Goal: Task Accomplishment & Management: Complete application form

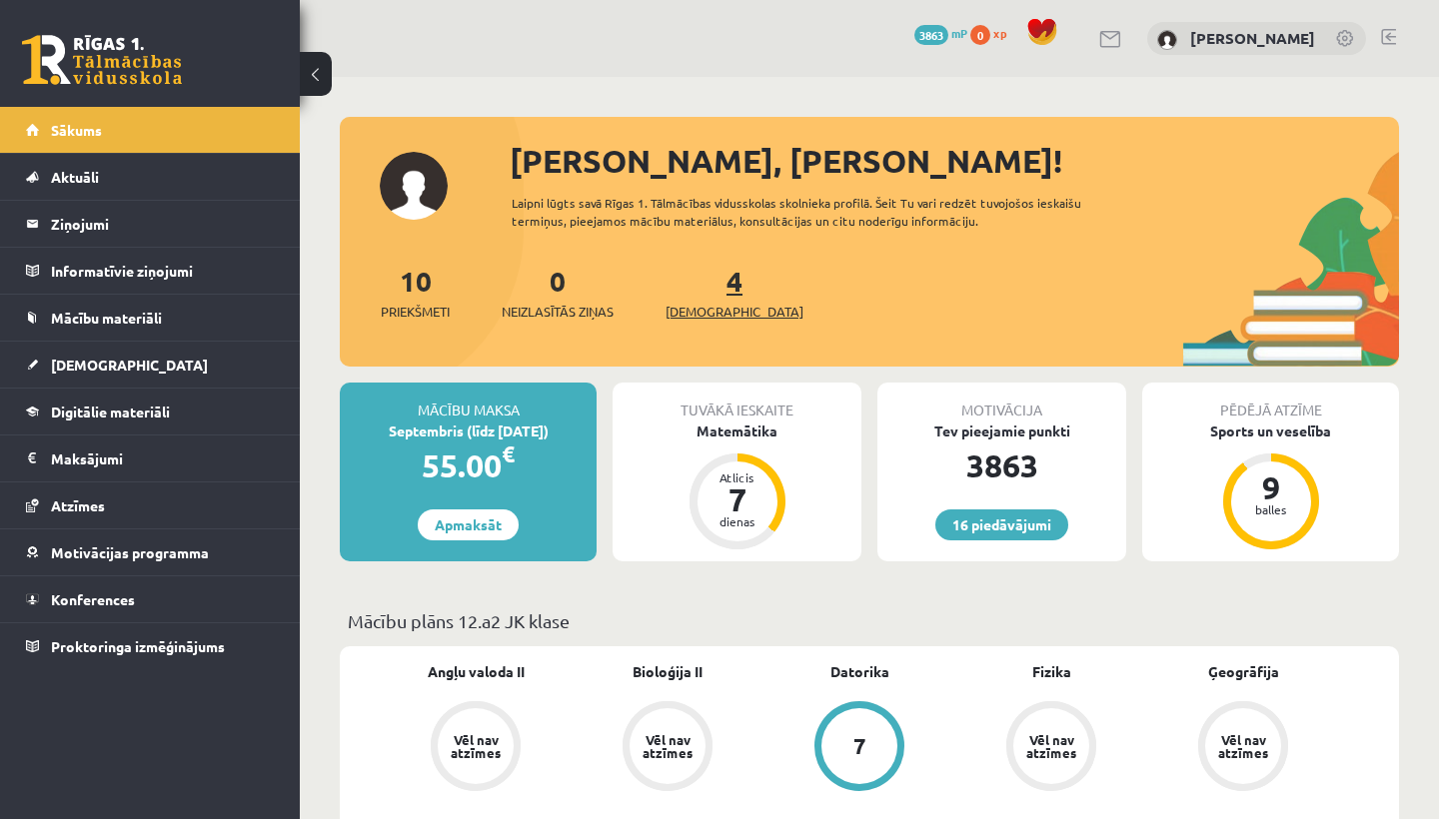
click at [694, 290] on link "4 Ieskaites" at bounding box center [734, 292] width 138 height 59
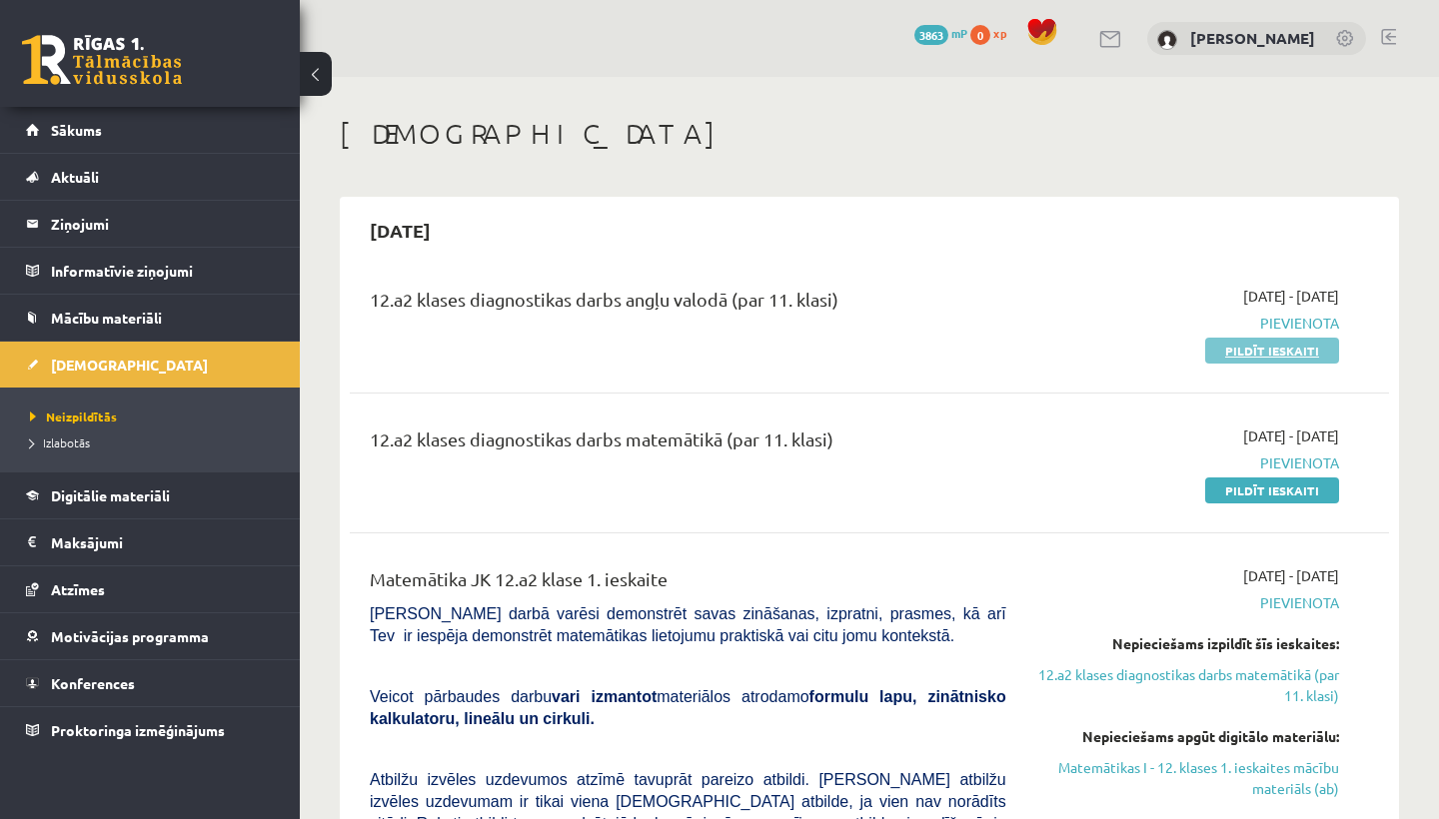
click at [1277, 347] on link "Pildīt ieskaiti" at bounding box center [1272, 351] width 134 height 26
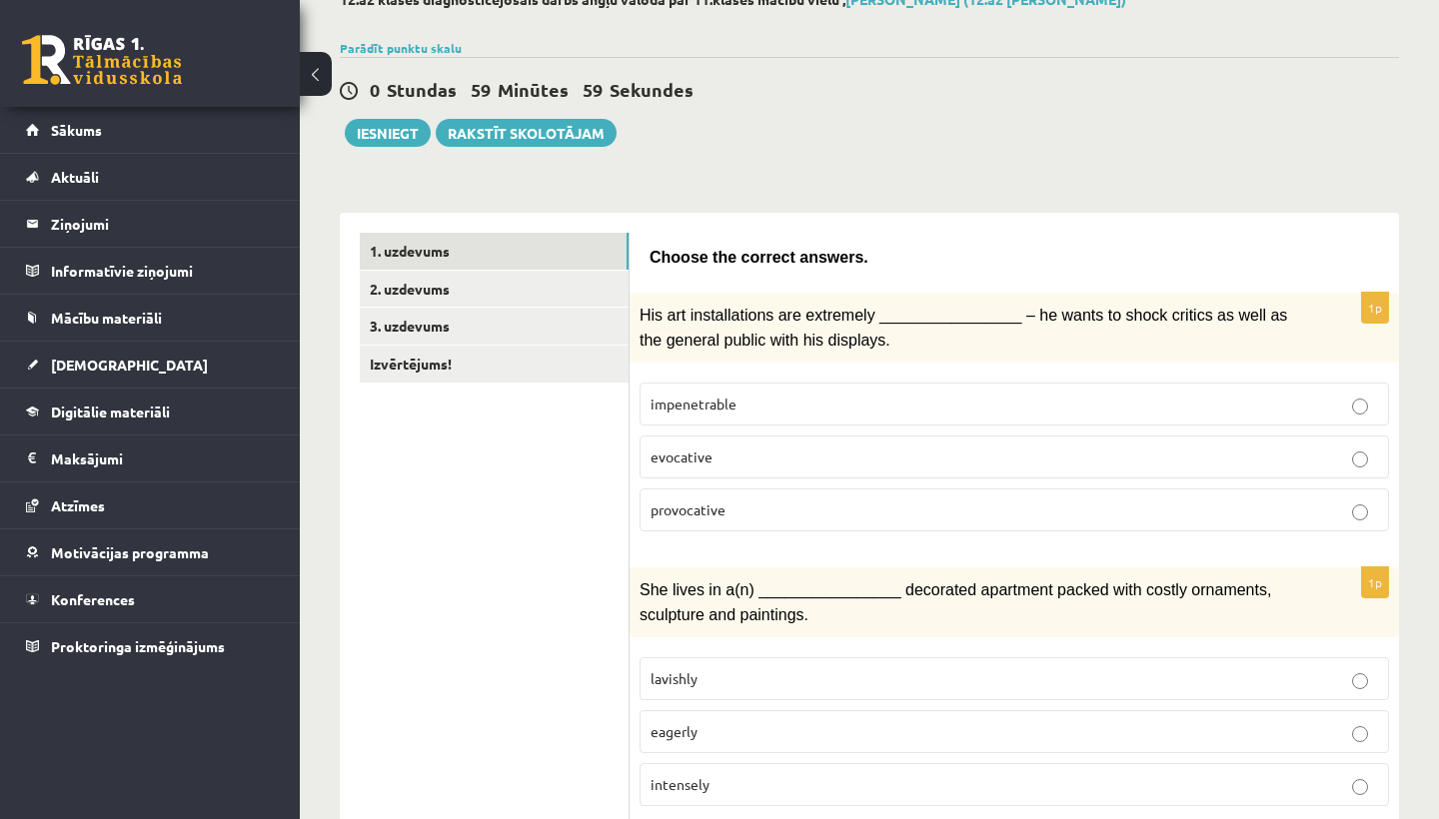
scroll to position [149, 0]
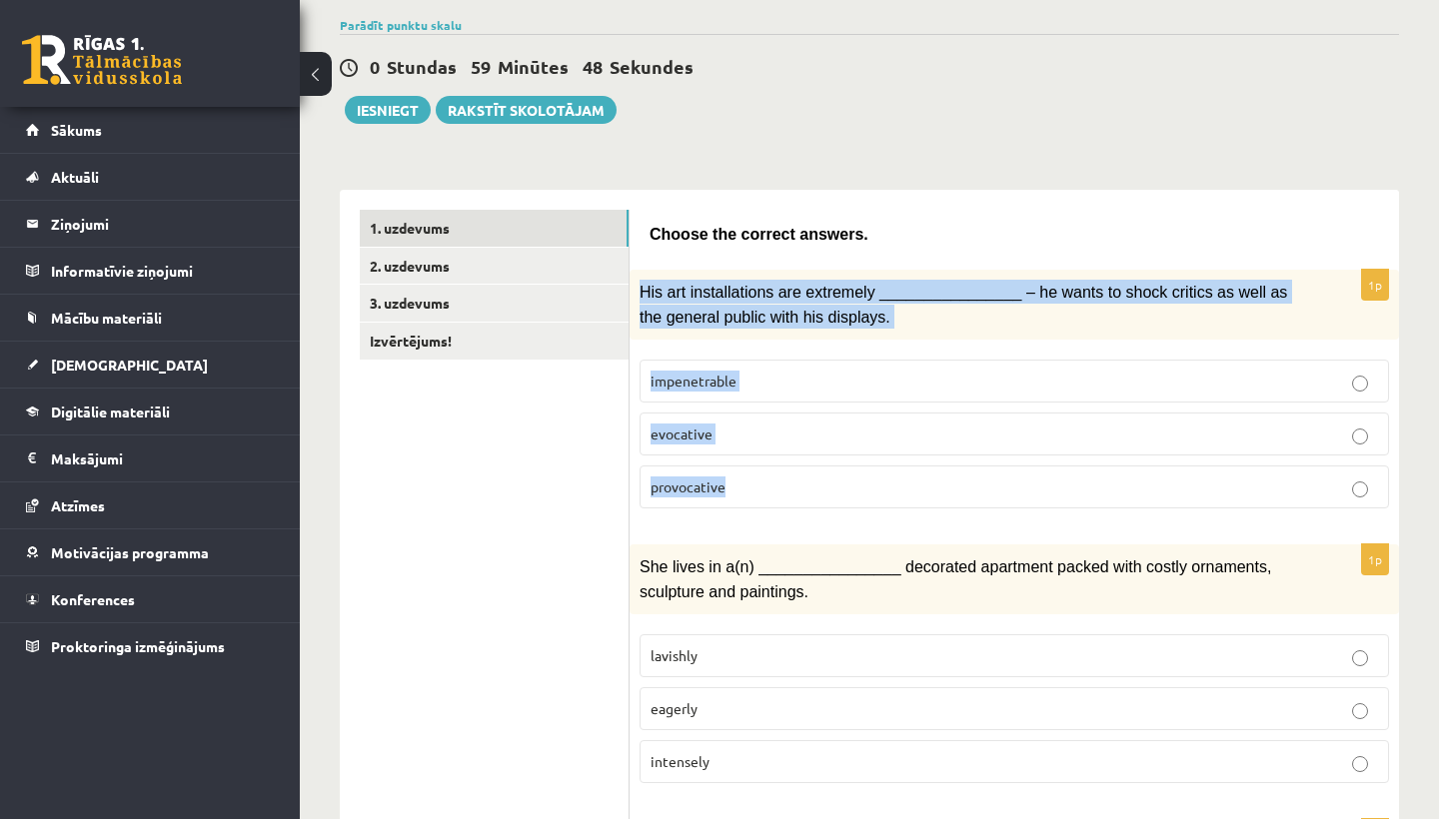
drag, startPoint x: 643, startPoint y: 291, endPoint x: 767, endPoint y: 506, distance: 248.0
click at [767, 506] on div "1p His art installations are extremely ________________ – he wants to shock cri…" at bounding box center [1013, 397] width 769 height 255
copy div "His art installations are extremely ________________ – he wants to shock critic…"
click at [792, 479] on p "provocative" at bounding box center [1013, 487] width 727 height 21
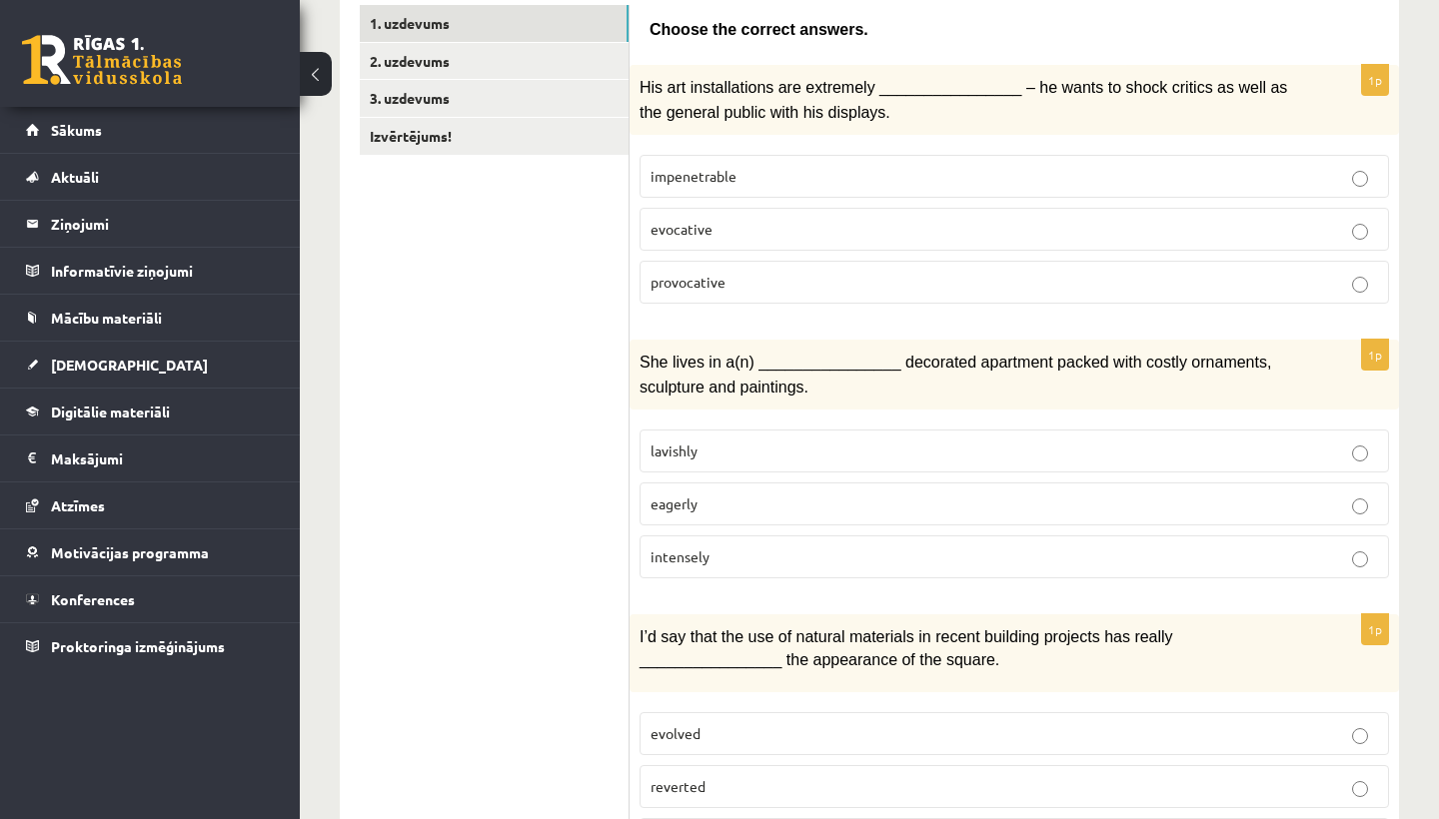
scroll to position [357, 0]
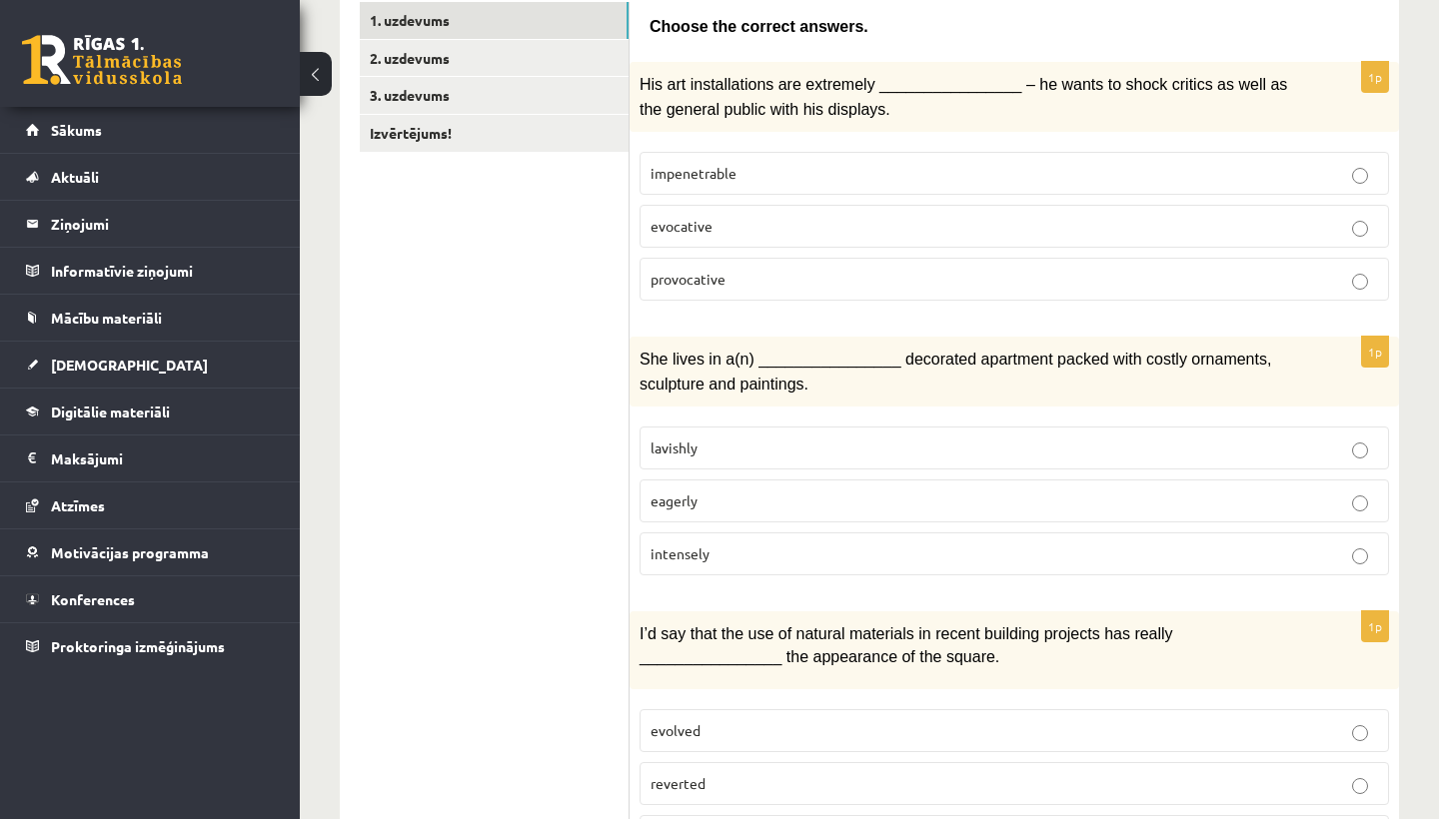
click at [772, 438] on p "lavishly" at bounding box center [1013, 448] width 727 height 21
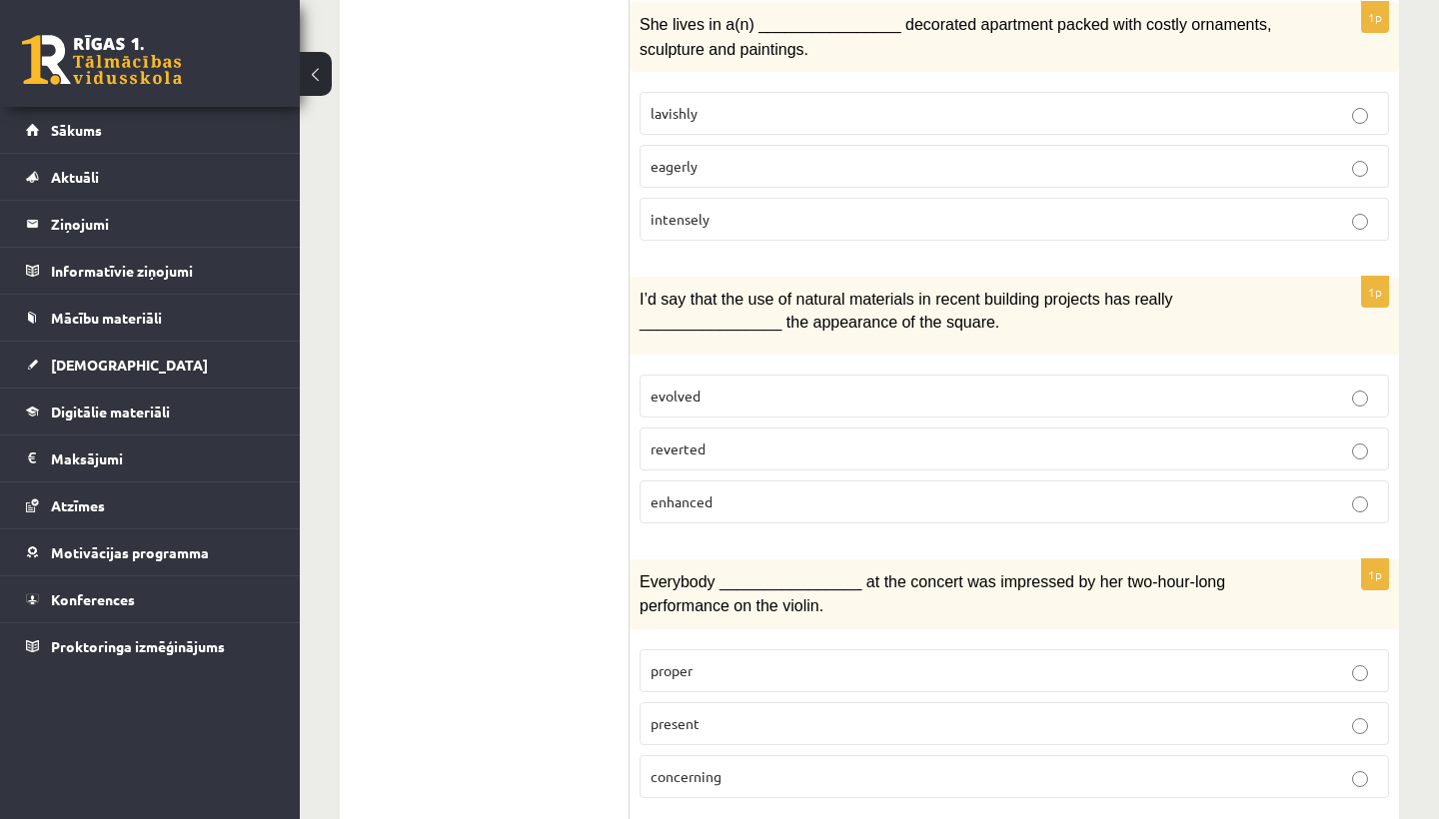
scroll to position [697, 0]
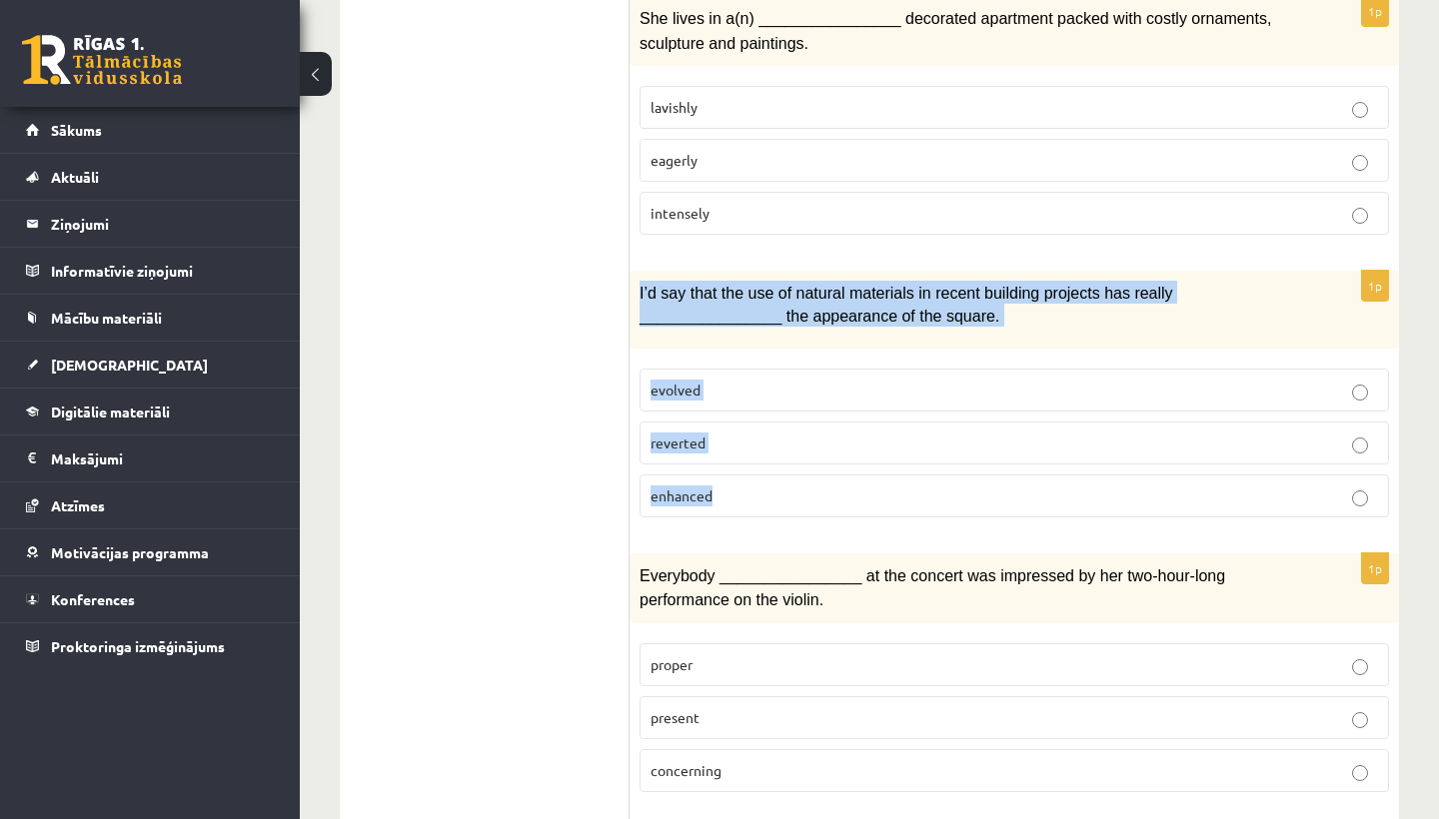
drag, startPoint x: 638, startPoint y: 283, endPoint x: 762, endPoint y: 493, distance: 243.6
click at [762, 493] on div "1p I’d say that the use of natural materials in recent building projects has re…" at bounding box center [1013, 402] width 769 height 262
copy div "I’d say that the use of natural materials in recent building projects has reall…"
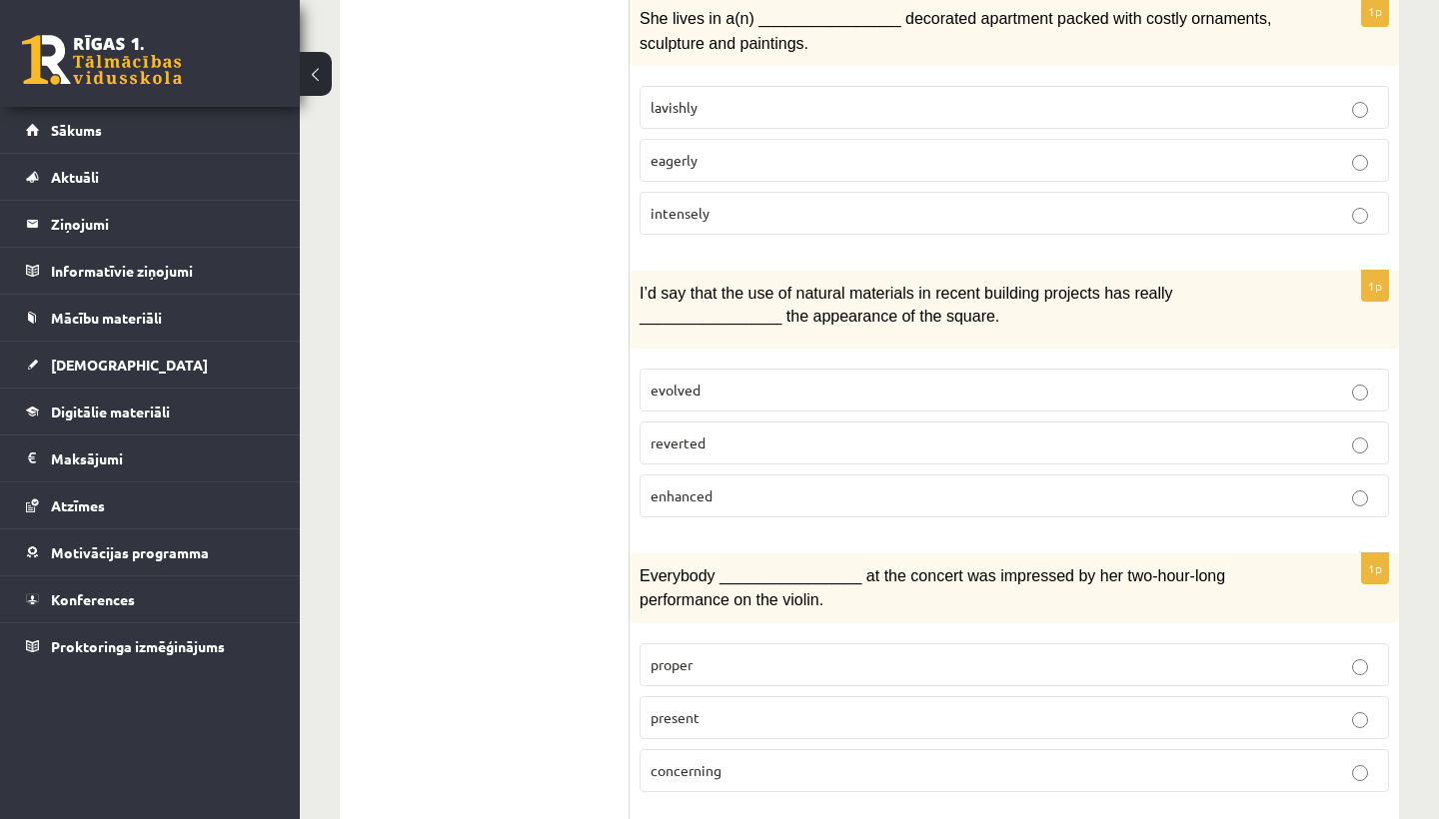
click at [752, 491] on p "enhanced" at bounding box center [1013, 496] width 727 height 21
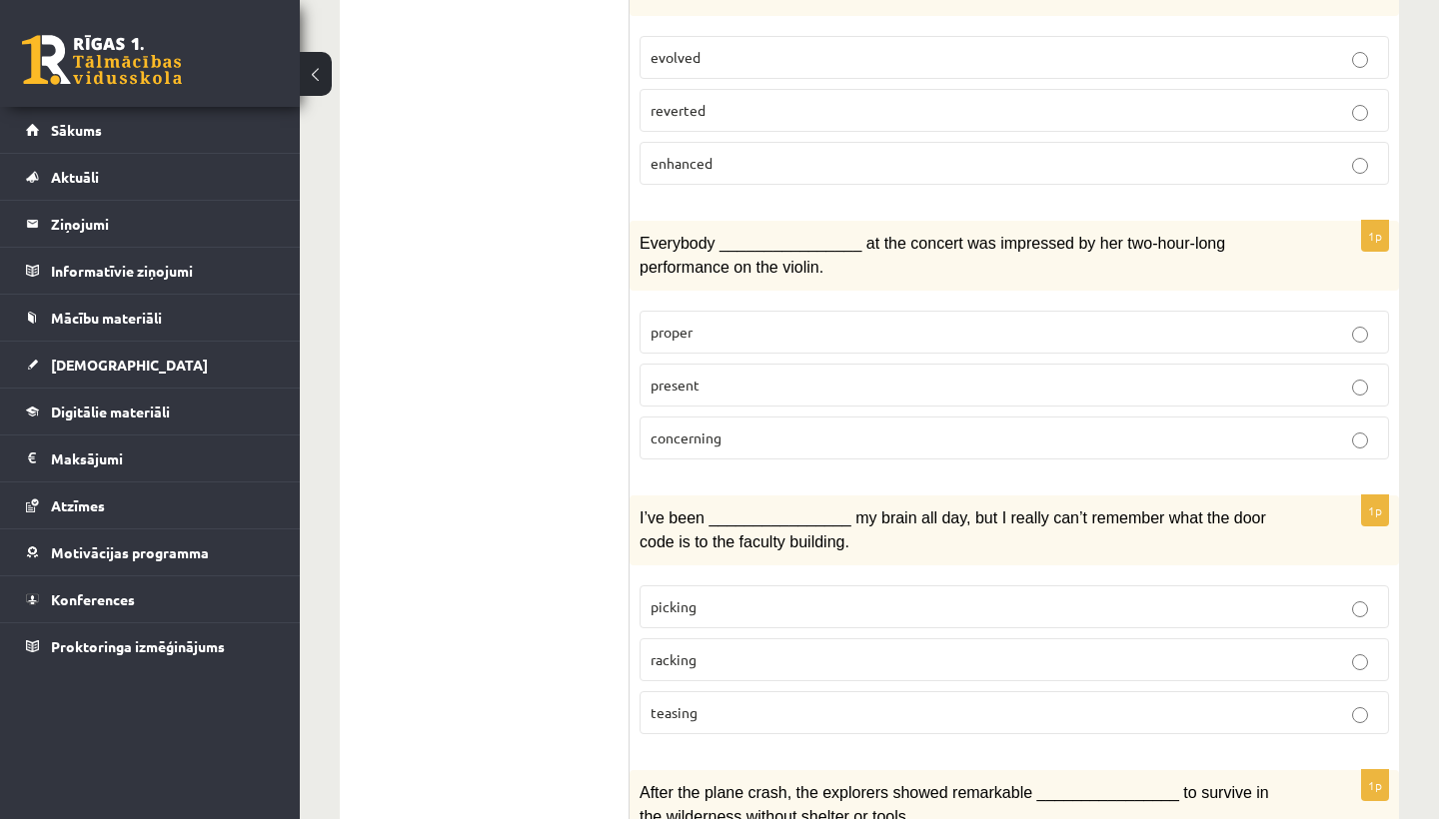
scroll to position [1033, 0]
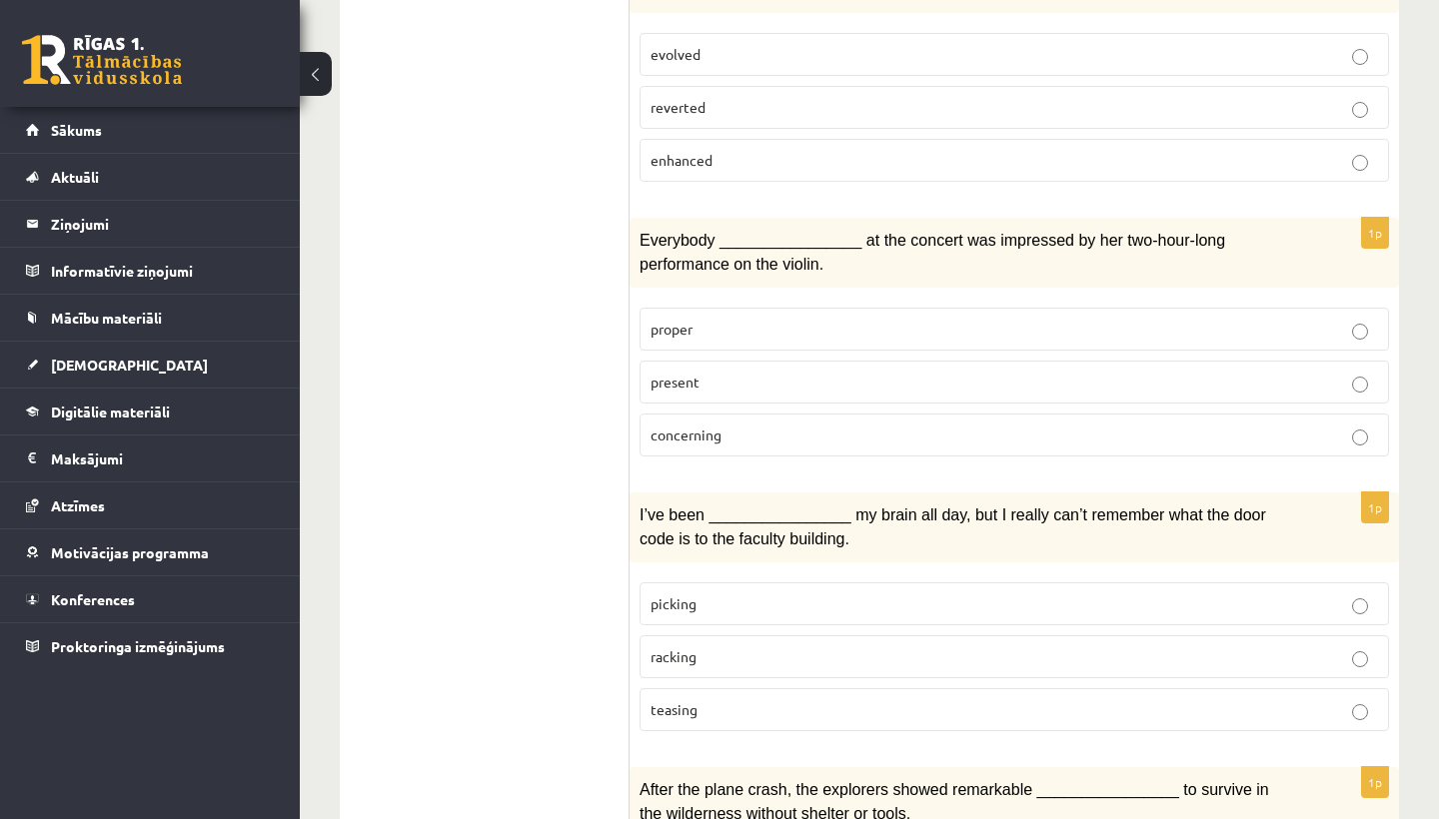
click at [733, 383] on label "present" at bounding box center [1013, 382] width 749 height 43
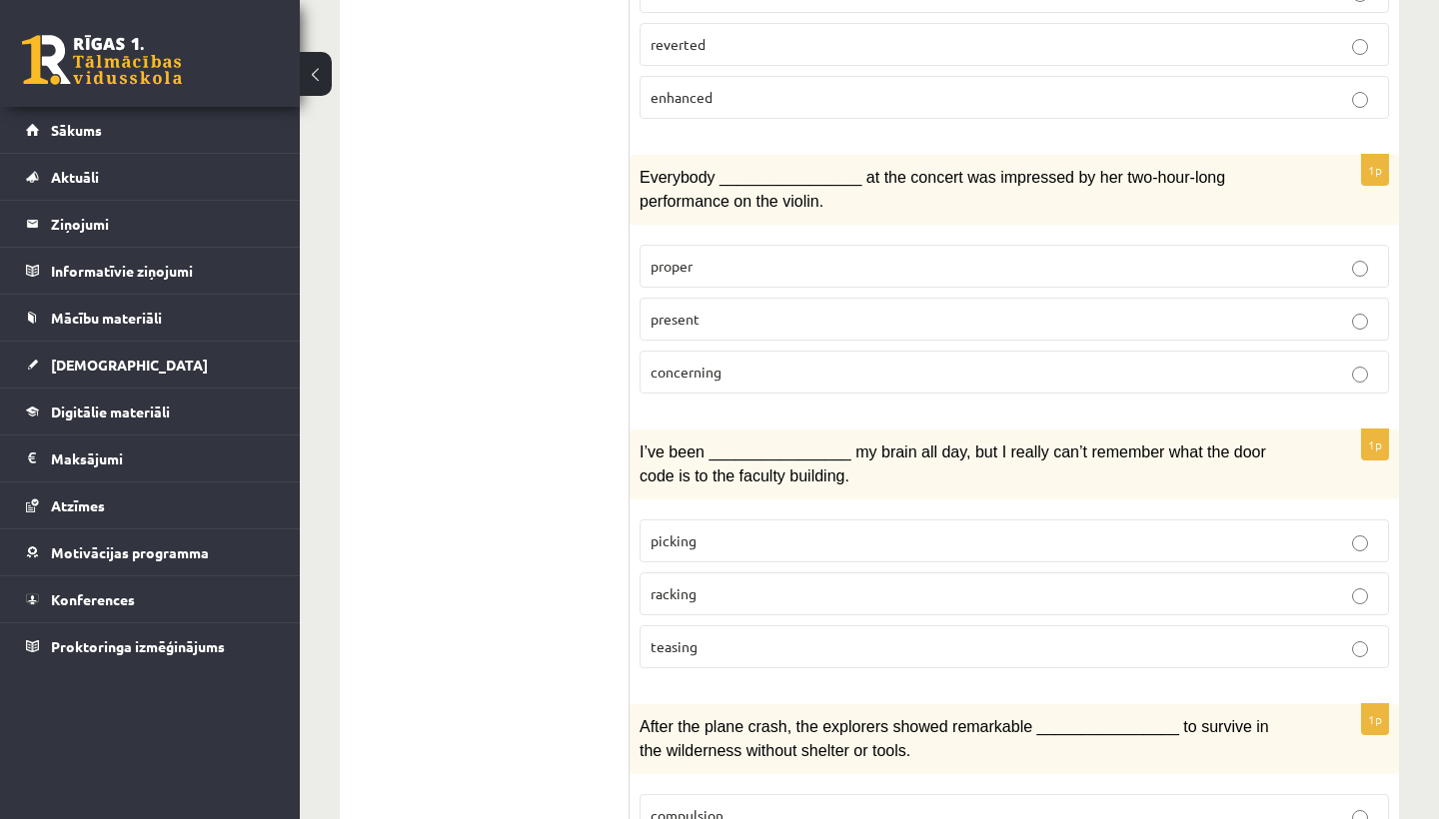
scroll to position [1196, 0]
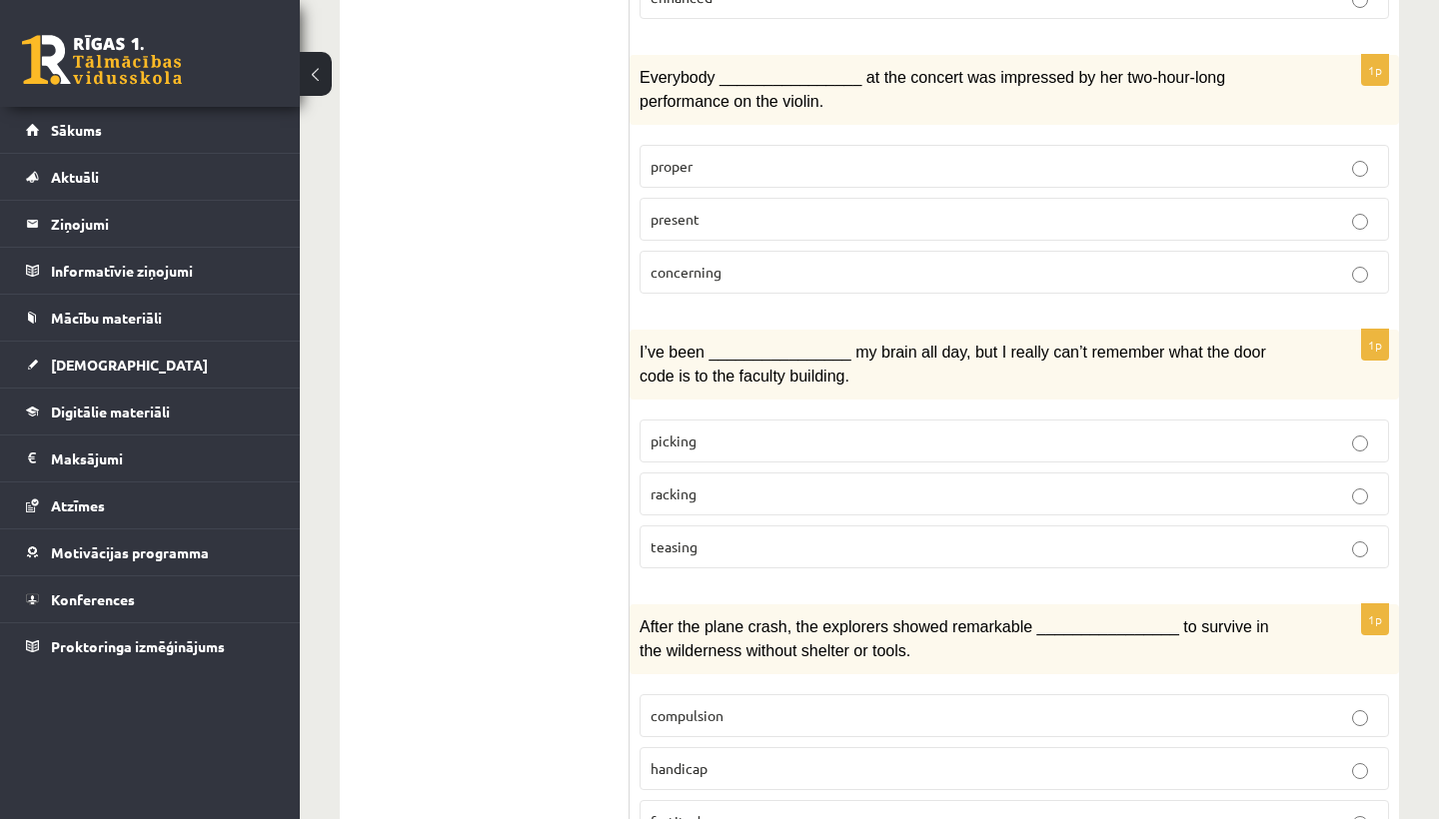
click at [698, 484] on p "racking" at bounding box center [1013, 494] width 727 height 21
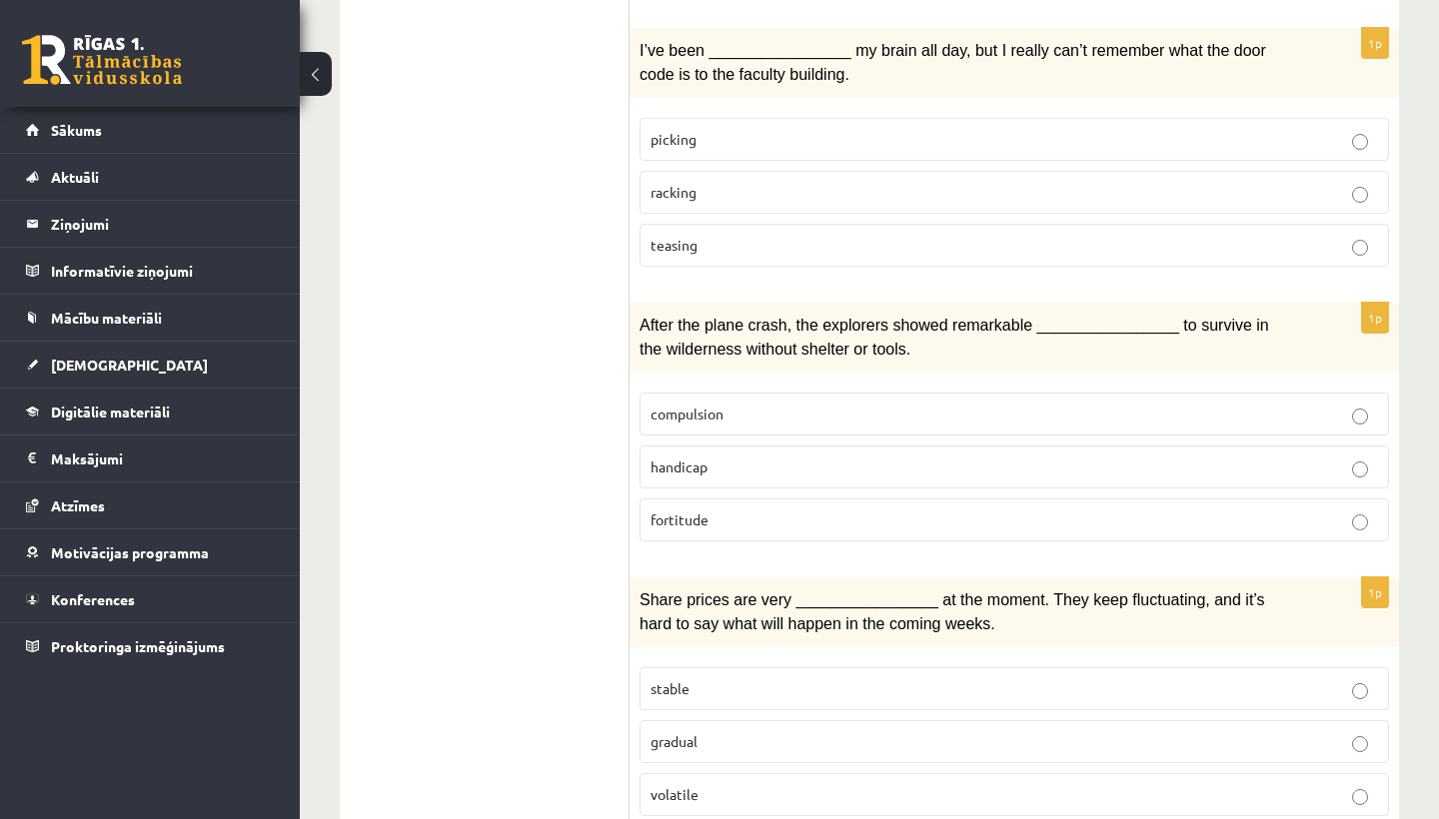
scroll to position [1504, 0]
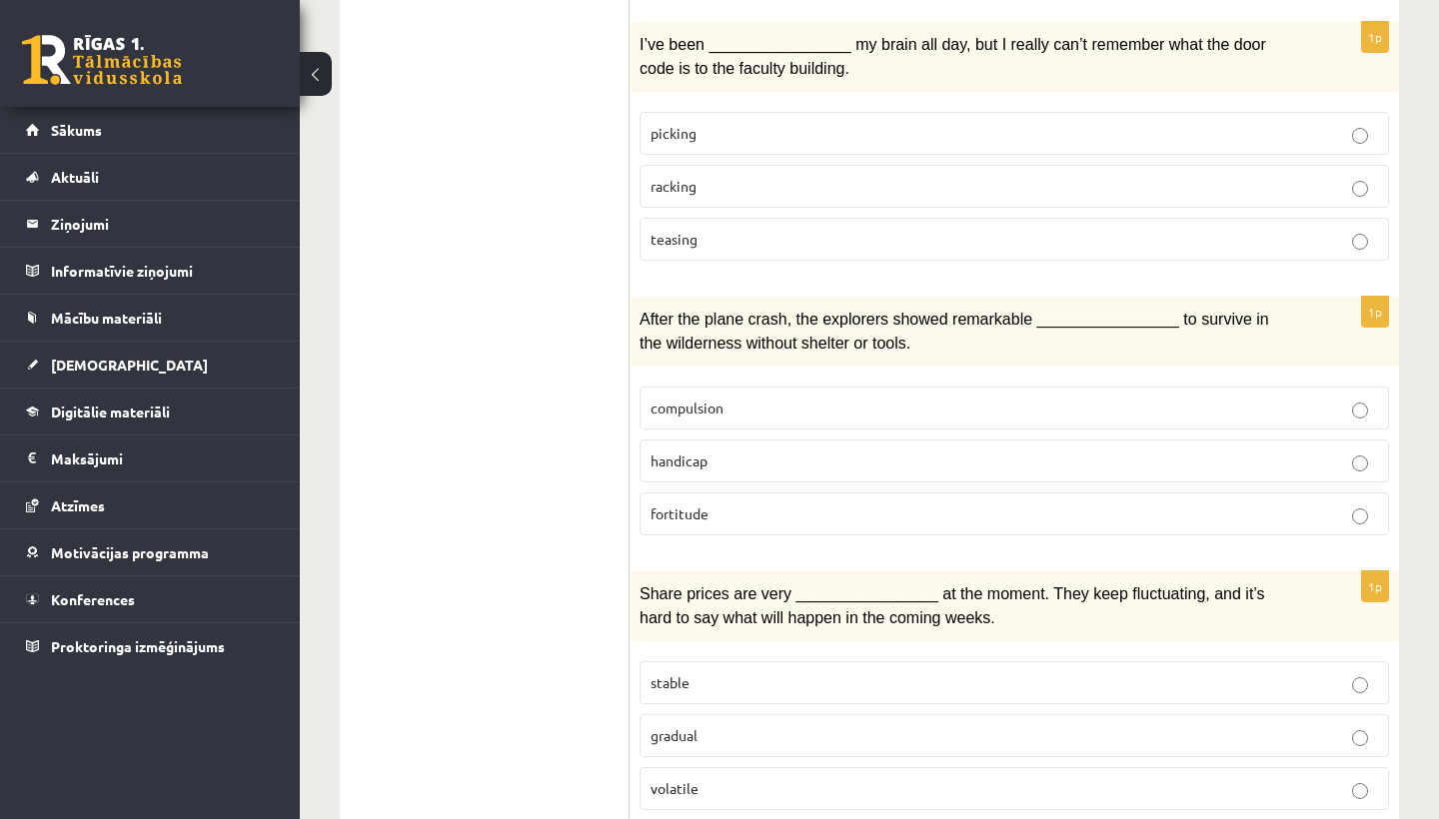
click at [738, 399] on p "compulsion" at bounding box center [1013, 408] width 727 height 21
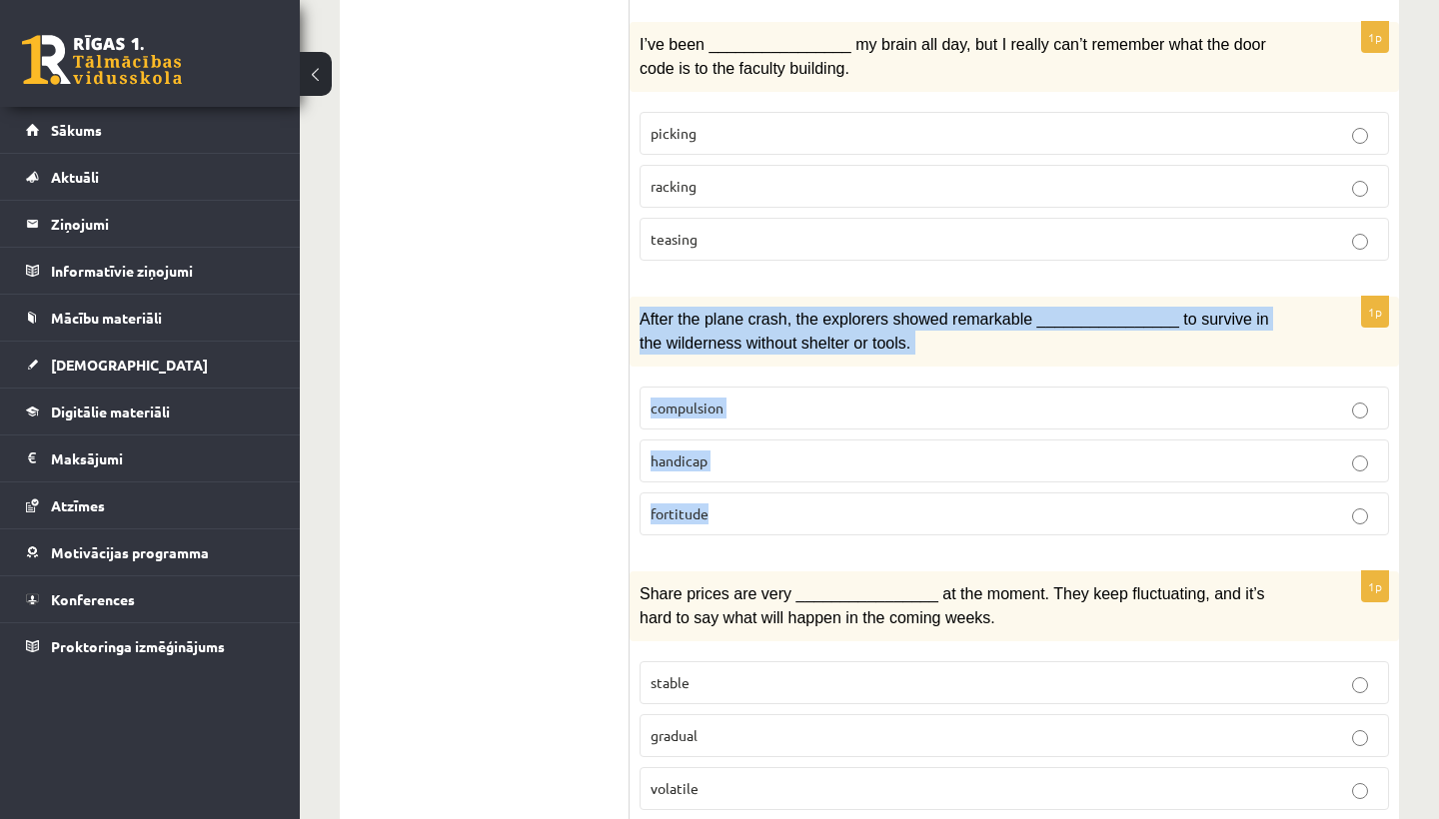
drag, startPoint x: 639, startPoint y: 301, endPoint x: 799, endPoint y: 501, distance: 255.9
click at [799, 501] on div "1p After the plane crash, the explorers showed remarkable ________________ to s…" at bounding box center [1013, 424] width 769 height 255
copy div "After the plane crash, the explorers showed remarkable ________________ to surv…"
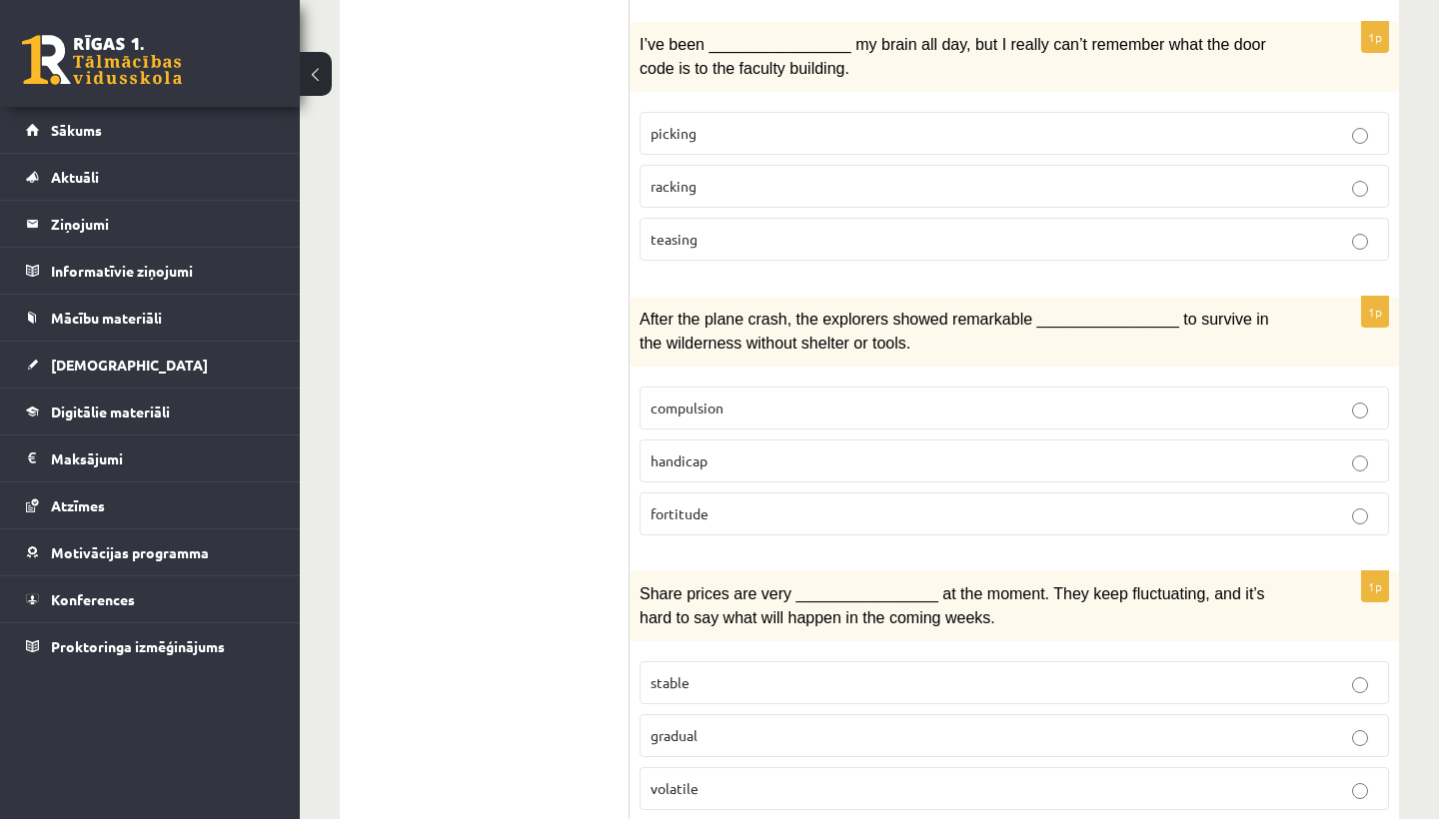
click at [681, 505] on span "fortitude" at bounding box center [679, 514] width 58 height 18
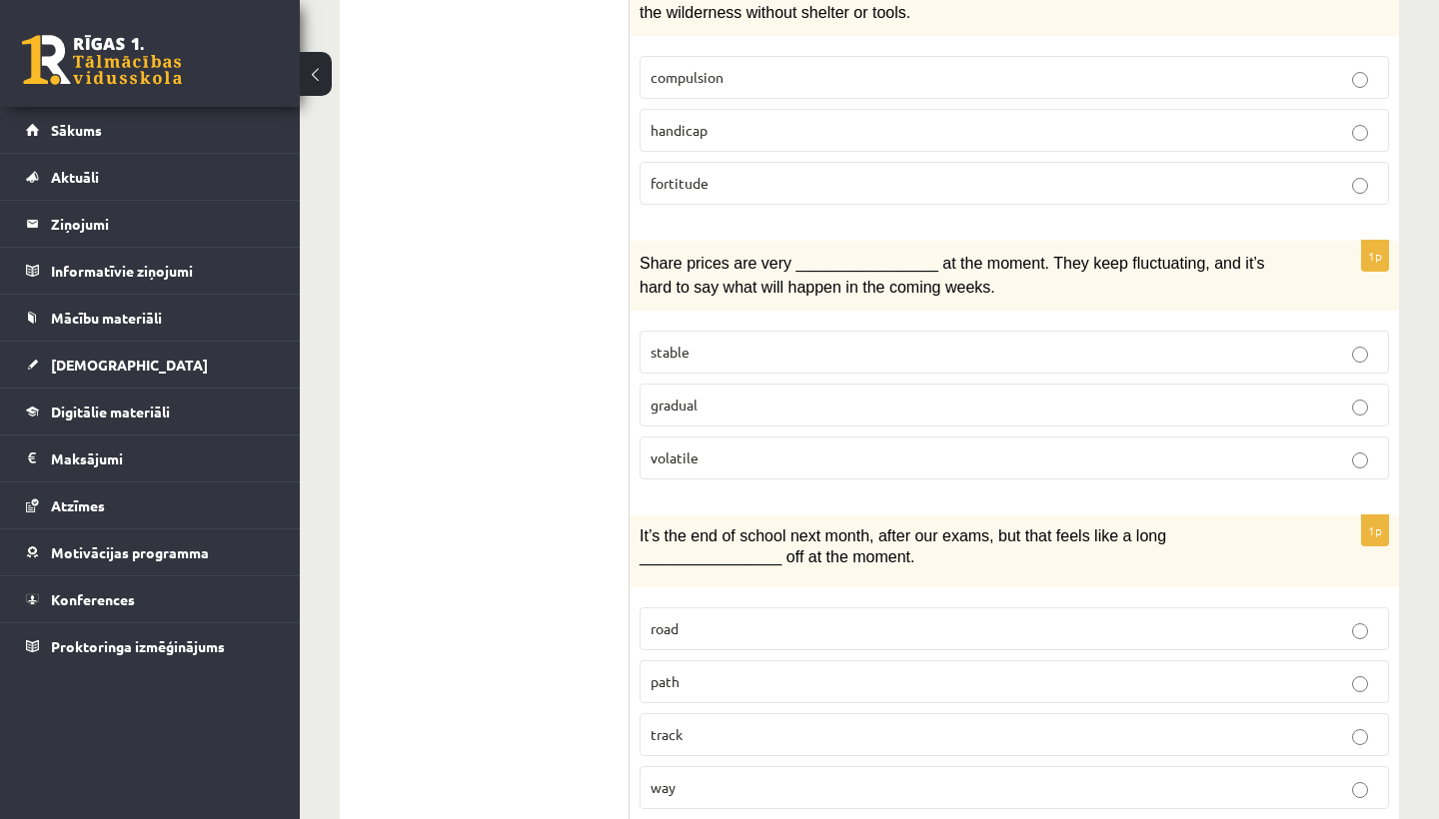
scroll to position [1843, 0]
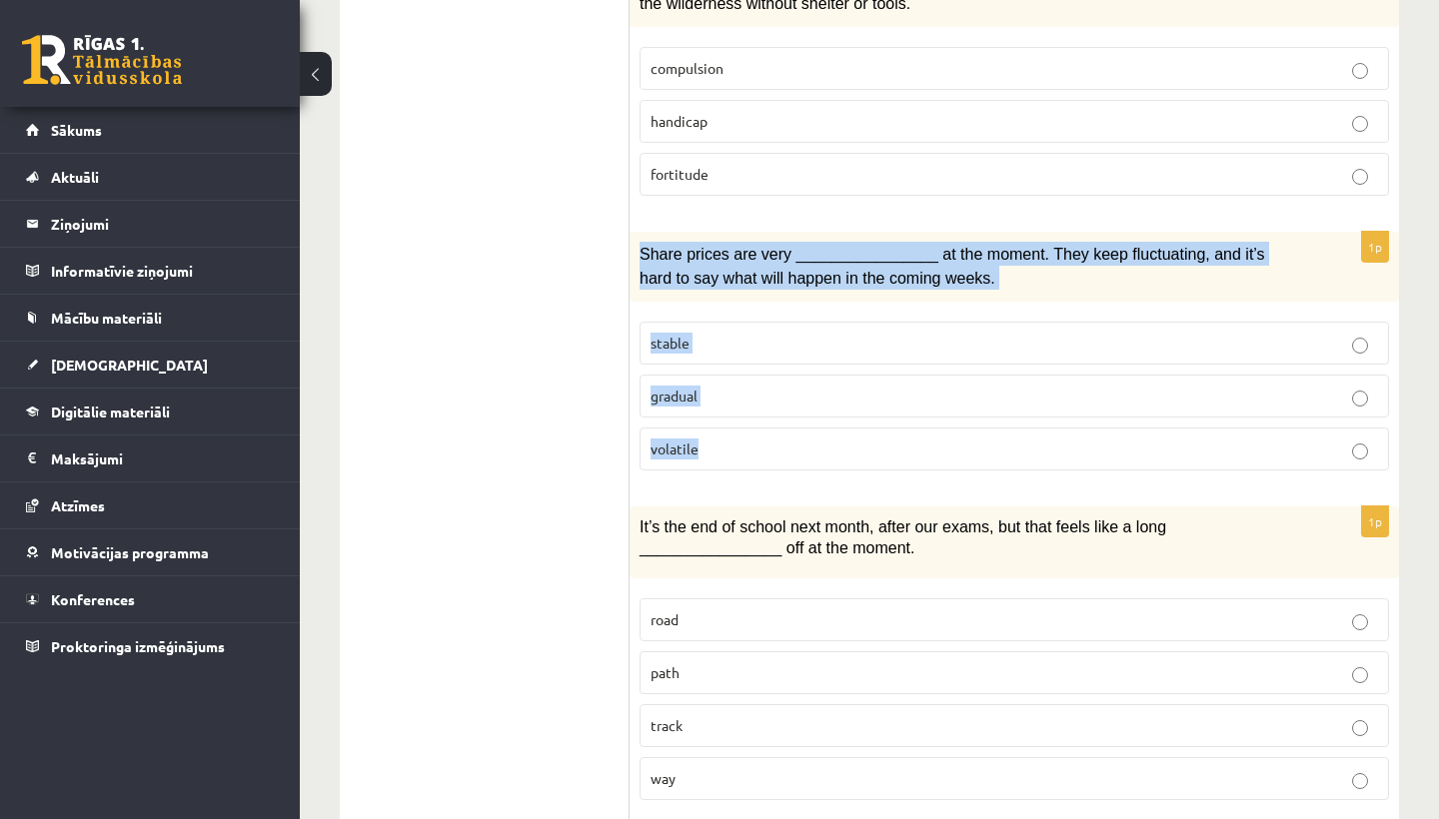
drag, startPoint x: 640, startPoint y: 240, endPoint x: 724, endPoint y: 458, distance: 233.4
click at [724, 458] on div "1p Share prices are very ________________ at the moment. They keep fluctuating,…" at bounding box center [1013, 359] width 769 height 255
copy div "Share prices are very ________________ at the moment. They keep fluctuating, an…"
click at [811, 439] on p "volatile" at bounding box center [1013, 449] width 727 height 21
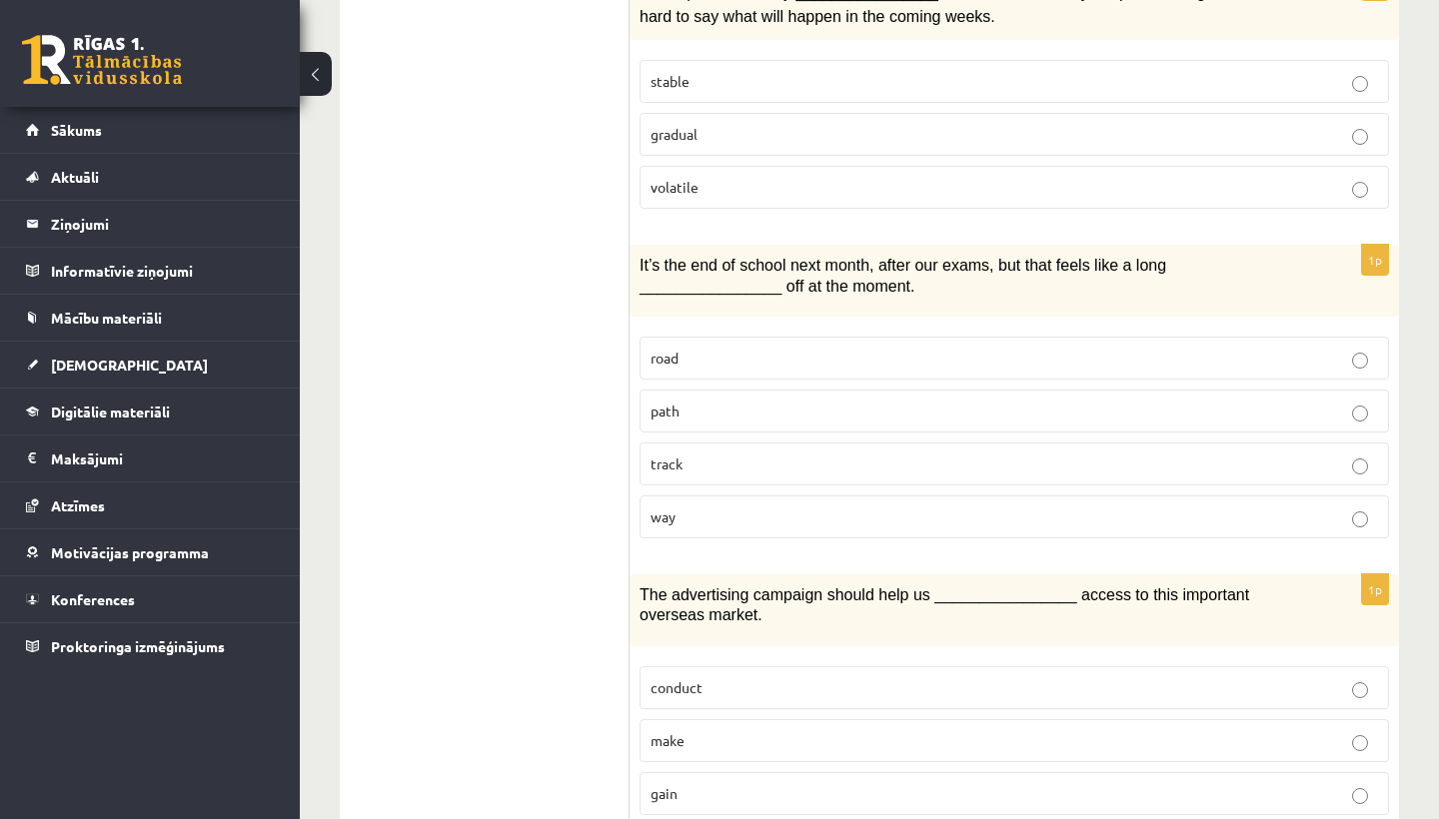
scroll to position [2107, 0]
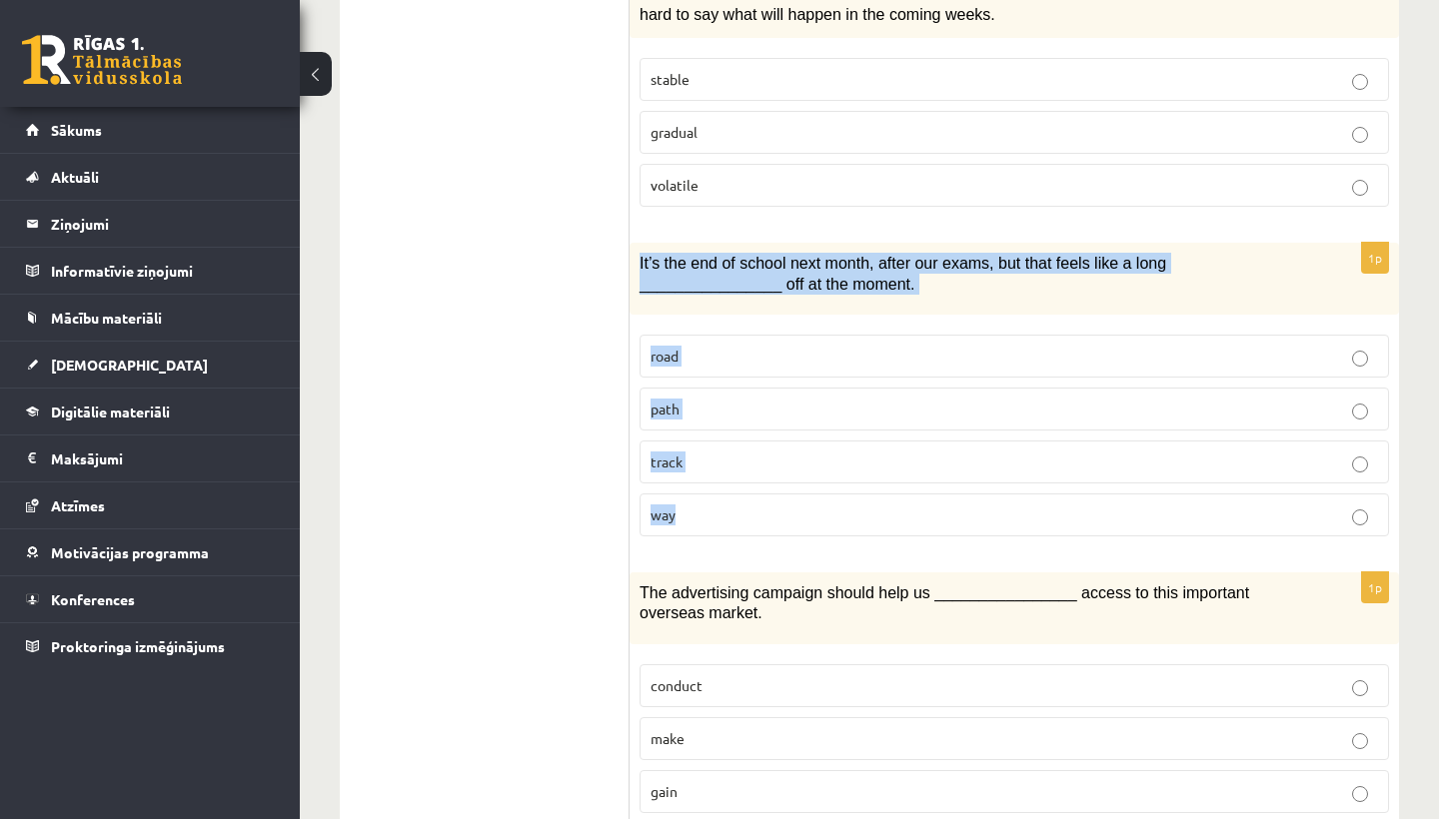
drag, startPoint x: 635, startPoint y: 244, endPoint x: 773, endPoint y: 511, distance: 300.3
click at [774, 513] on div "1p It’s the end of school next month, after our exams, but that feels like a lo…" at bounding box center [1013, 398] width 769 height 310
copy div "It’s the end of school next month, after our exams, but that feels like a long …"
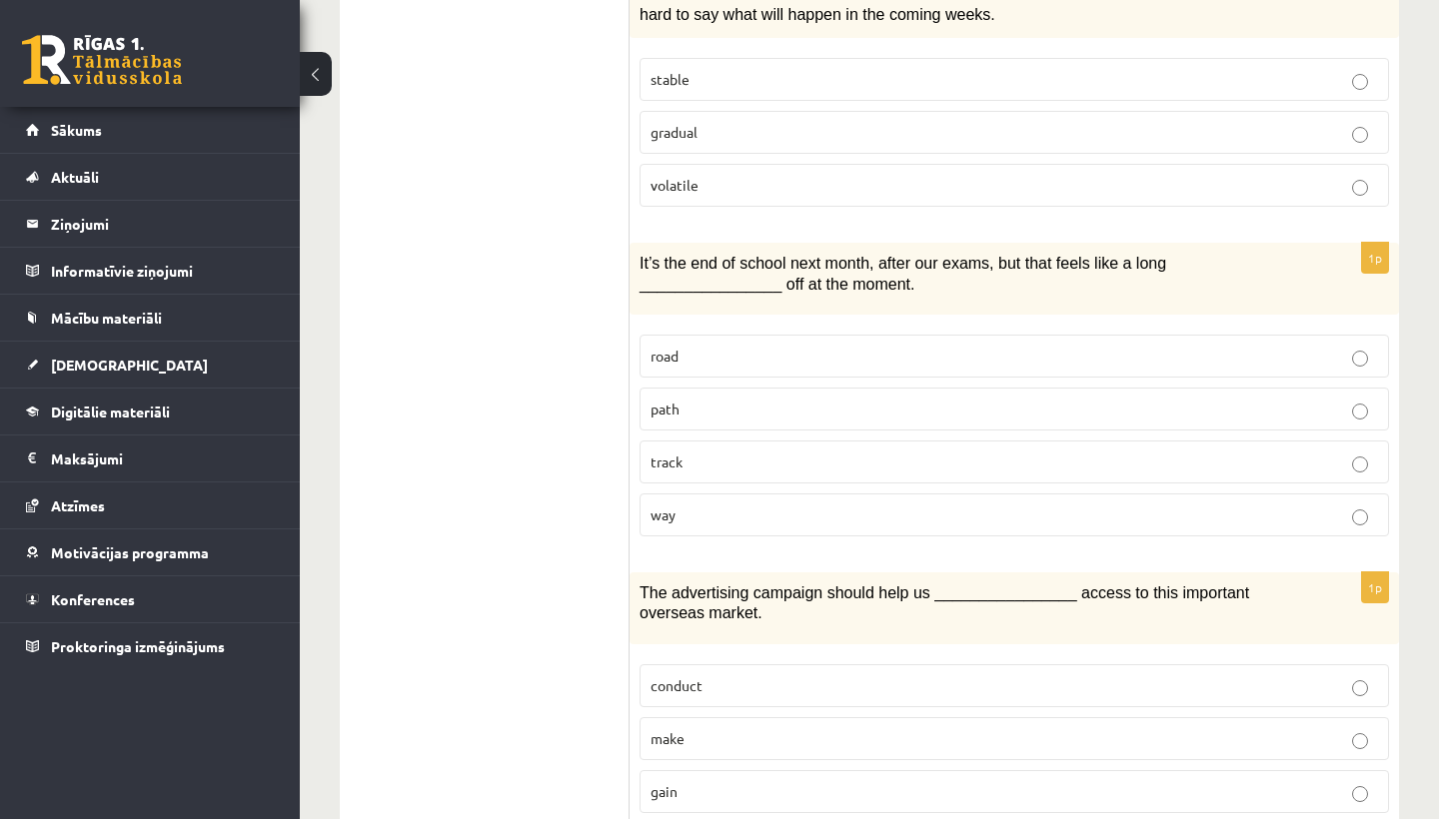
click at [777, 505] on p "way" at bounding box center [1013, 515] width 727 height 21
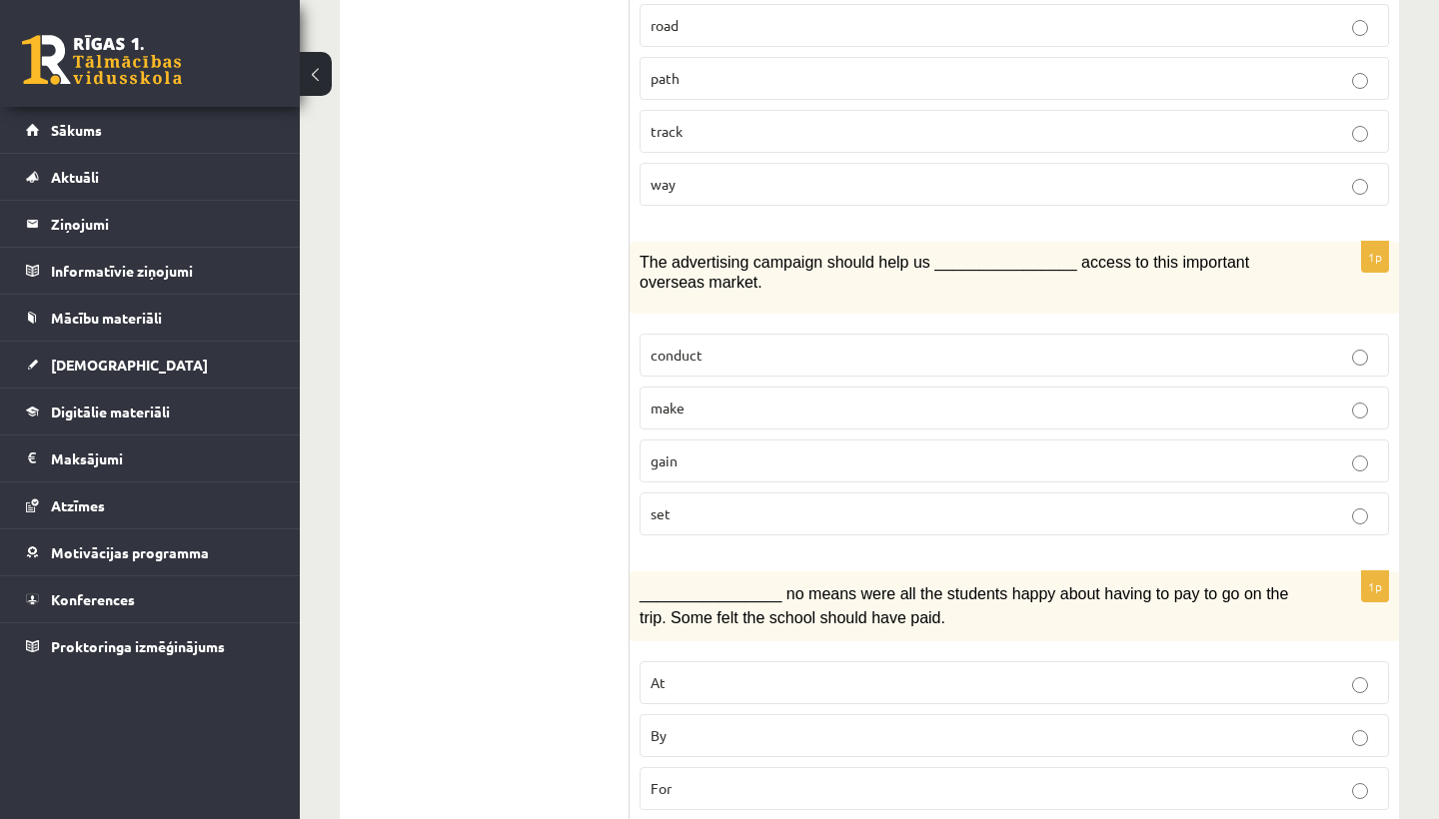
scroll to position [2441, 0]
click at [748, 451] on p "gain" at bounding box center [1013, 458] width 727 height 21
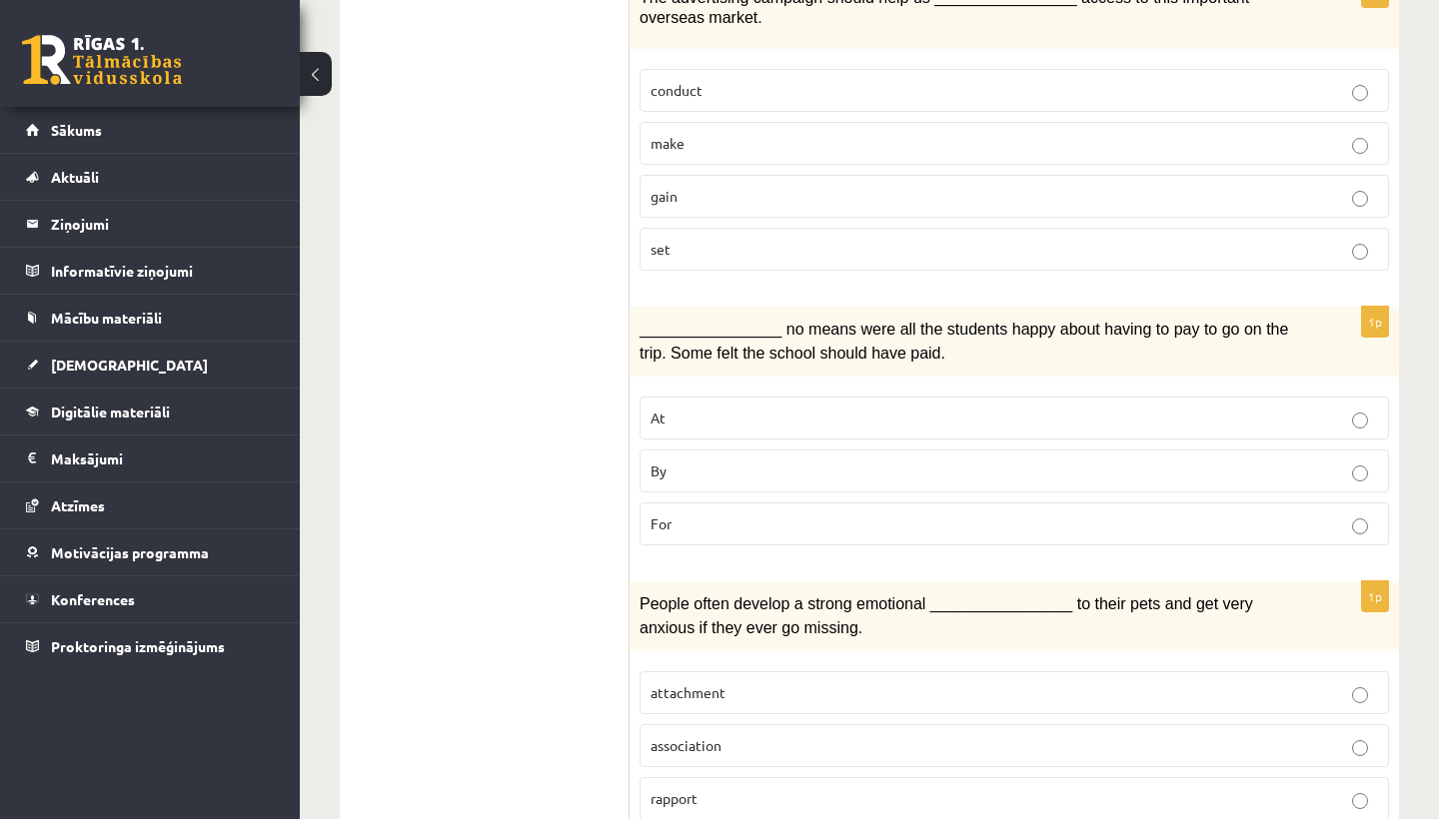
scroll to position [2703, 0]
click at [748, 460] on p "By" at bounding box center [1013, 470] width 727 height 21
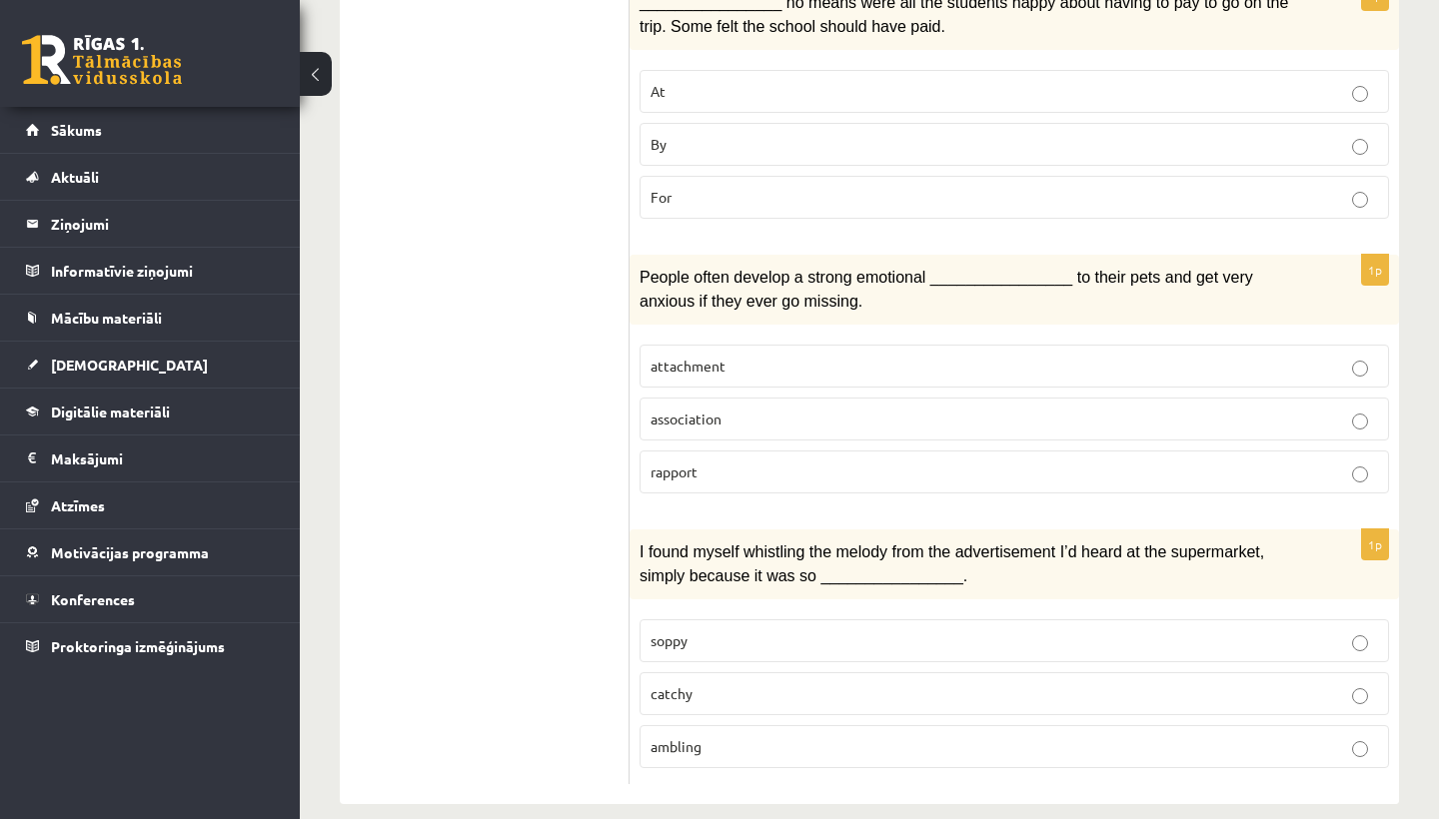
scroll to position [3028, 0]
click at [756, 357] on p "attachment" at bounding box center [1013, 367] width 727 height 21
click at [695, 684] on p "catchy" at bounding box center [1013, 694] width 727 height 21
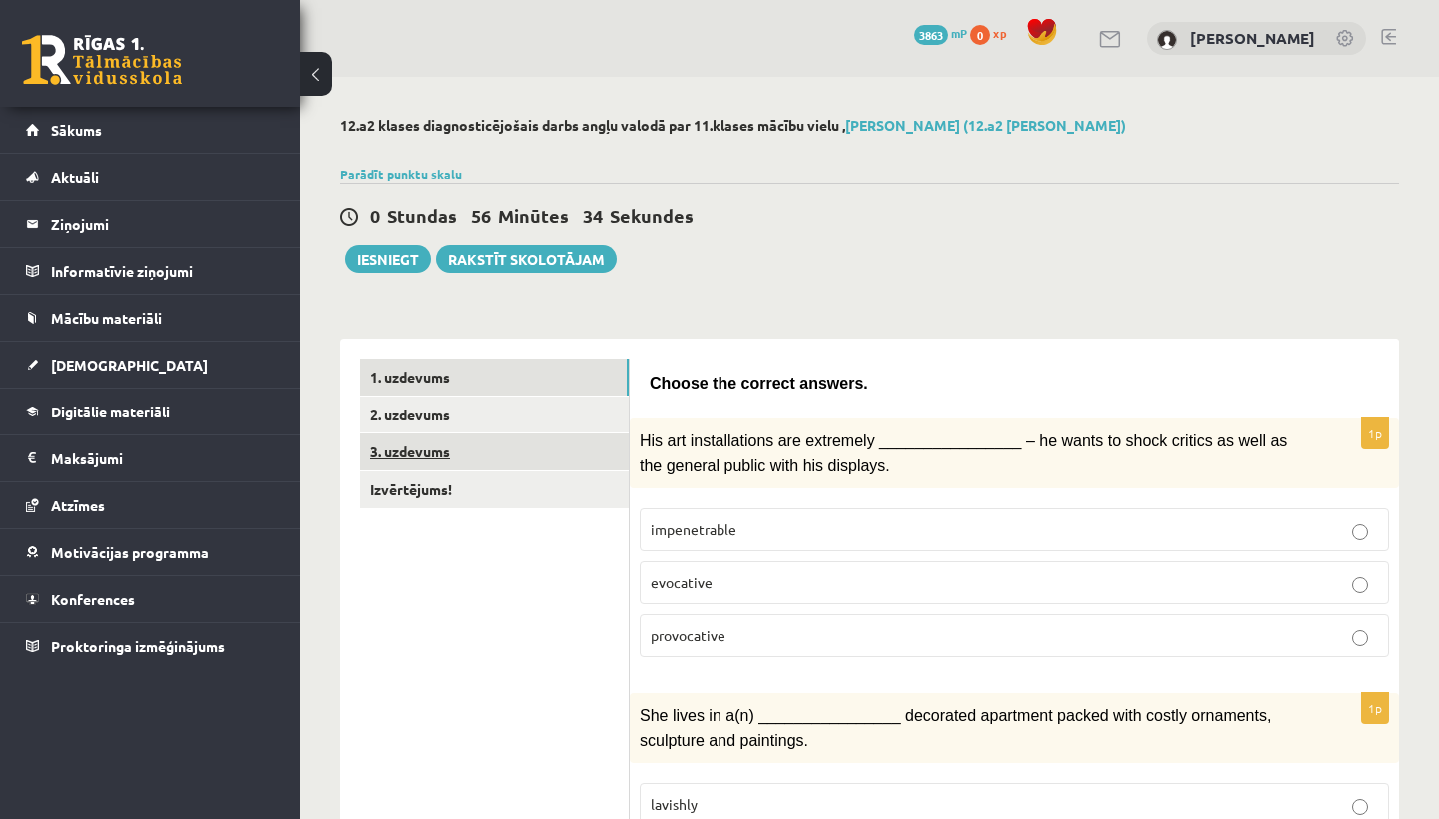
scroll to position [0, 0]
click at [463, 412] on link "2. uzdevums" at bounding box center [494, 415] width 269 height 37
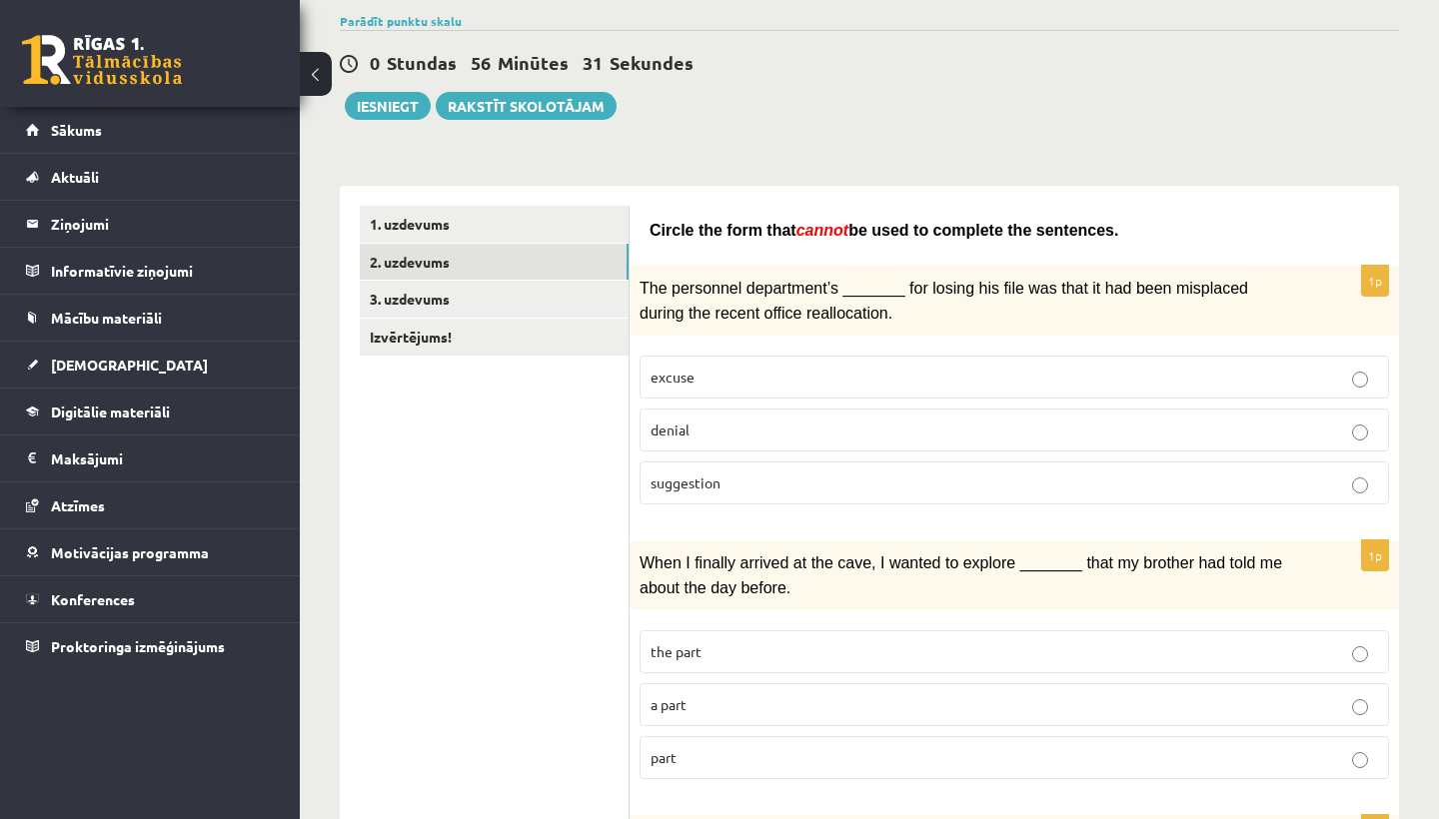
scroll to position [154, 0]
click at [719, 421] on p "denial" at bounding box center [1013, 429] width 727 height 21
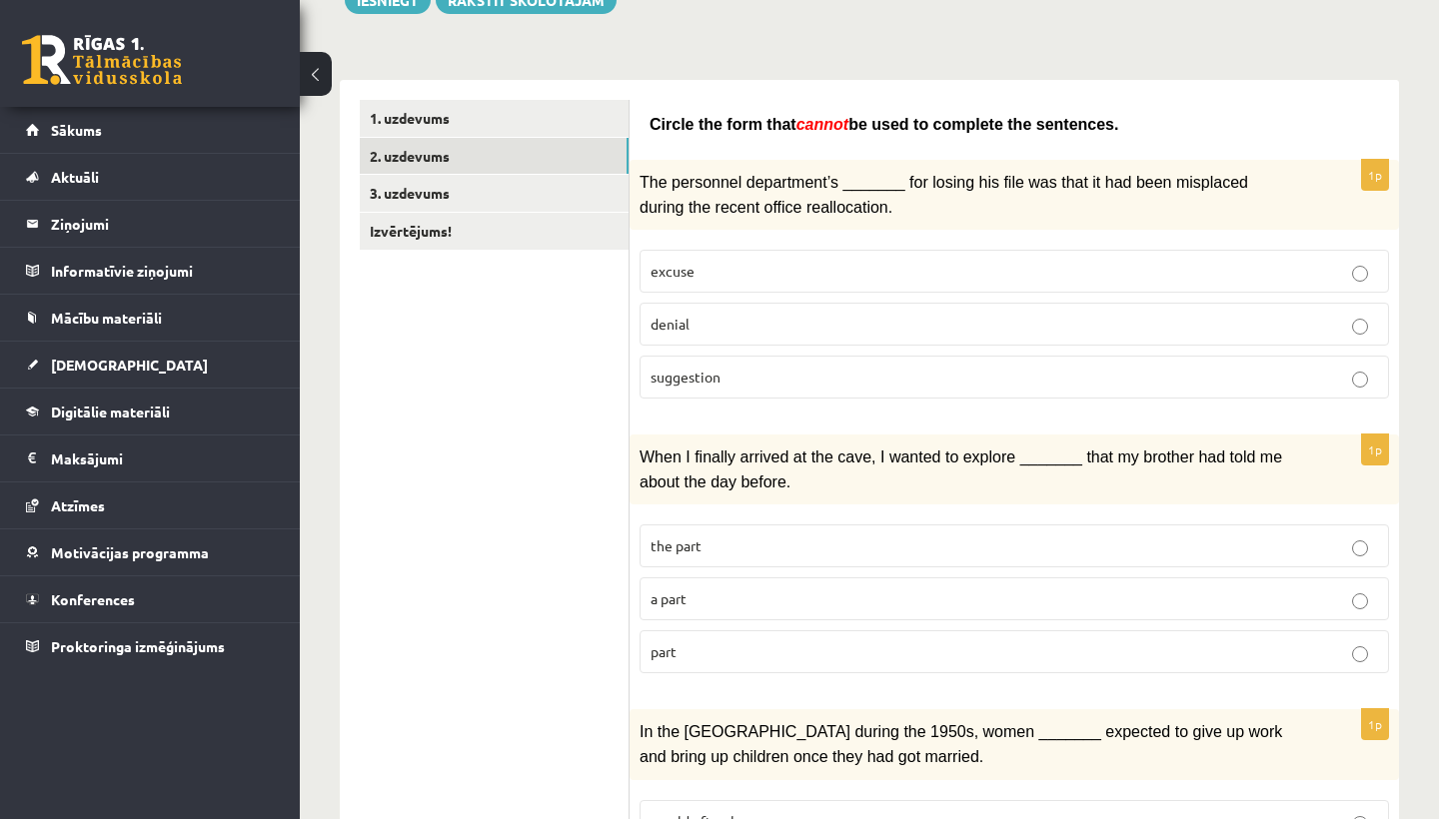
scroll to position [269, 0]
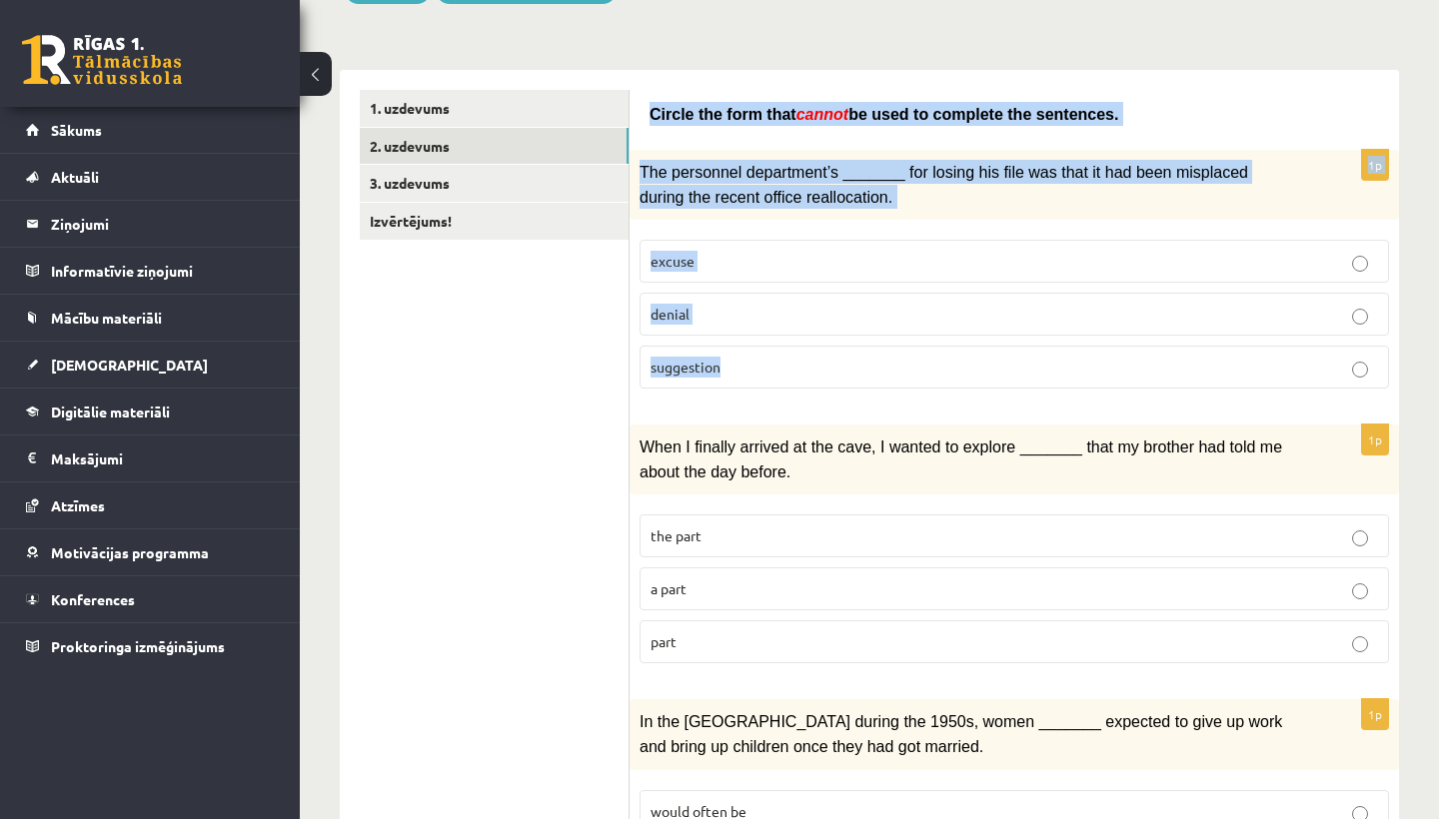
drag, startPoint x: 650, startPoint y: 110, endPoint x: 747, endPoint y: 366, distance: 273.5
copy form "Circle the form that cannot be used to complete the sentences. 1p The personnel…"
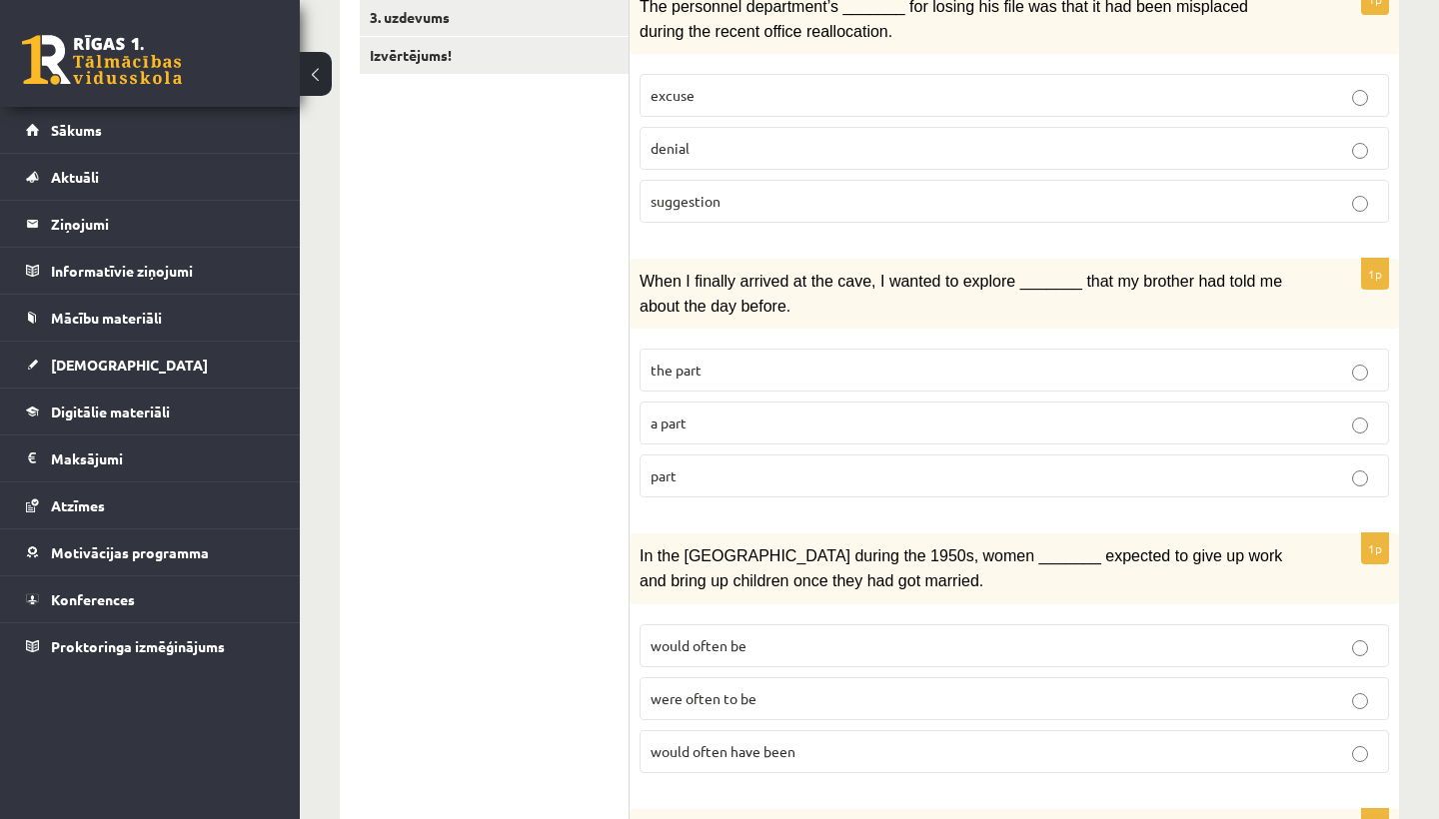
scroll to position [437, 0]
click at [666, 469] on span "part" at bounding box center [663, 474] width 26 height 18
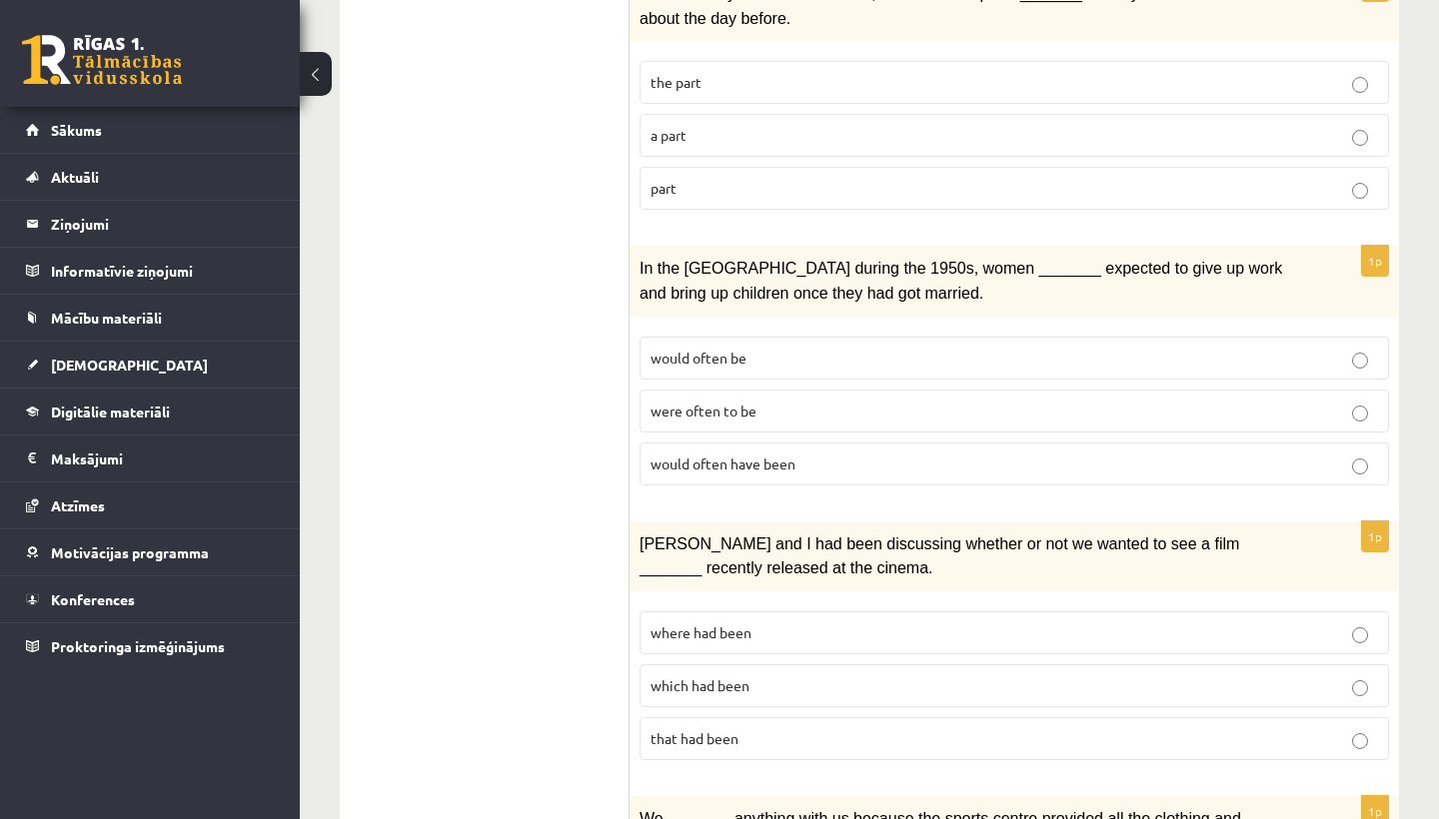
scroll to position [725, 0]
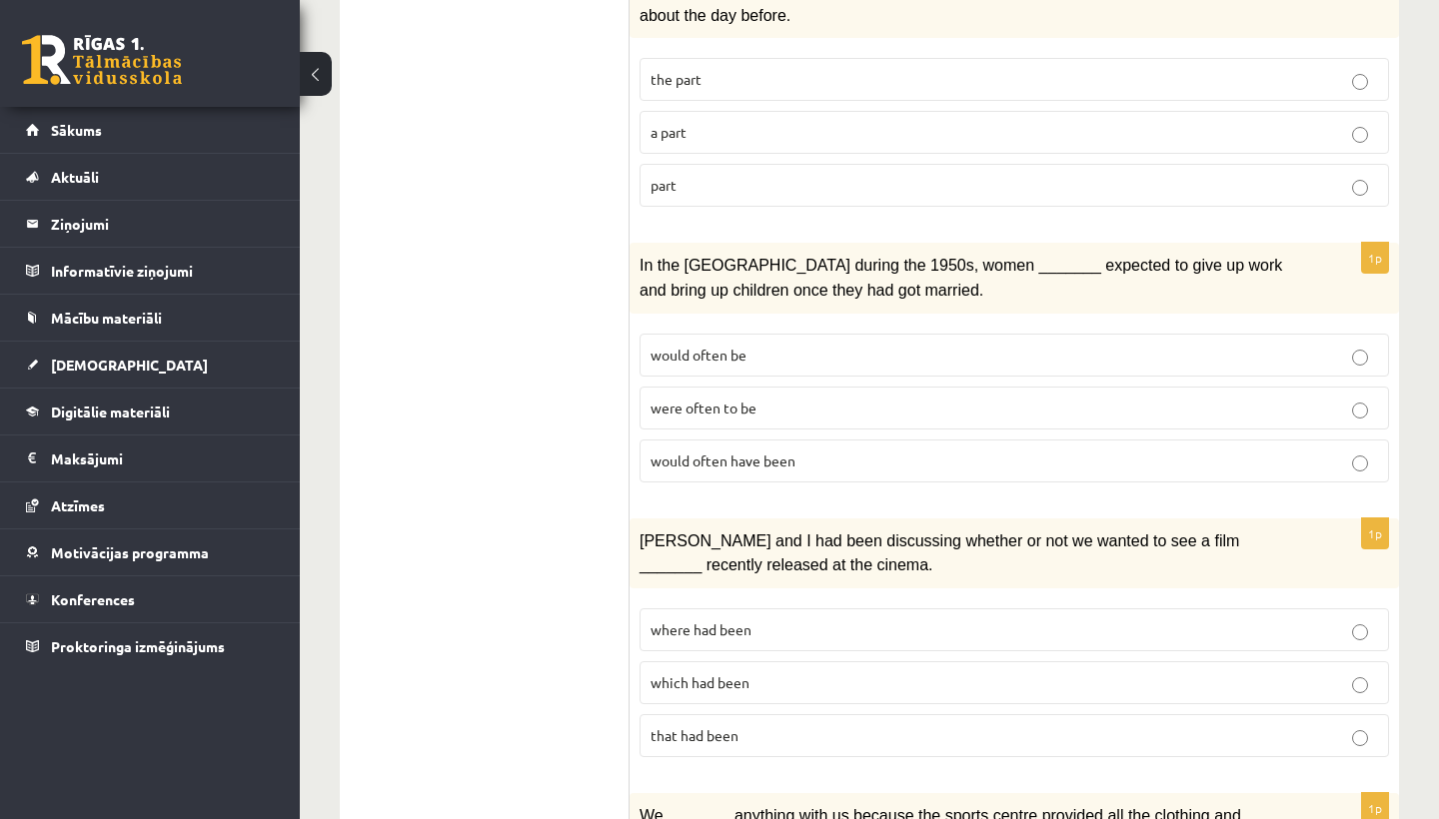
click at [666, 469] on label "would often have been" at bounding box center [1013, 461] width 749 height 43
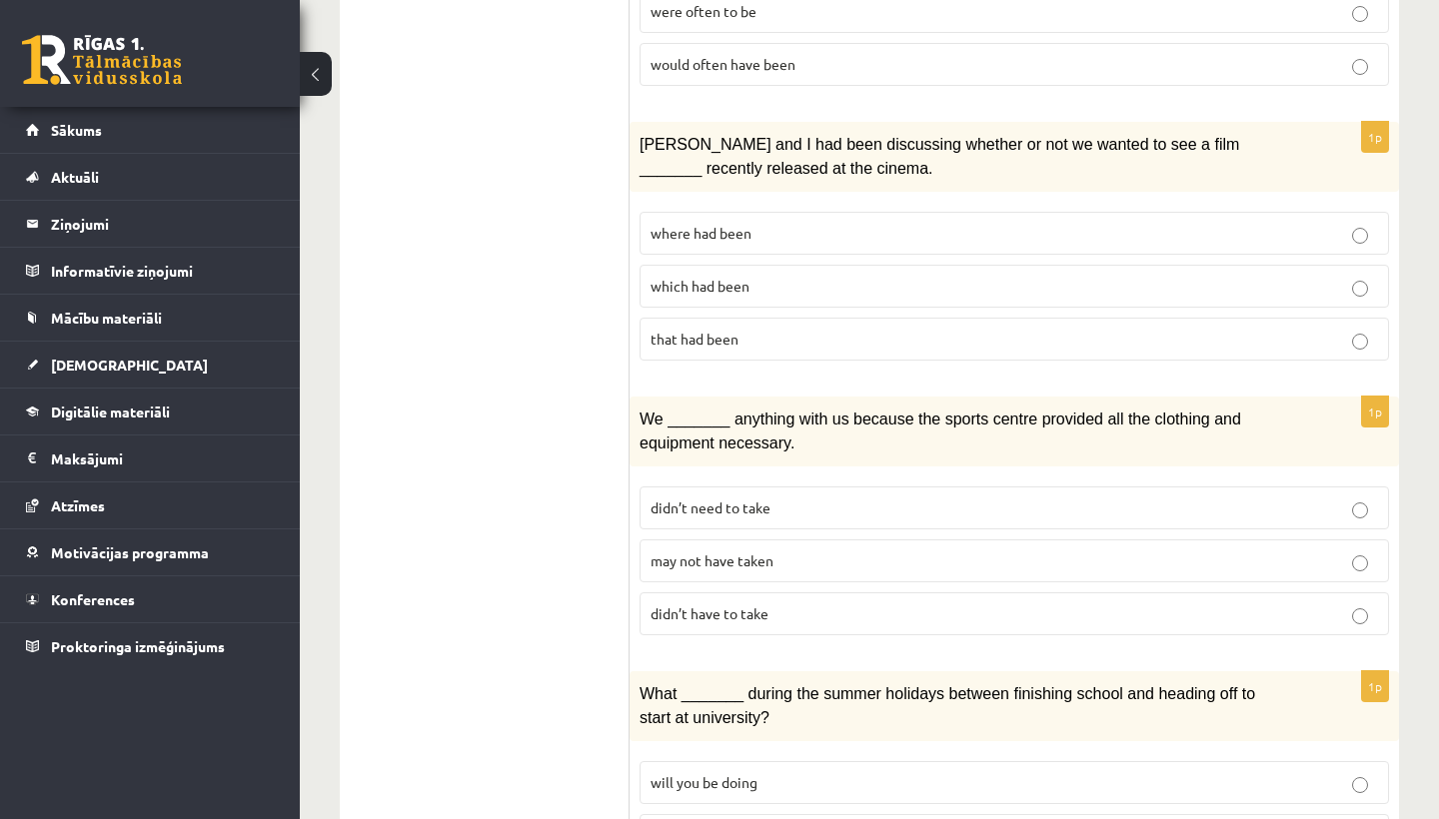
scroll to position [1125, 0]
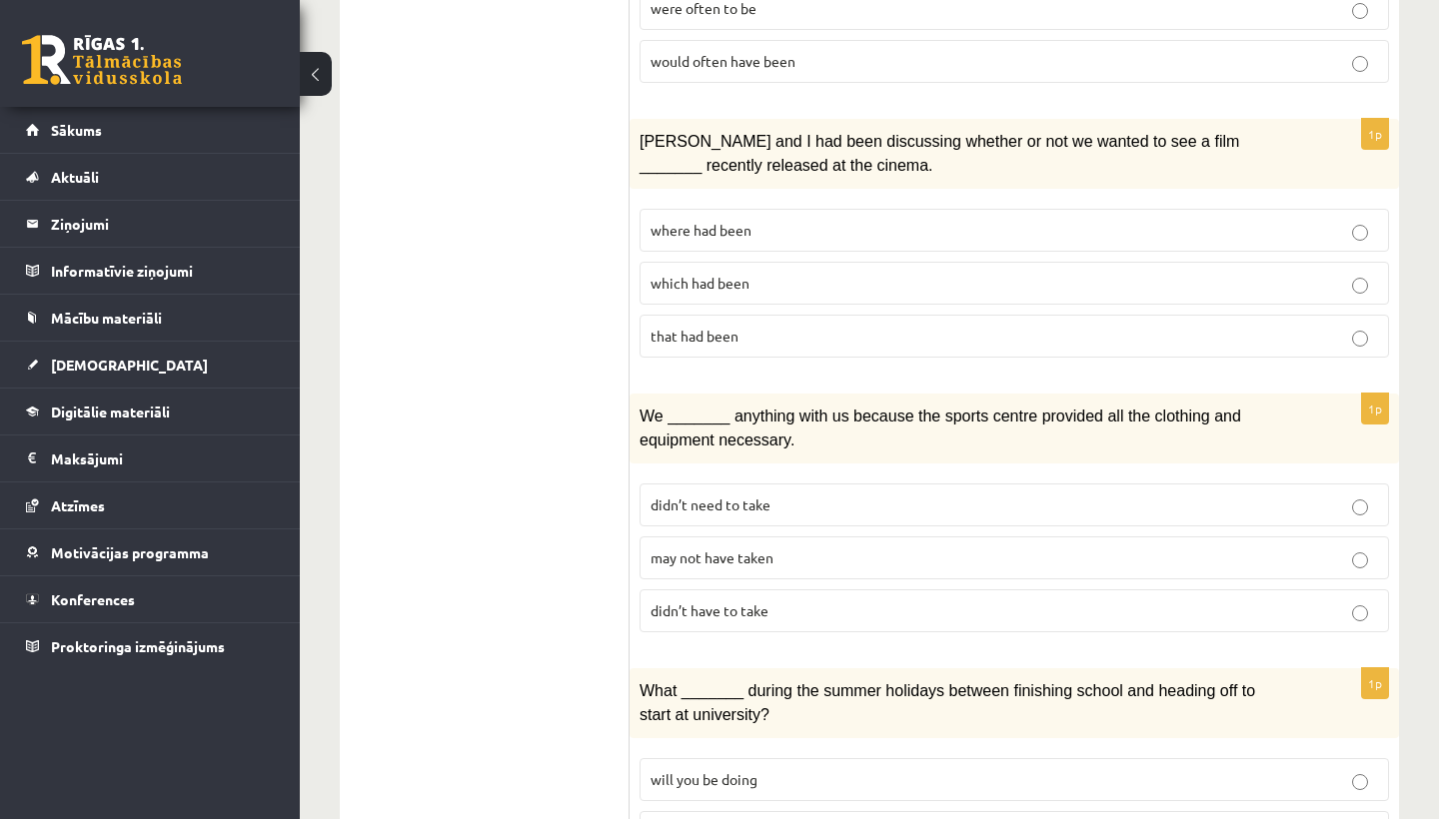
click at [830, 220] on p "where had been" at bounding box center [1013, 230] width 727 height 21
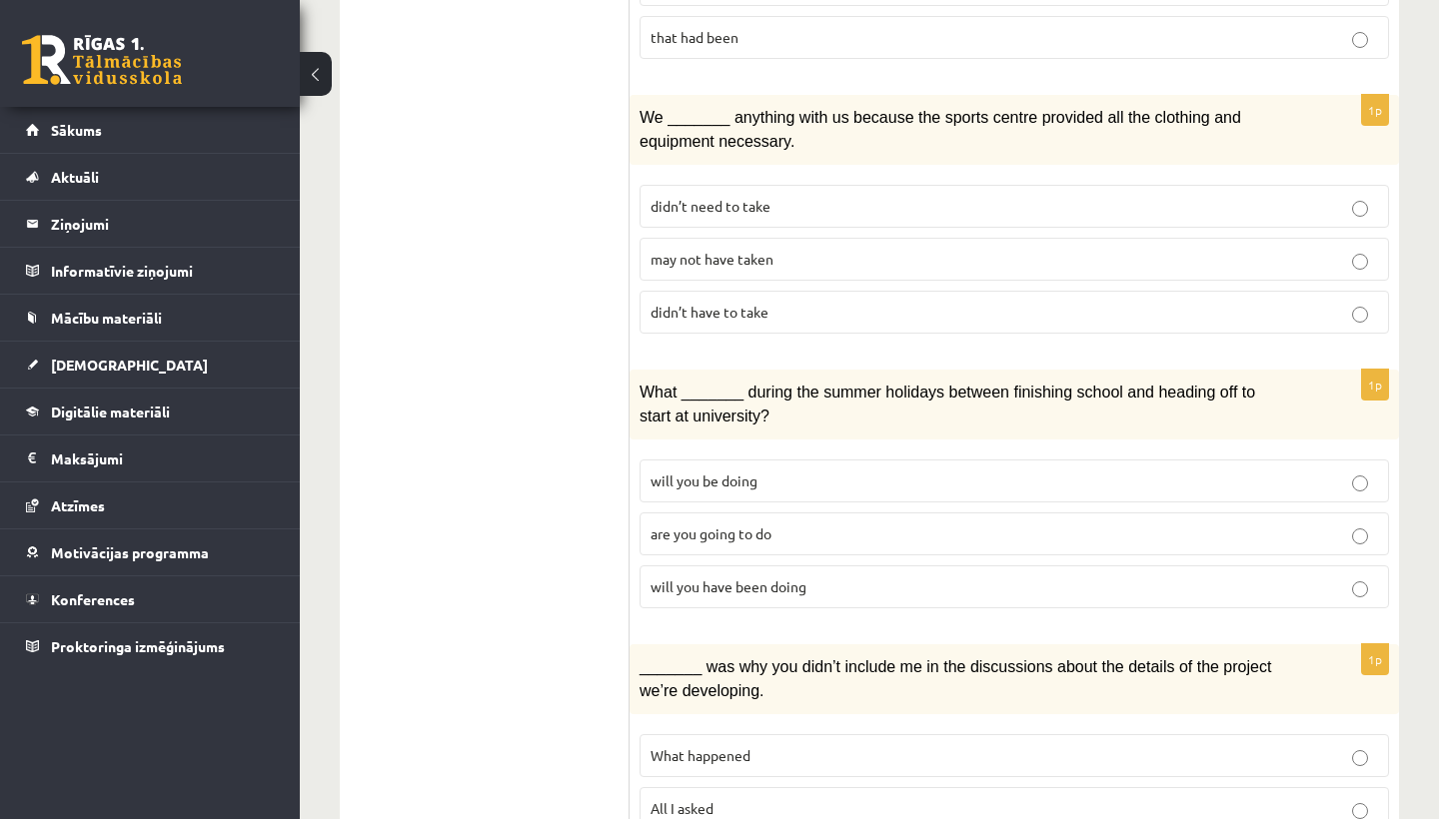
scroll to position [1434, 0]
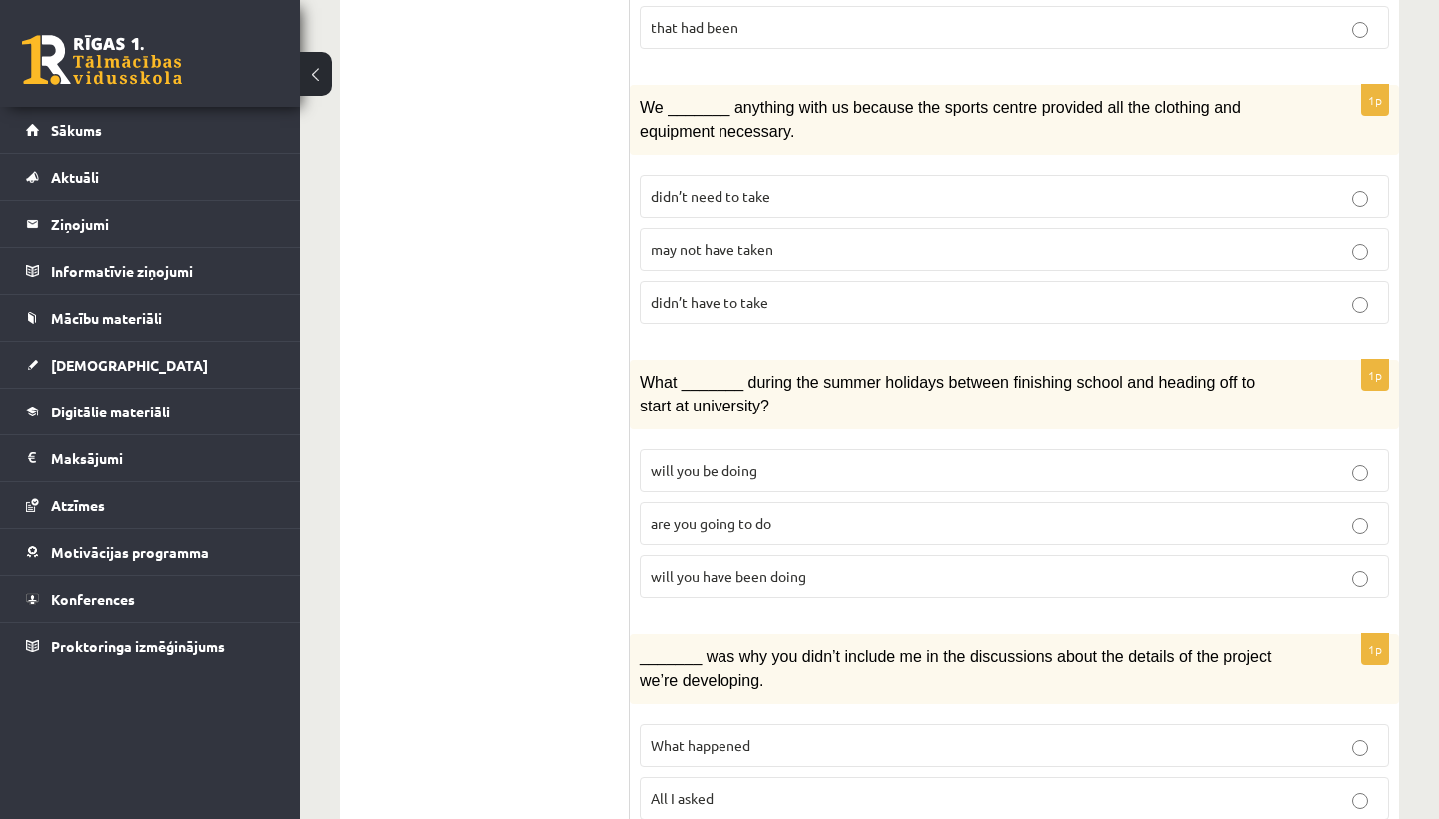
click at [780, 245] on label "may not have taken" at bounding box center [1013, 249] width 749 height 43
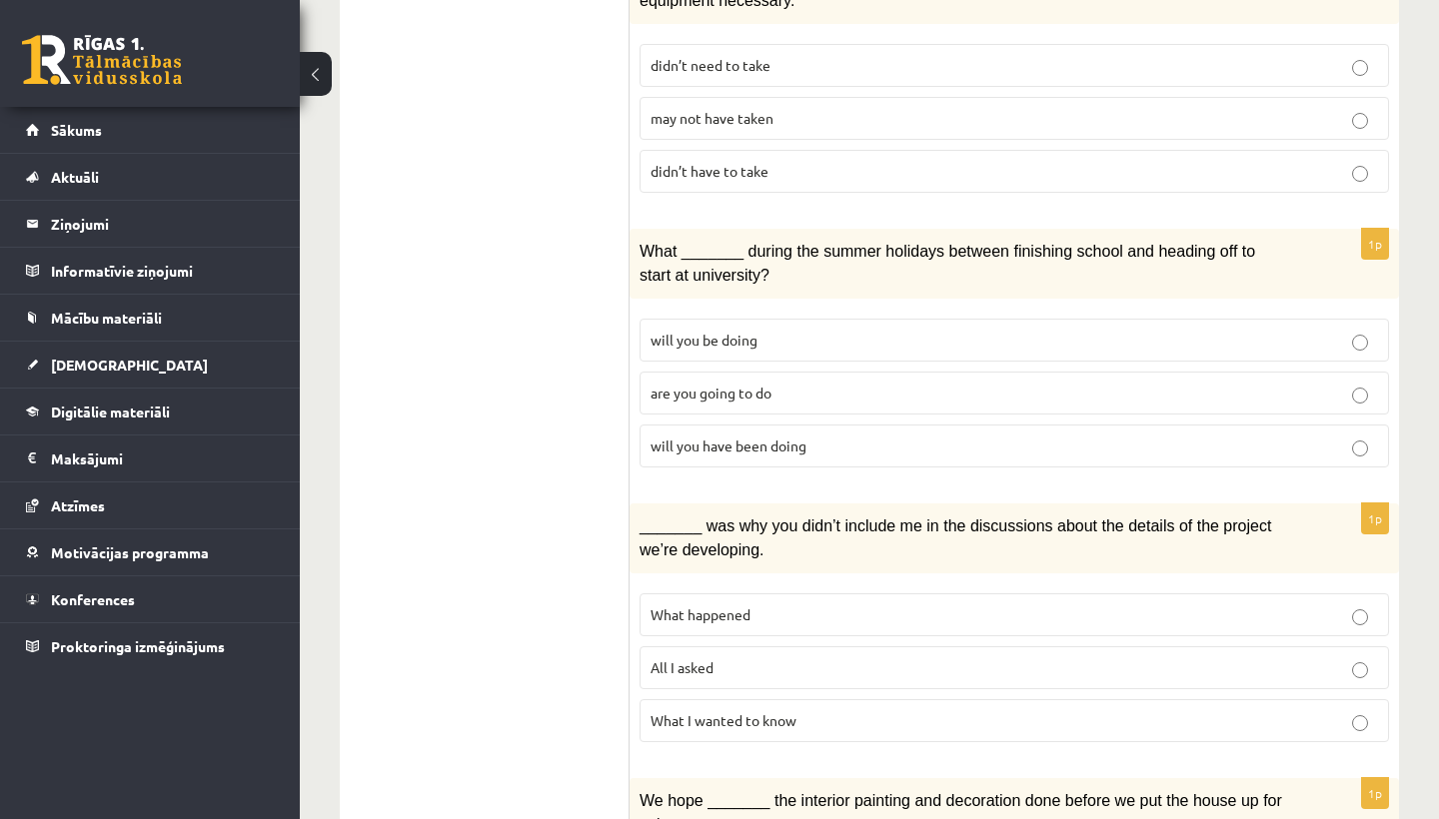
scroll to position [1568, 0]
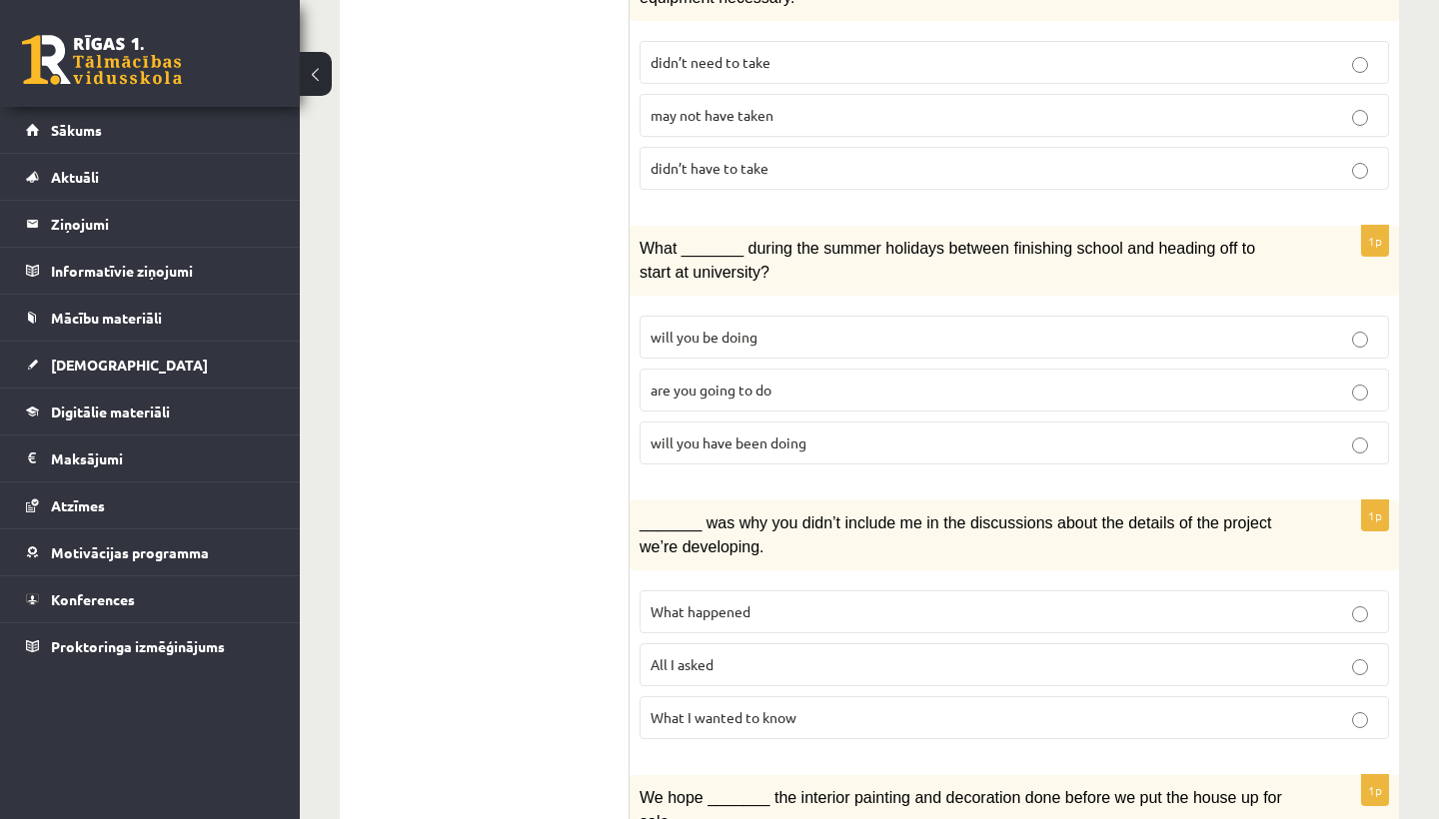
click at [769, 434] on p "will you have been doing" at bounding box center [1013, 443] width 727 height 21
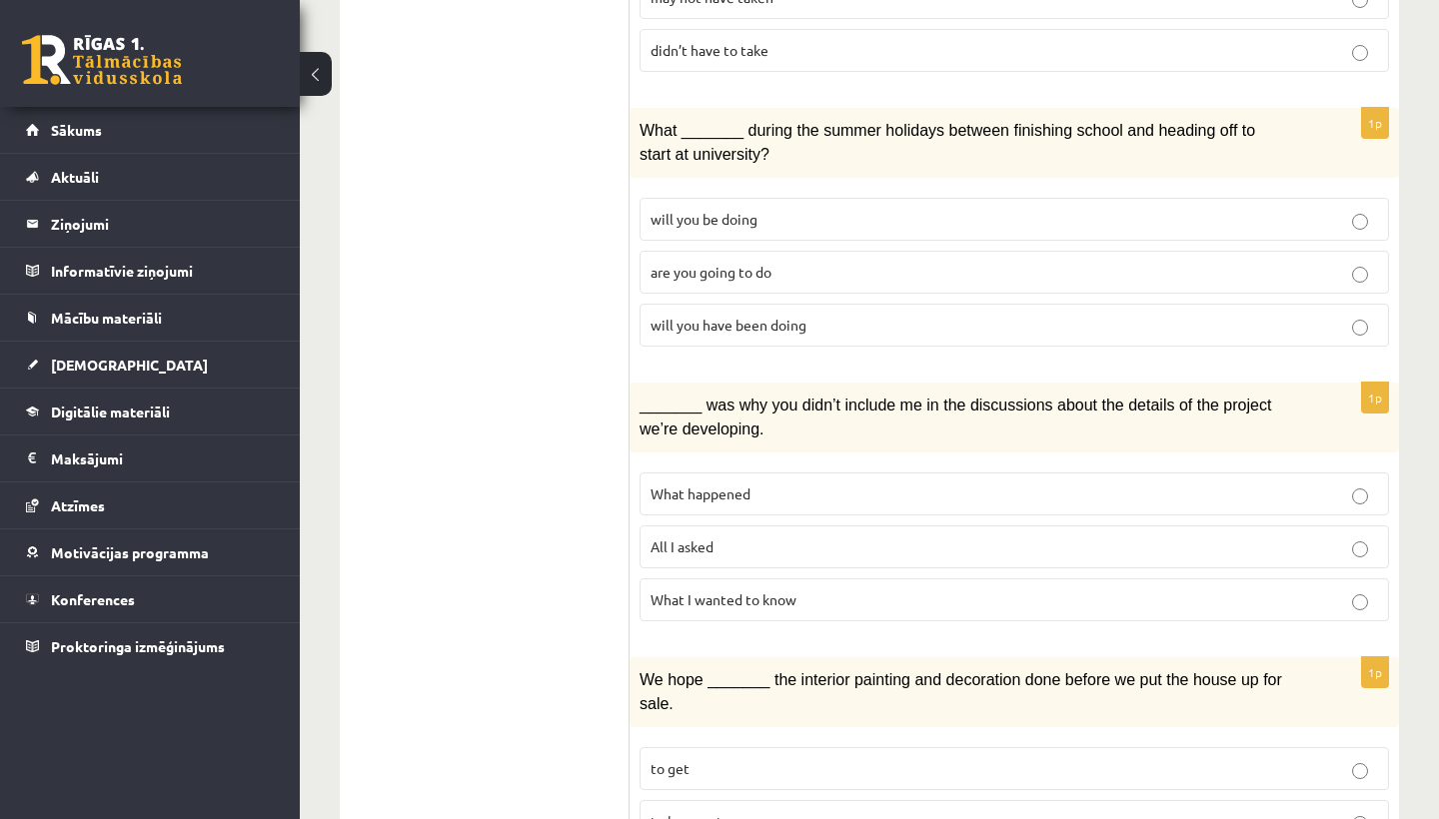
scroll to position [1692, 0]
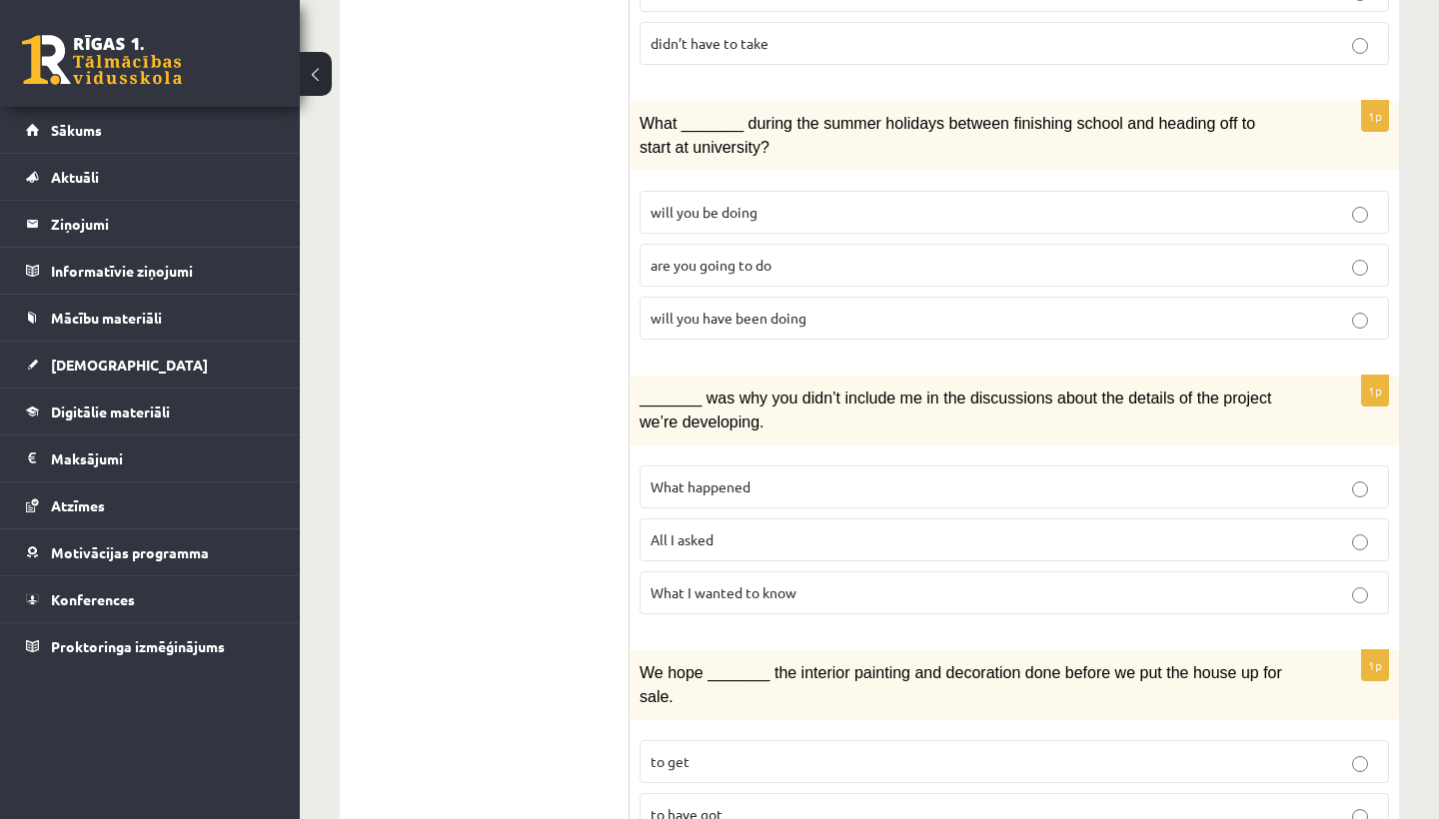
click at [757, 477] on p "What happened" at bounding box center [1013, 487] width 727 height 21
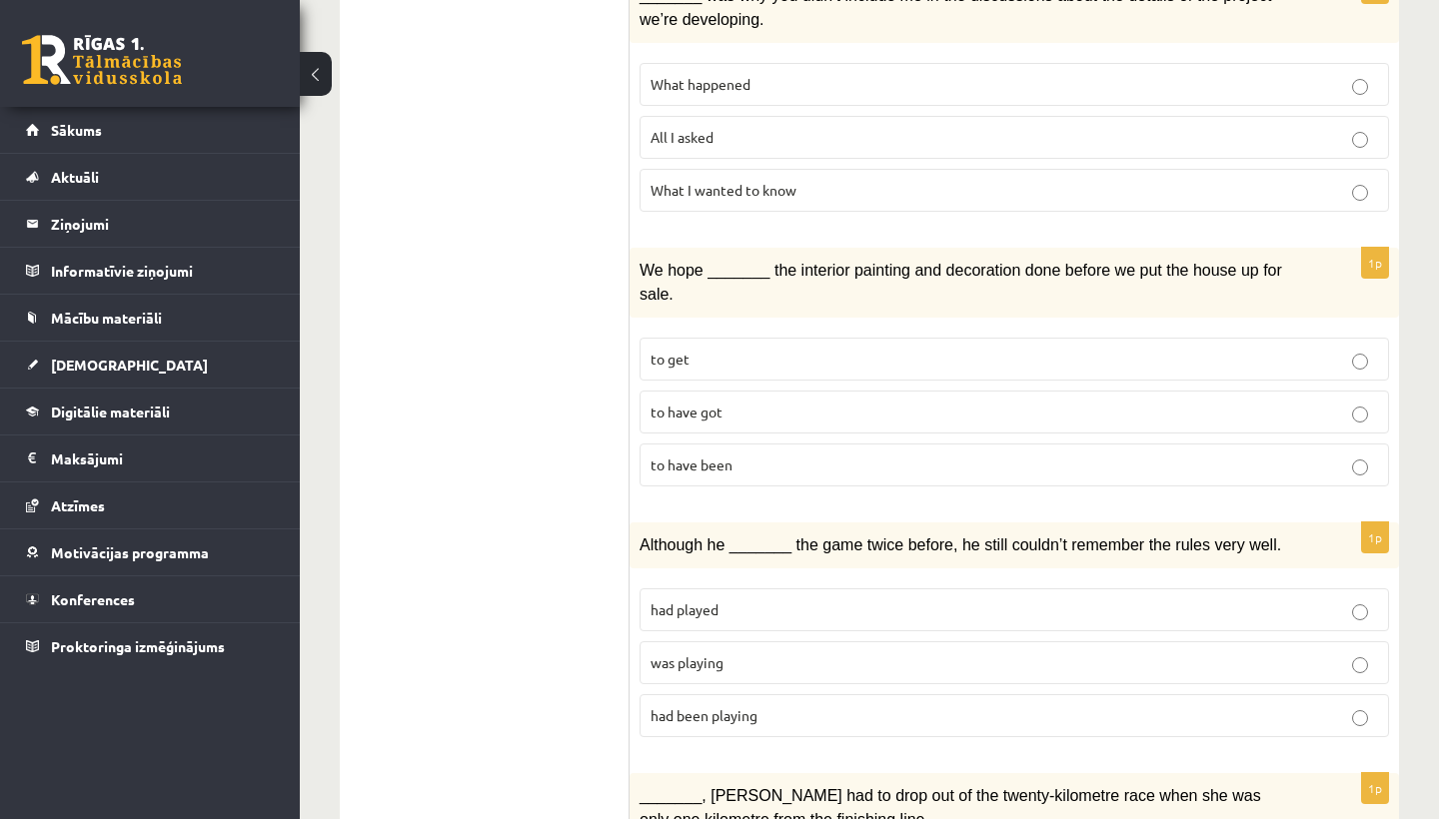
scroll to position [2100, 0]
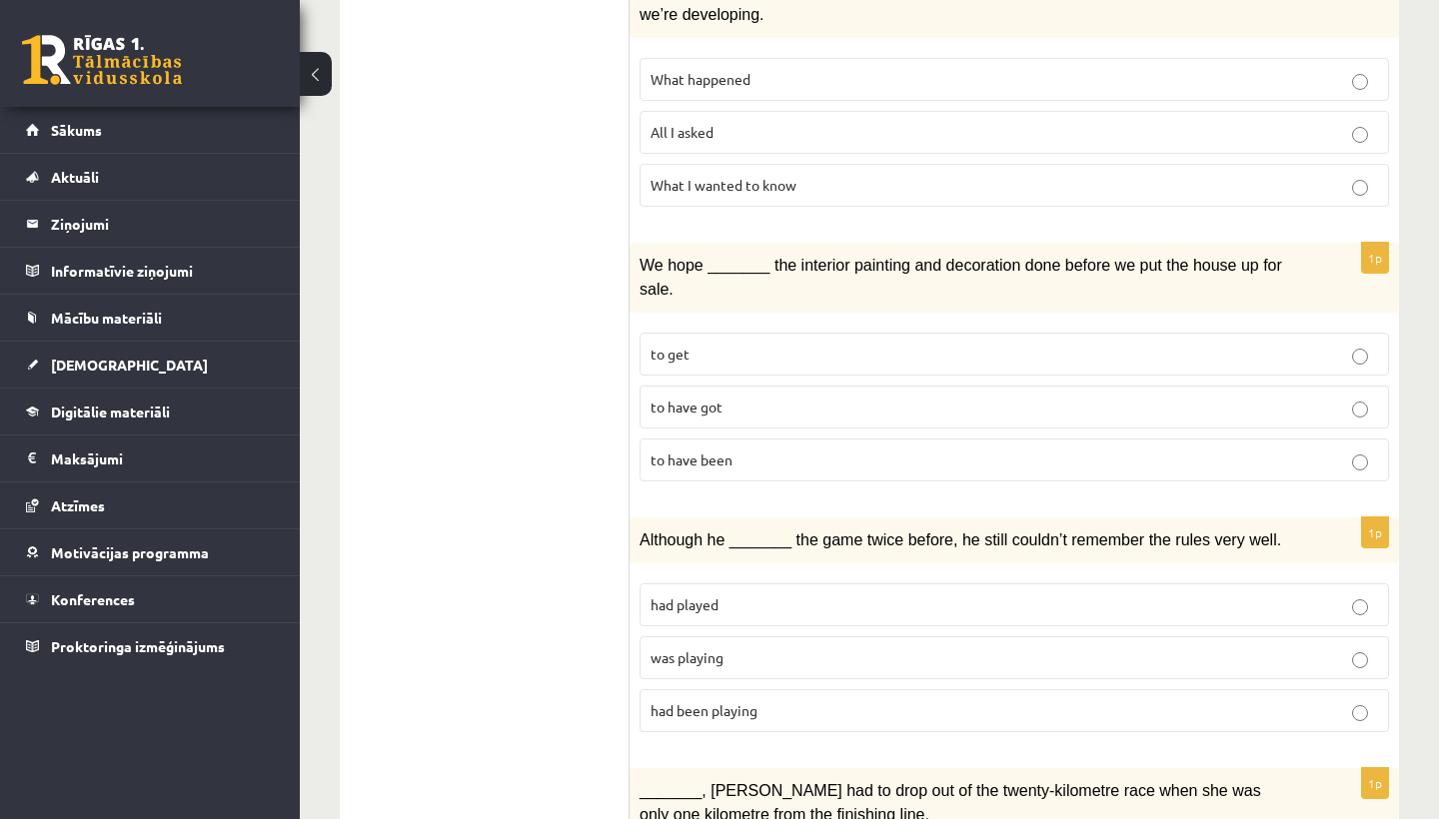
click at [739, 453] on label "to have been" at bounding box center [1013, 460] width 749 height 43
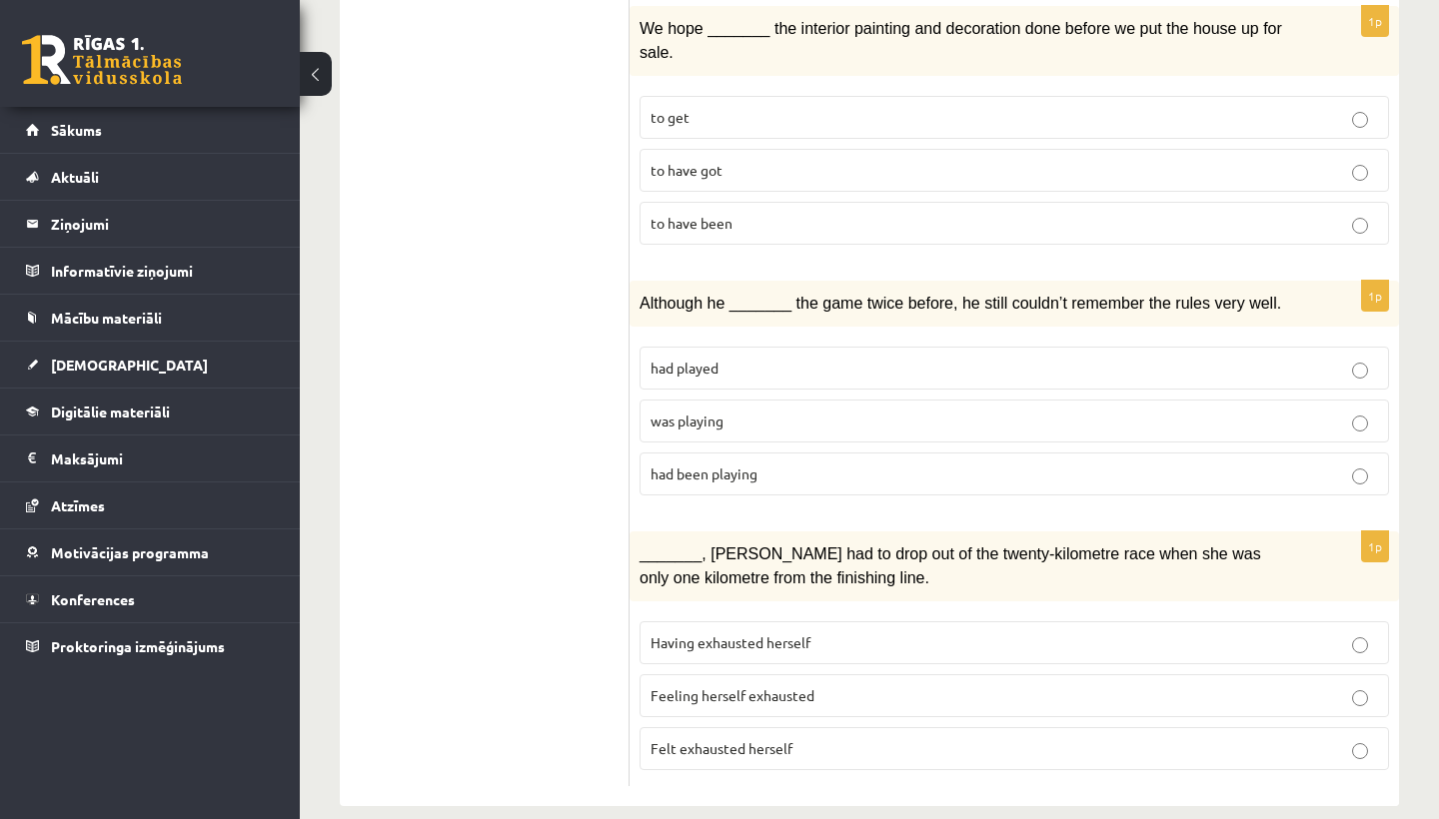
scroll to position [2336, 0]
click at [742, 412] on p "was playing" at bounding box center [1013, 422] width 727 height 21
click at [726, 739] on p "Felt exhausted herself" at bounding box center [1013, 749] width 727 height 21
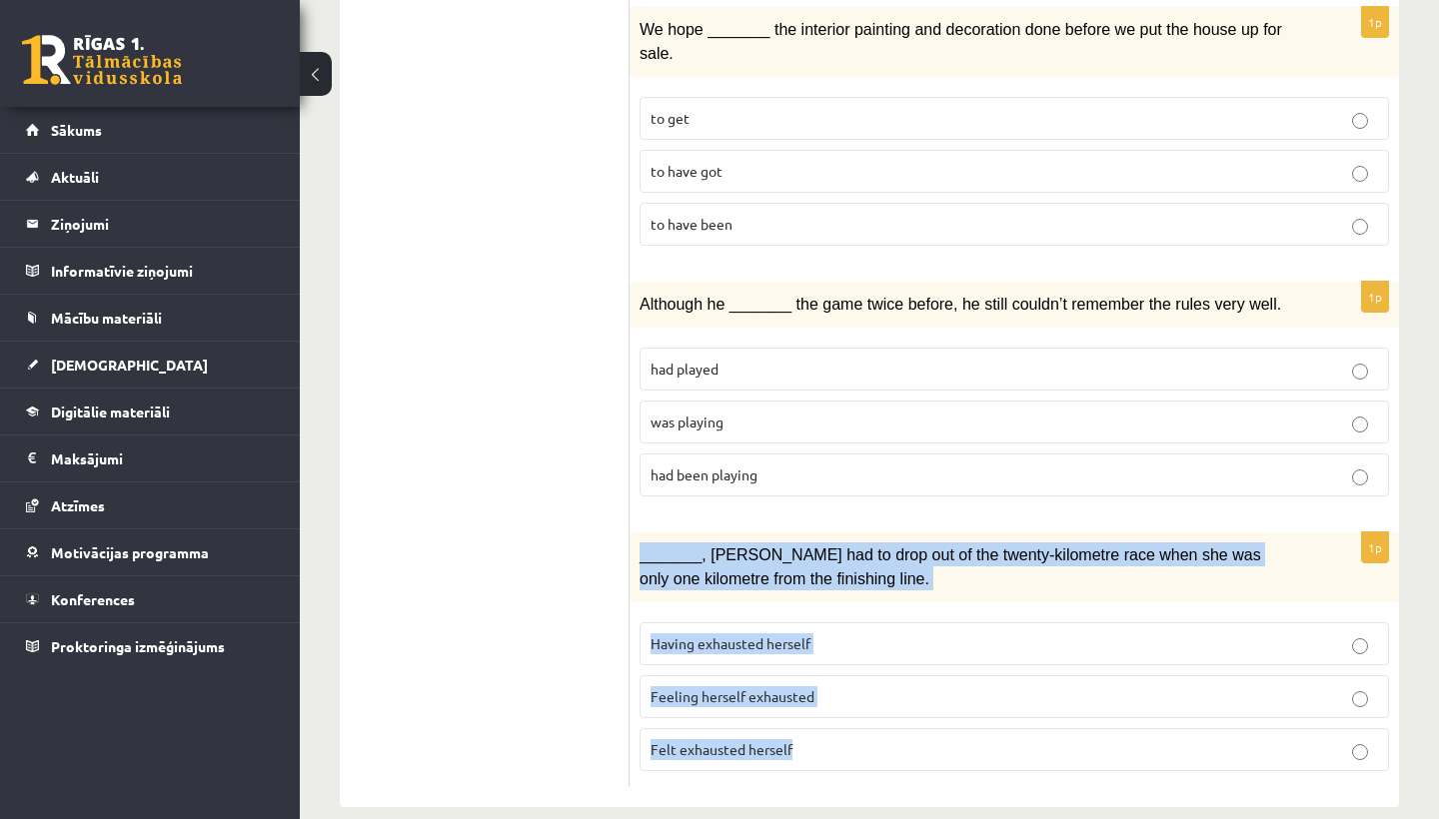
drag, startPoint x: 640, startPoint y: 521, endPoint x: 868, endPoint y: 744, distance: 319.3
click at [868, 744] on div "1p _______, Judy had to drop out of the twenty-kilometre race when she was only…" at bounding box center [1013, 659] width 769 height 255
copy div "_______, Judy had to drop out of the twenty-kilometre race when she was only on…"
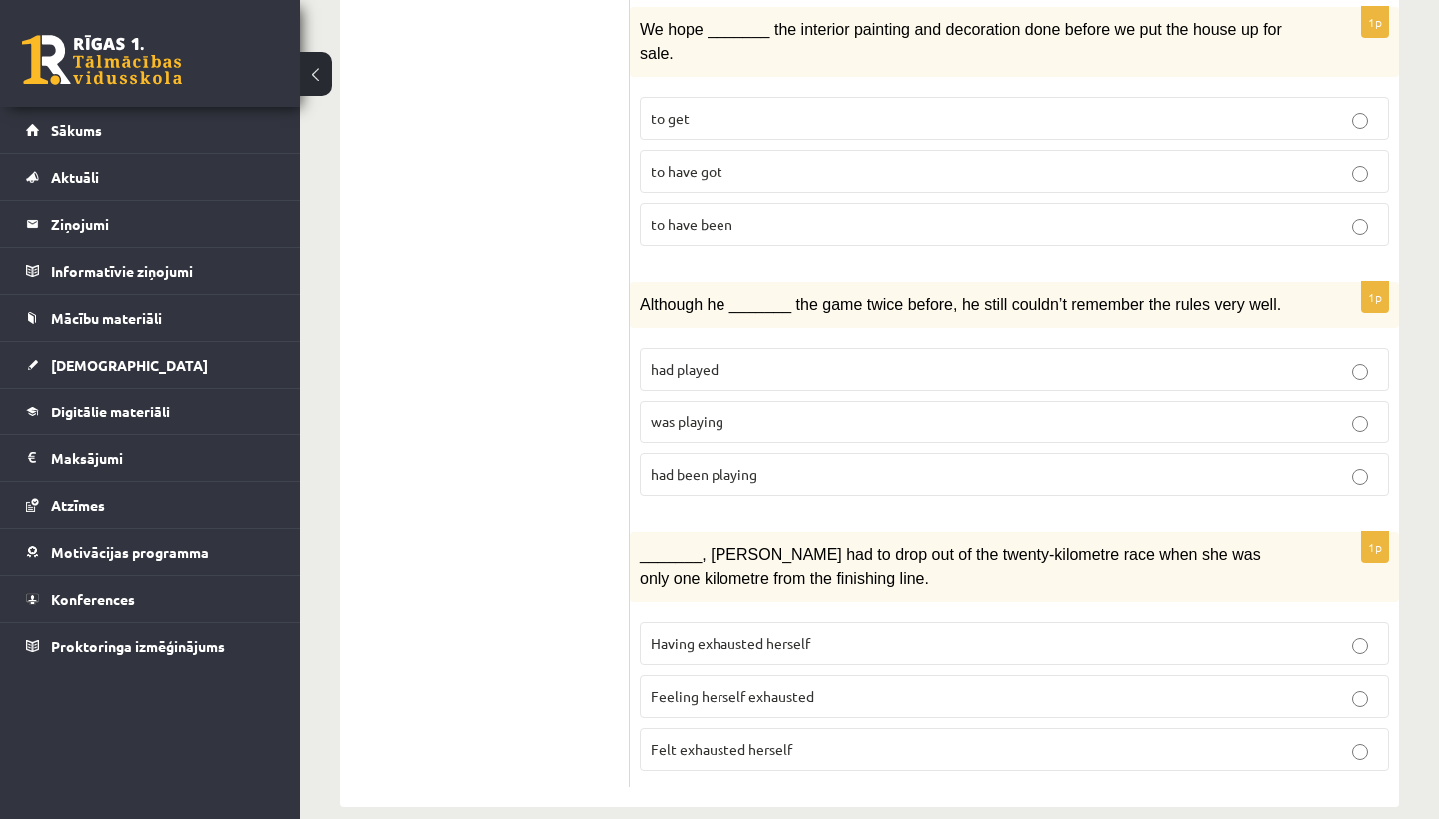
click at [853, 633] on p "Having exhausted herself" at bounding box center [1013, 643] width 727 height 21
click at [859, 739] on p "Felt exhausted herself" at bounding box center [1013, 749] width 727 height 21
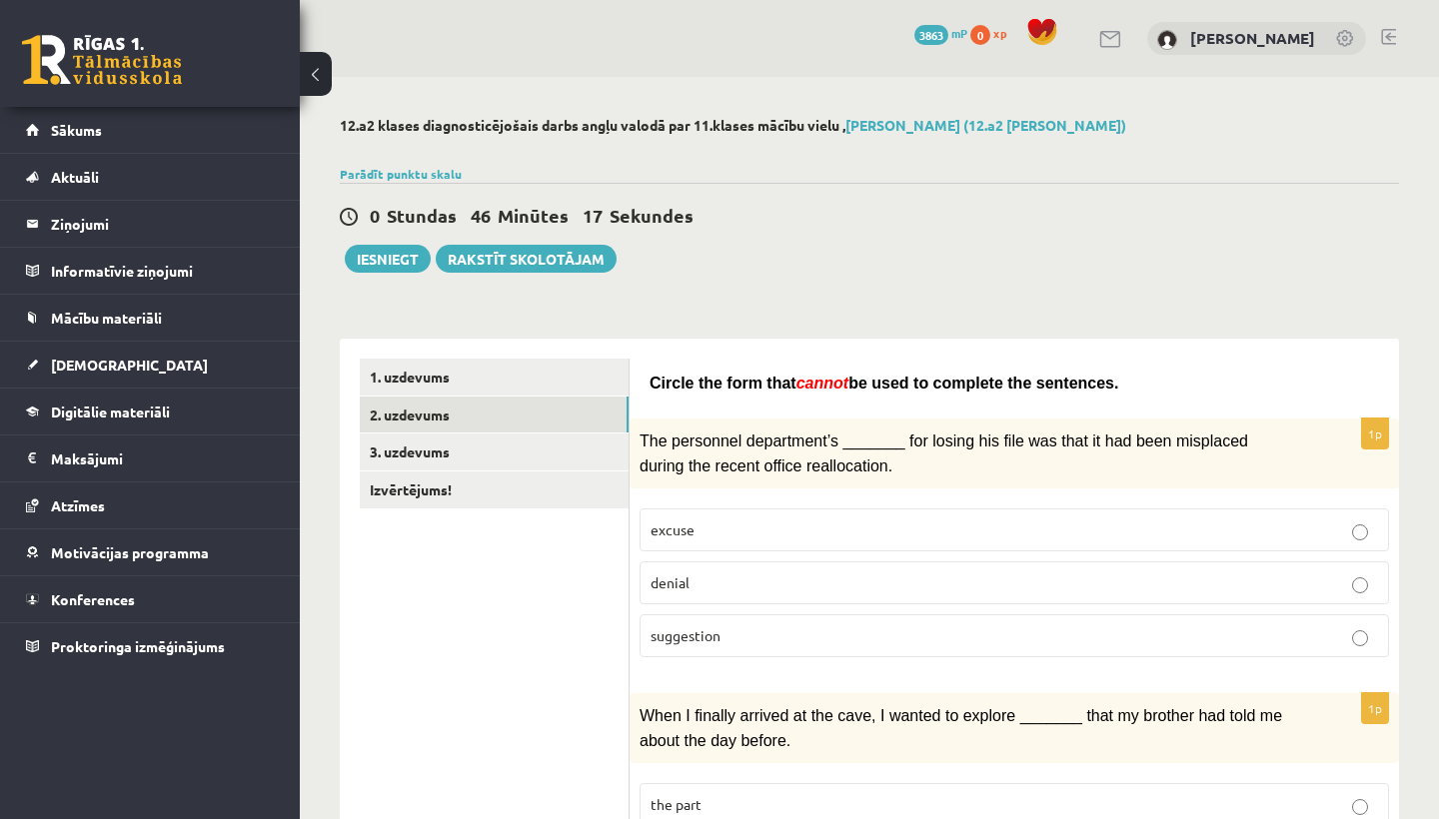
scroll to position [0, 0]
click at [493, 452] on link "3. uzdevums" at bounding box center [494, 452] width 269 height 37
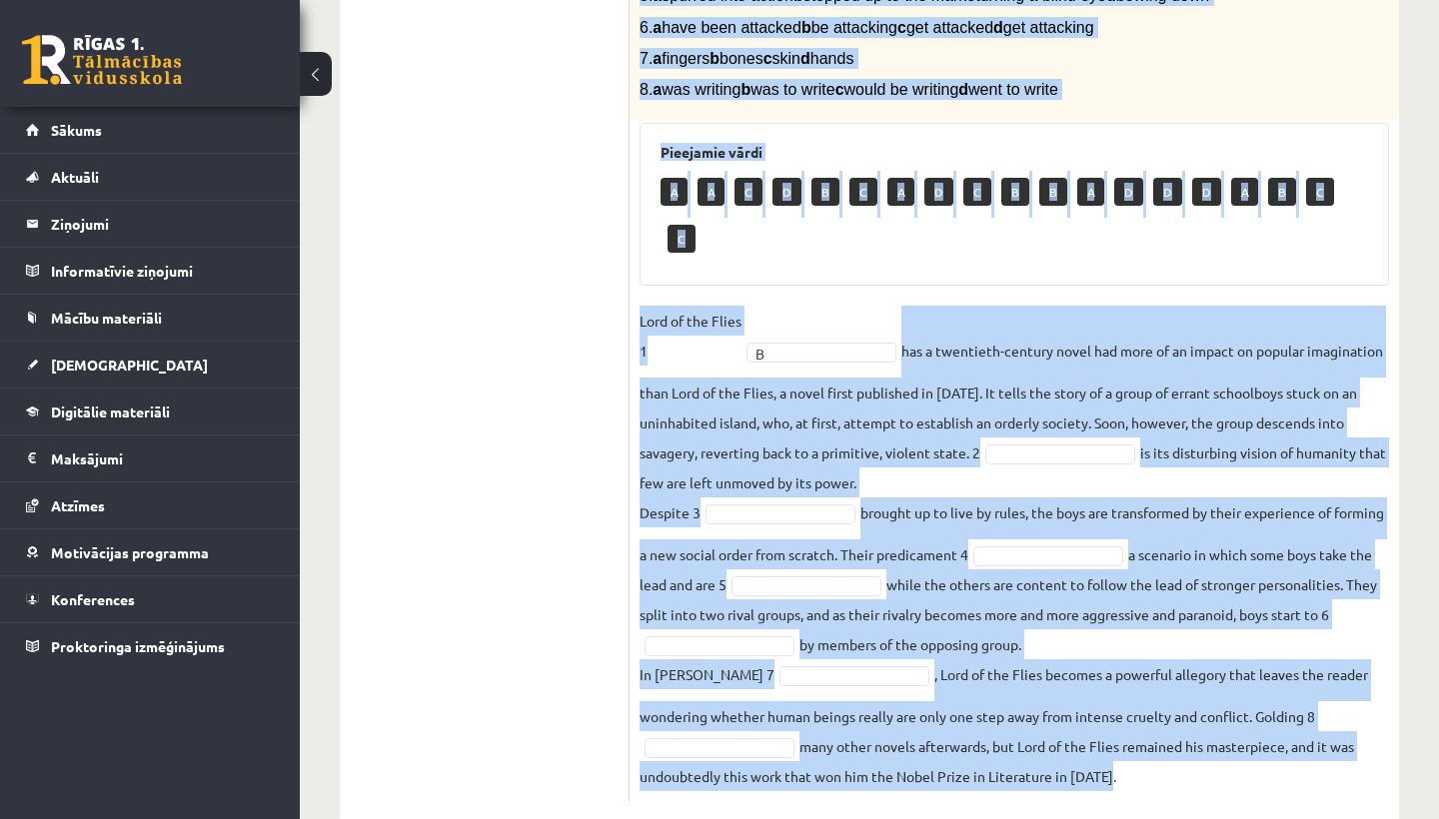
scroll to position [608, 0]
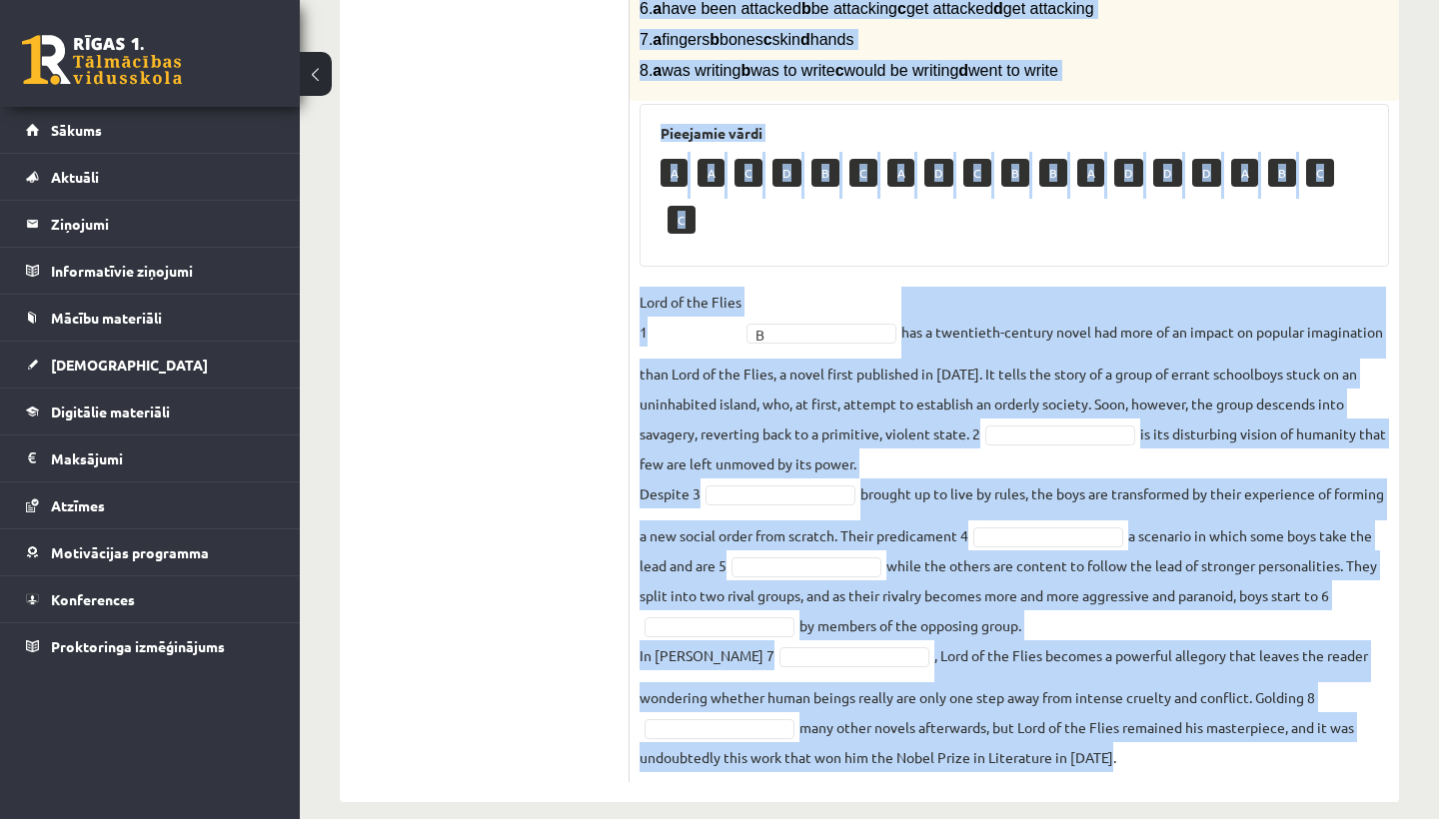
drag, startPoint x: 634, startPoint y: 82, endPoint x: 1096, endPoint y: 745, distance: 808.1
click at [1096, 745] on div "8p Complete the text with the correct words (a–d). 1. a No sooner b Rarely c On…" at bounding box center [1013, 276] width 769 height 1012
copy div "Complete the text with the correct words (a–d). 1. a No sooner b Rarely c Only …"
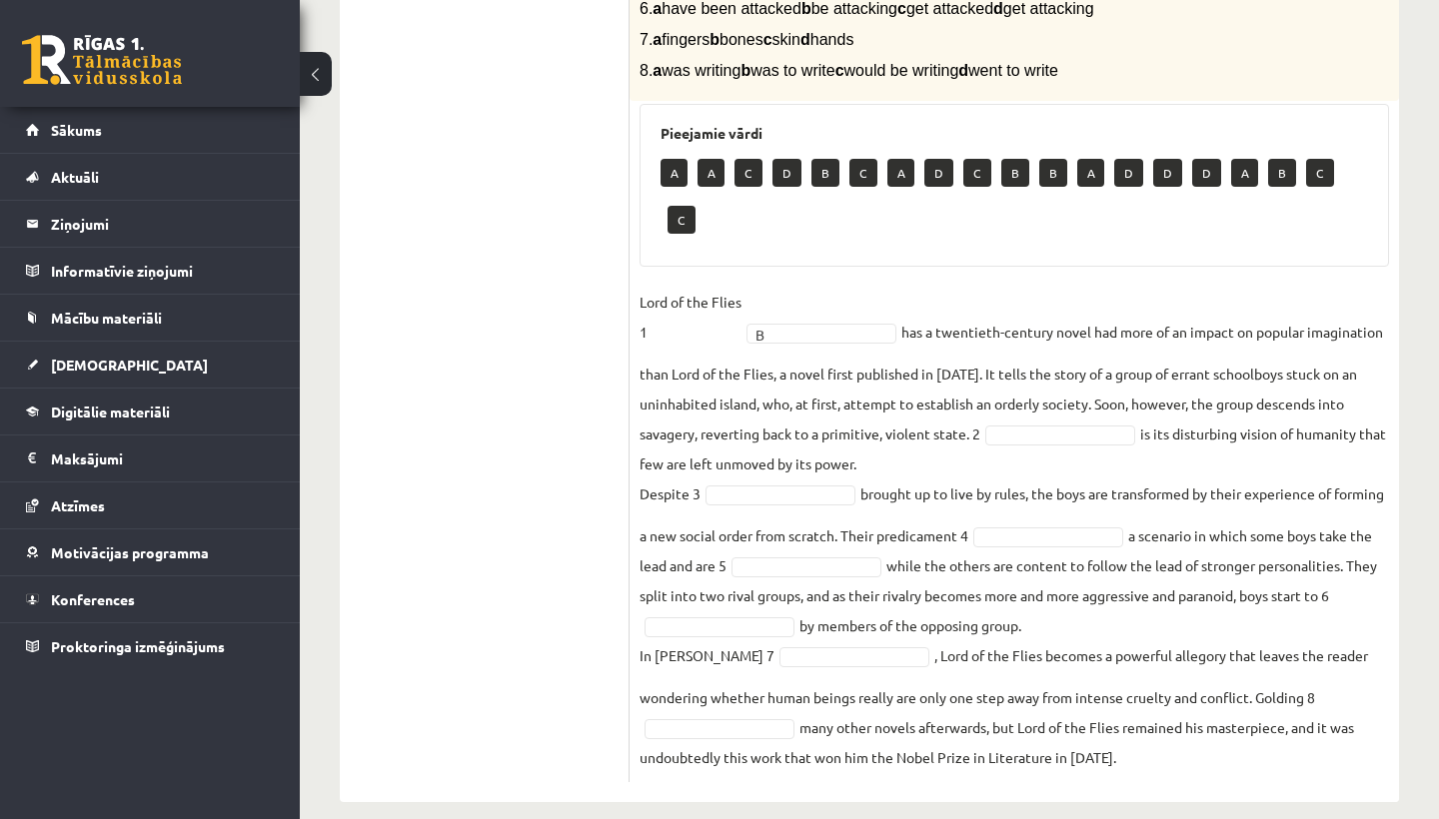
click at [647, 379] on fieldset "Lord of the Flies 1 B * has a twentieth-century novel had more of an impact on …" at bounding box center [1013, 530] width 749 height 486
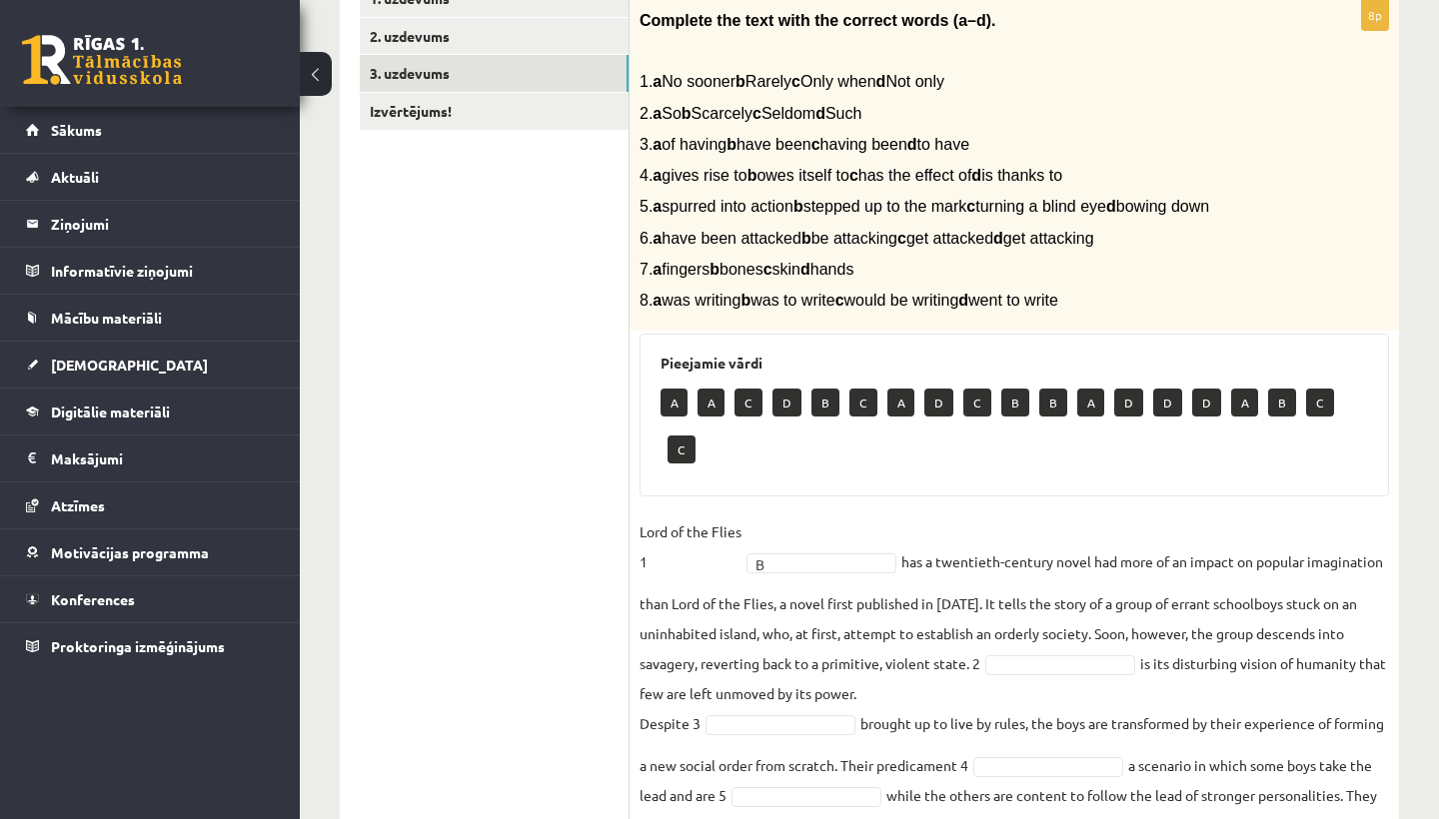
scroll to position [456, 0]
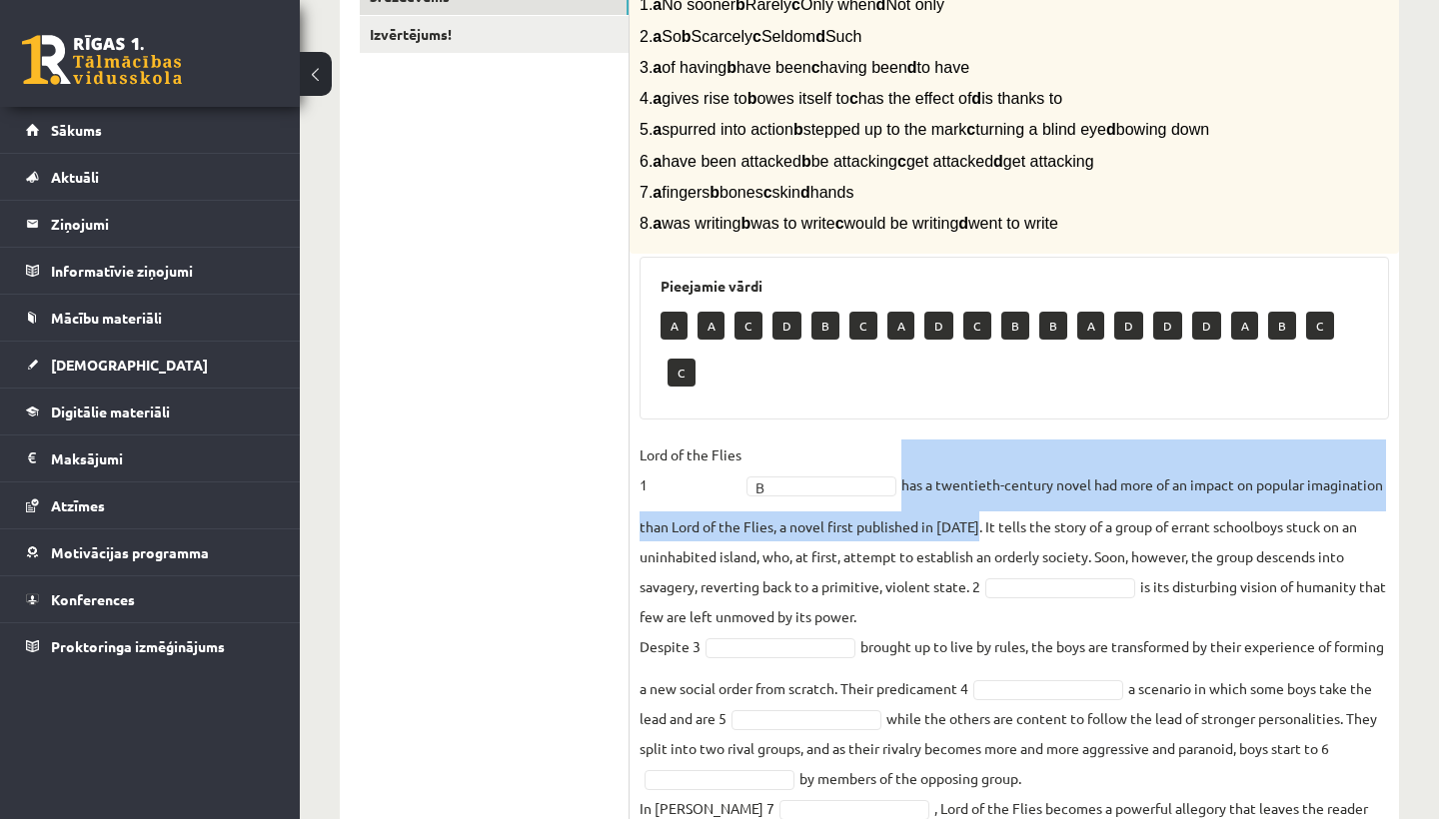
drag, startPoint x: 1052, startPoint y: 507, endPoint x: 785, endPoint y: 463, distance: 270.3
click at [785, 462] on fieldset "Lord of the Flies 1 B * has a twentieth-century novel had more of an impact on …" at bounding box center [1013, 683] width 749 height 486
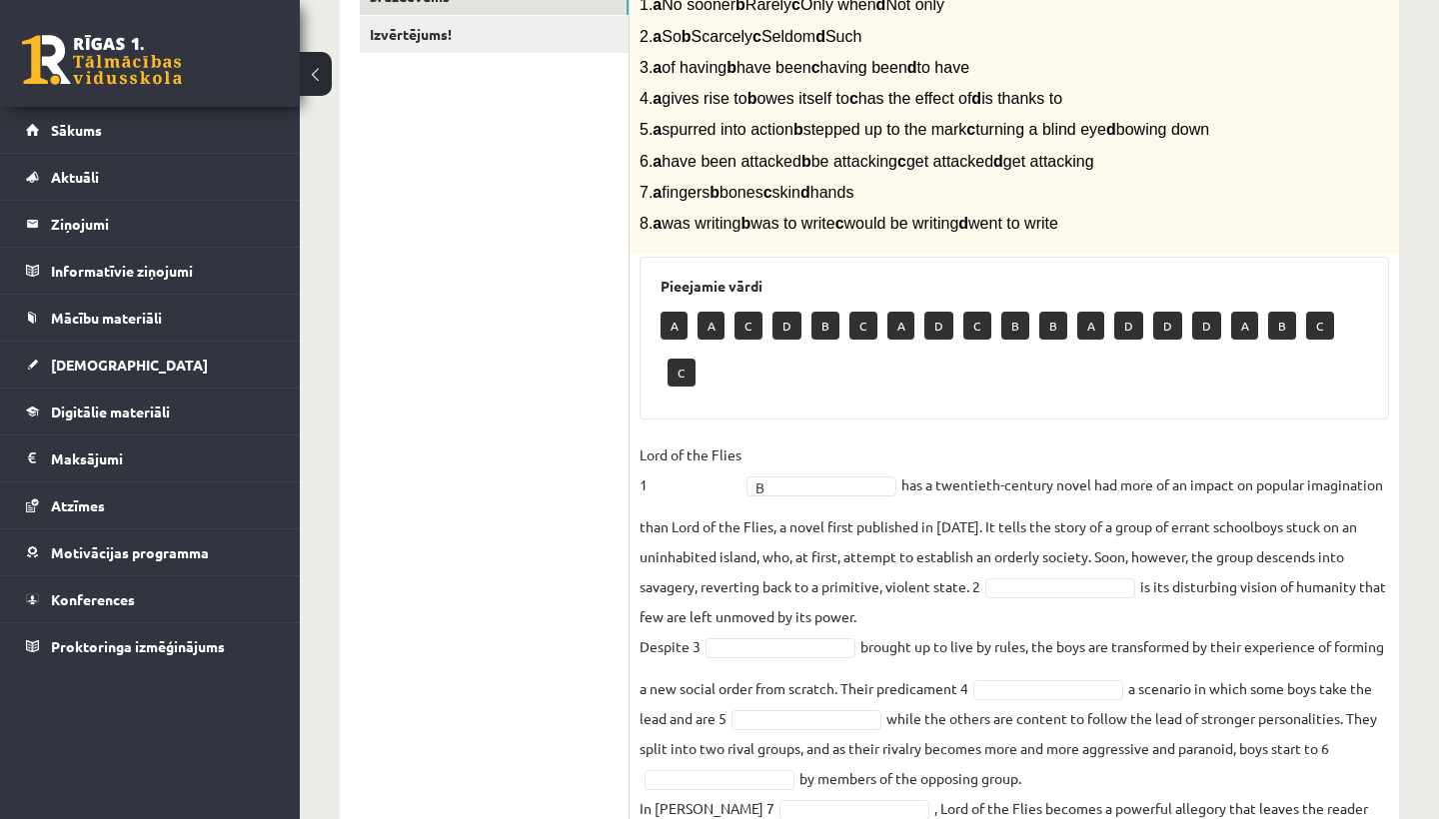
click at [810, 440] on fieldset "Lord of the Flies 1 B * has a twentieth-century novel had more of an impact on …" at bounding box center [1013, 683] width 749 height 486
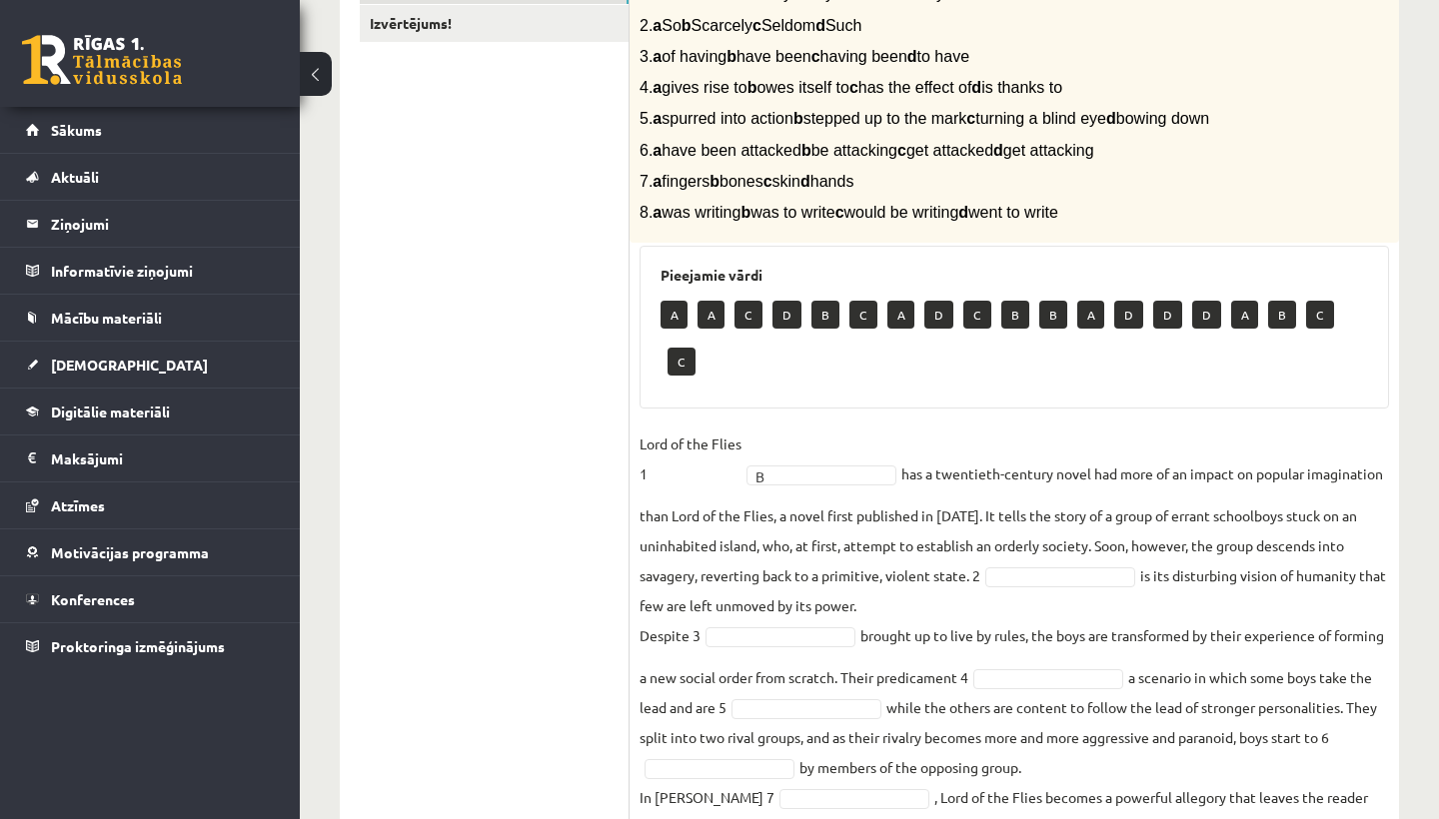
scroll to position [477, 0]
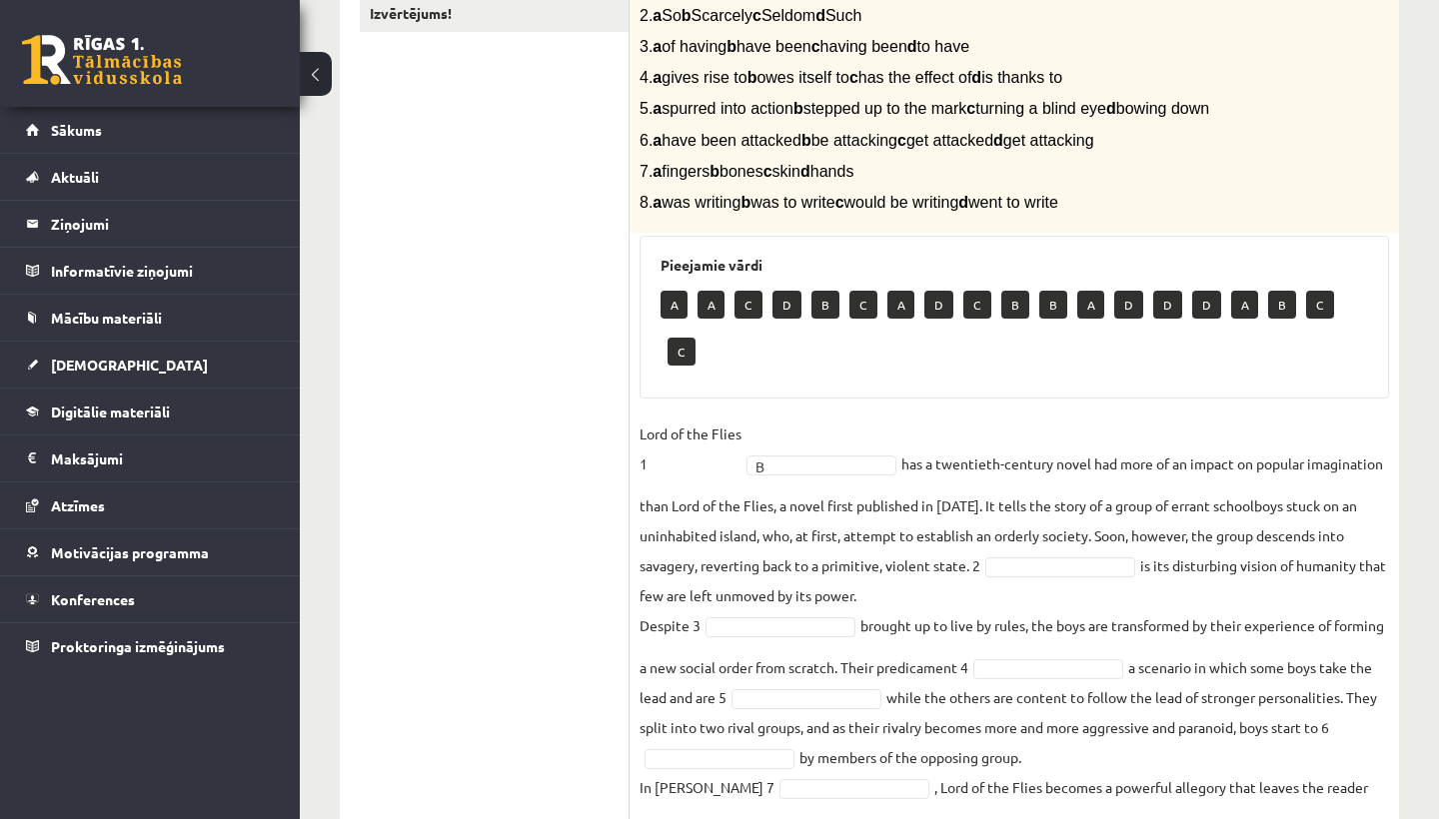
click at [1113, 529] on fieldset "Lord of the Flies 1 B * has a twentieth-century novel had more of an impact on …" at bounding box center [1013, 662] width 749 height 486
click at [1113, 530] on fieldset "Lord of the Flies 1 B * has a twentieth-century novel had more of an impact on …" at bounding box center [1013, 662] width 749 height 486
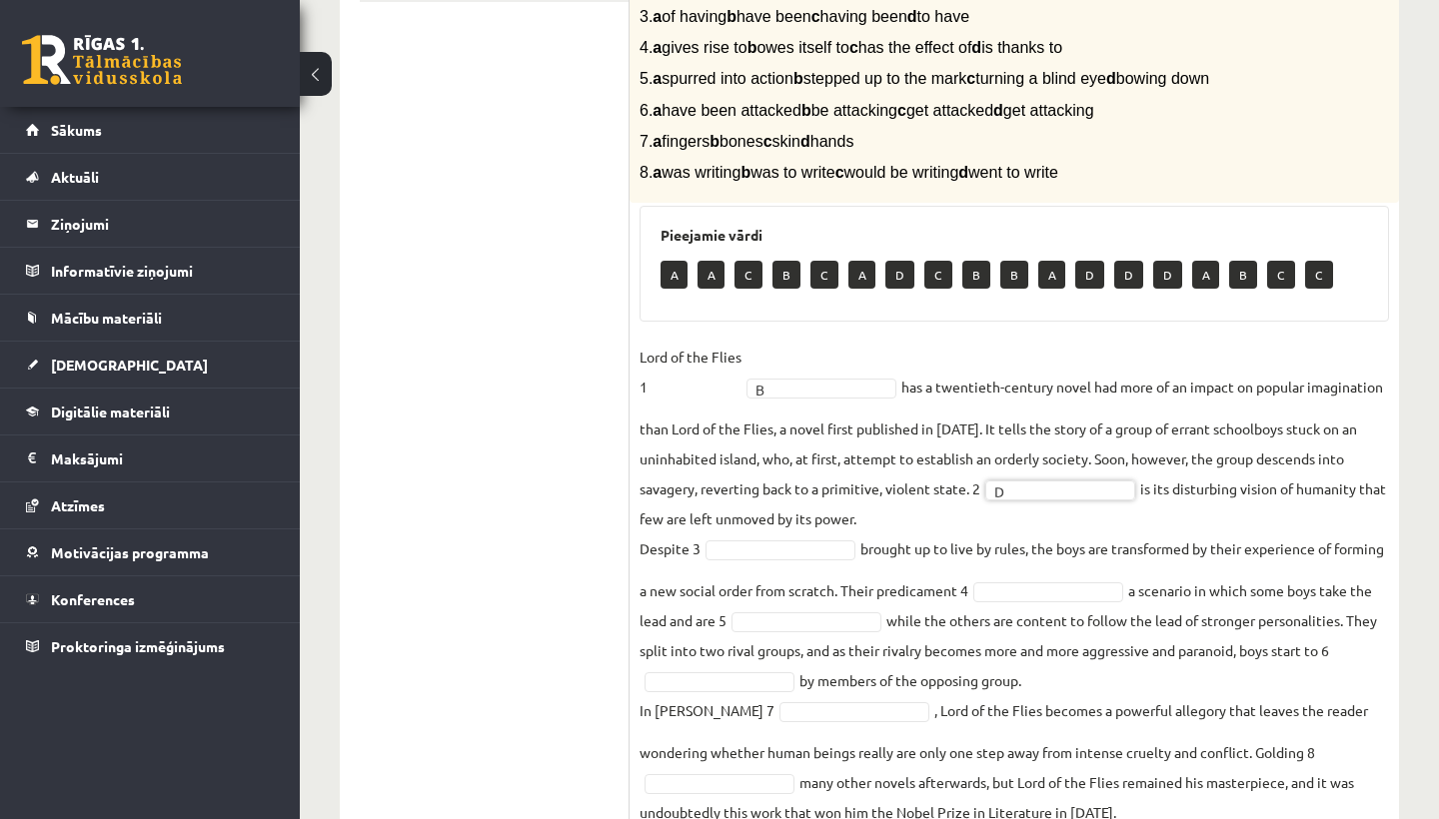
scroll to position [0, 0]
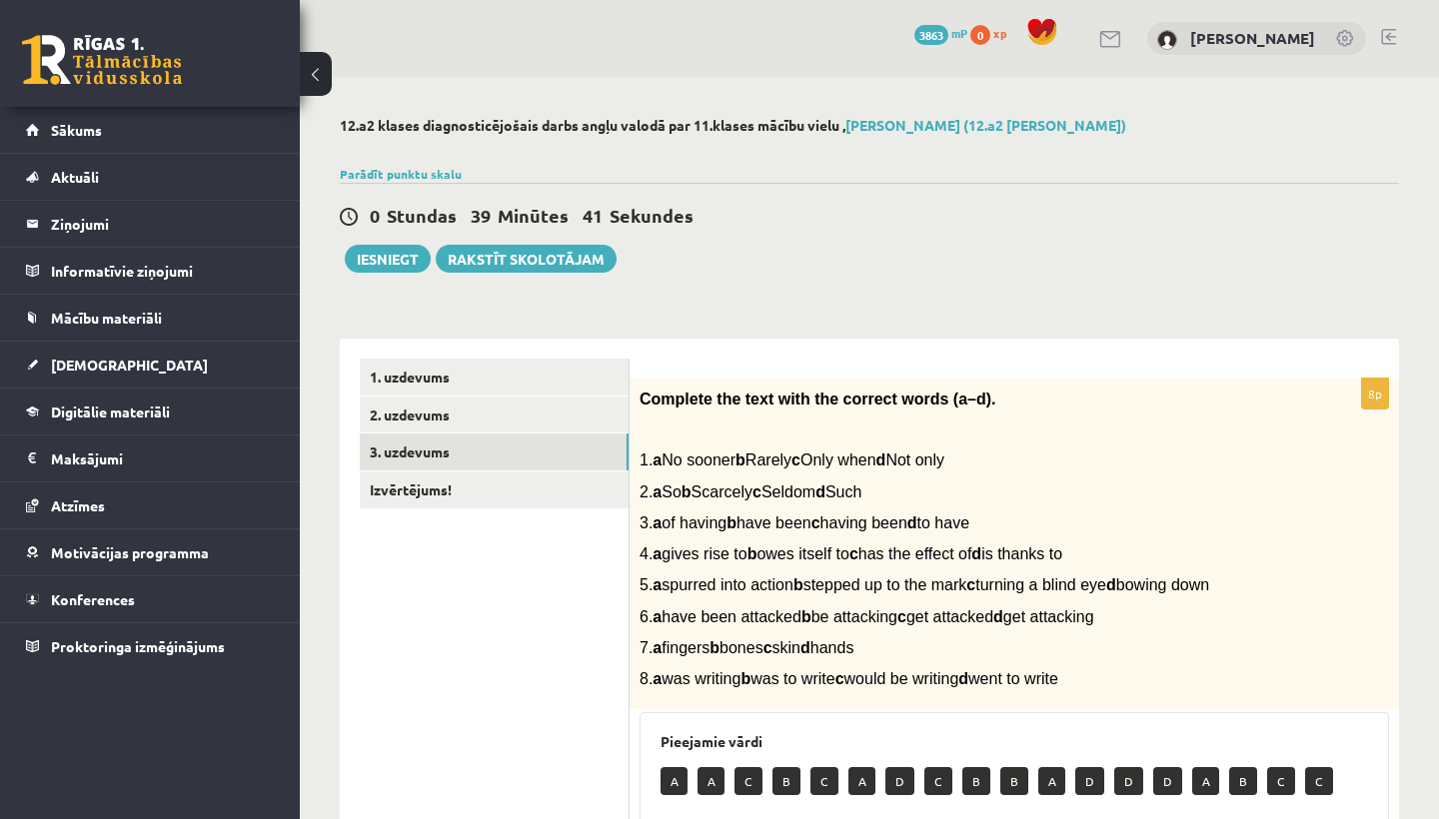
type input "*"
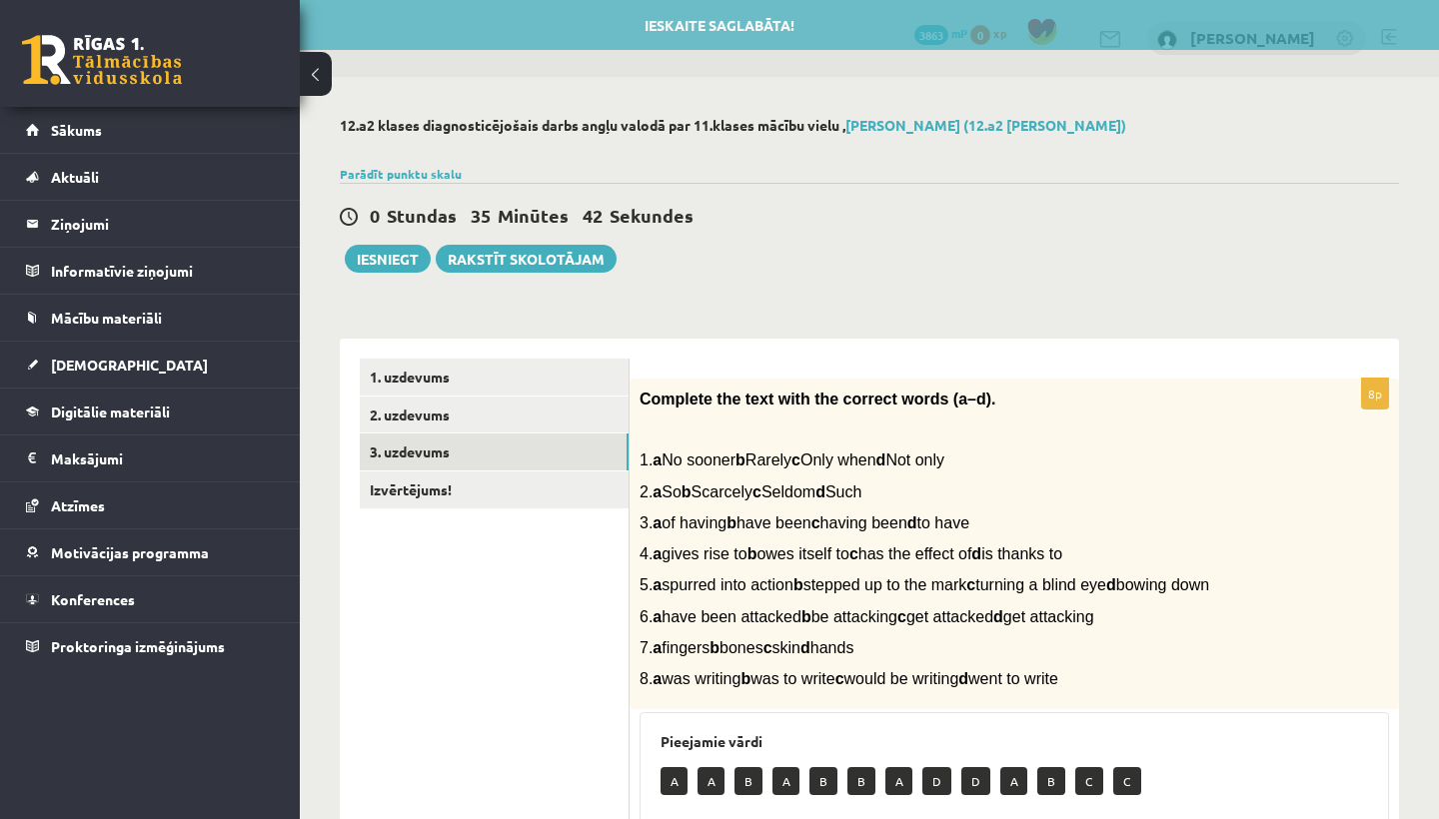
type input "*"
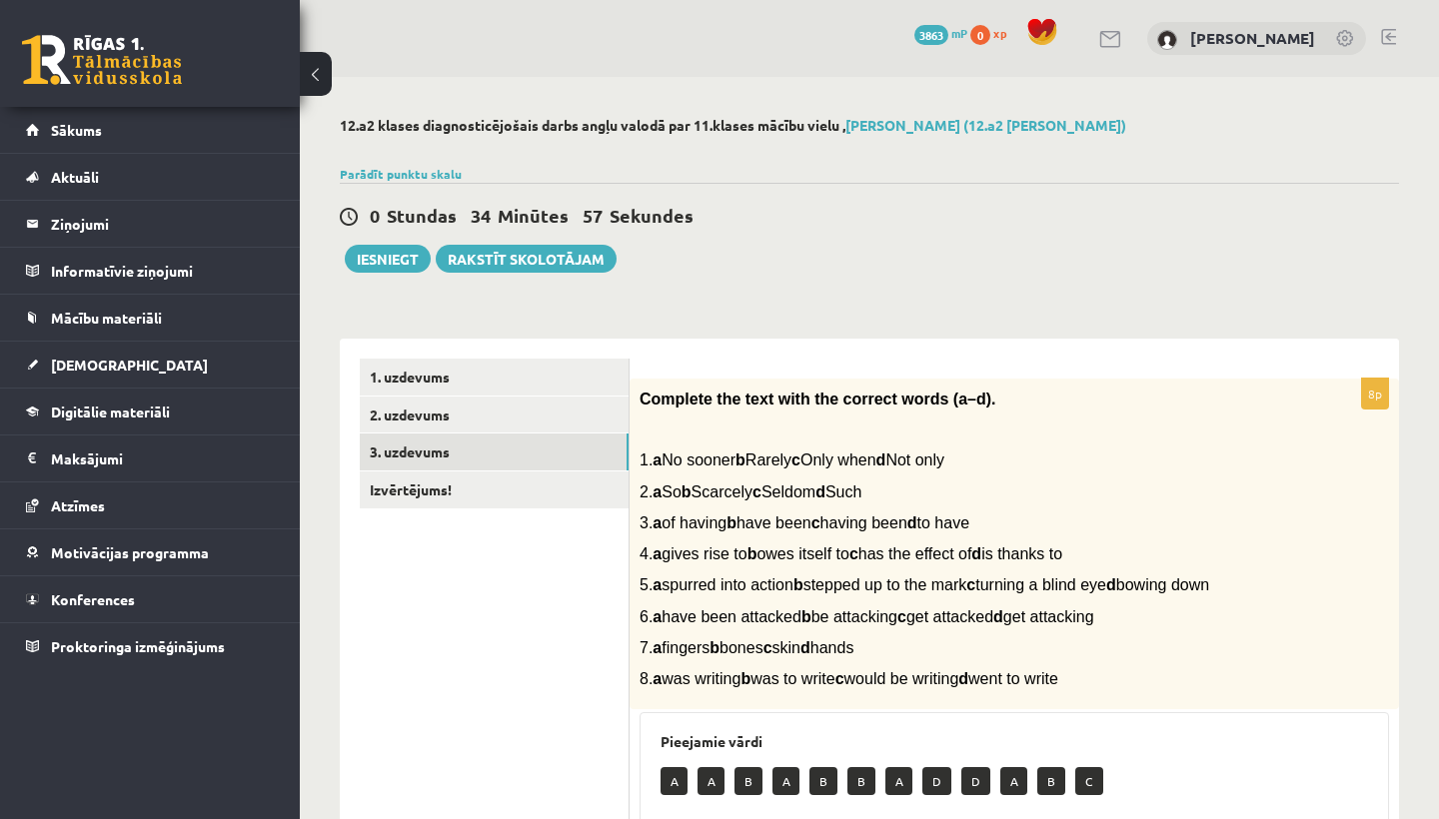
scroll to position [52, 0]
type input "*"
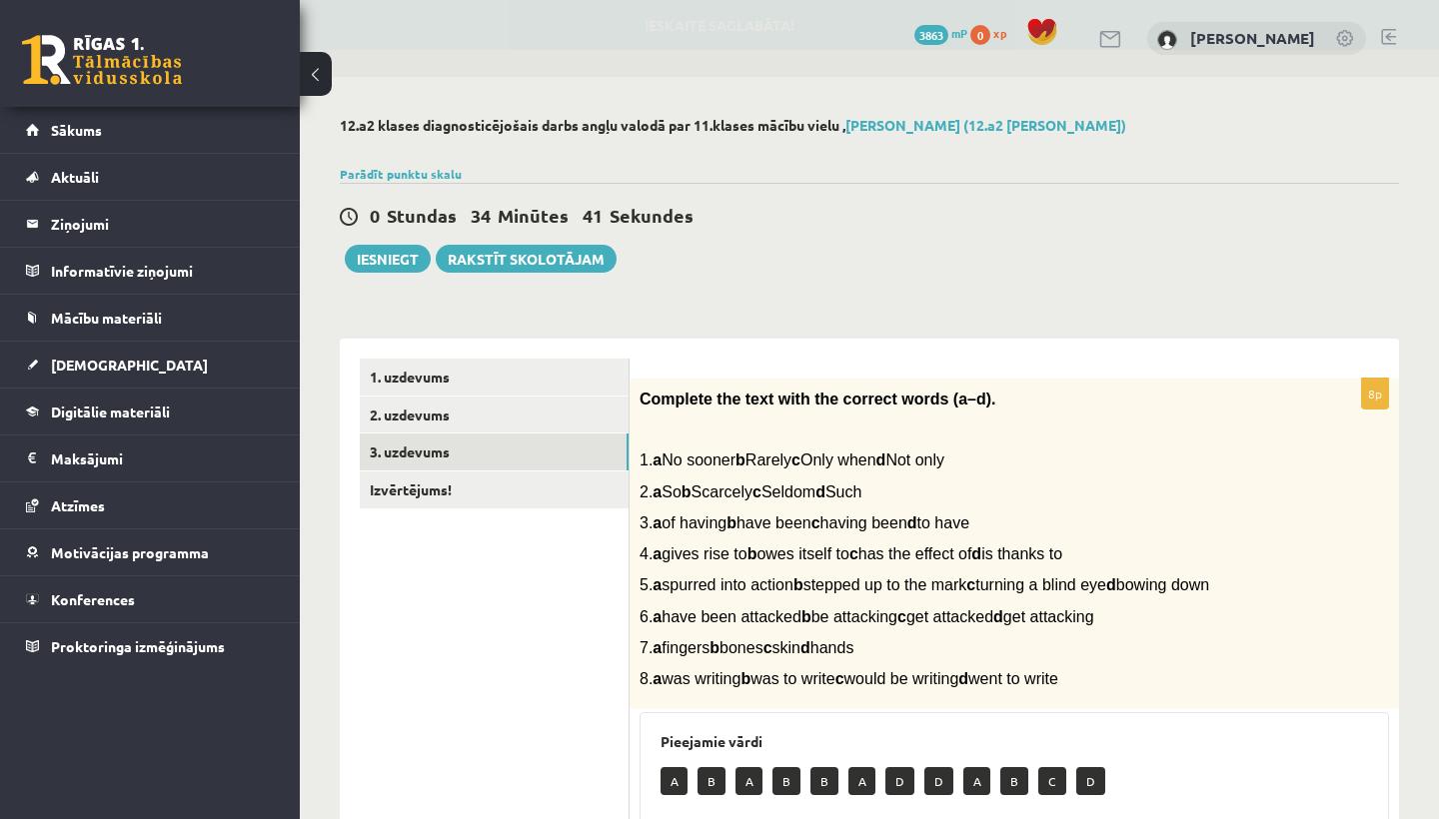
scroll to position [136, 0]
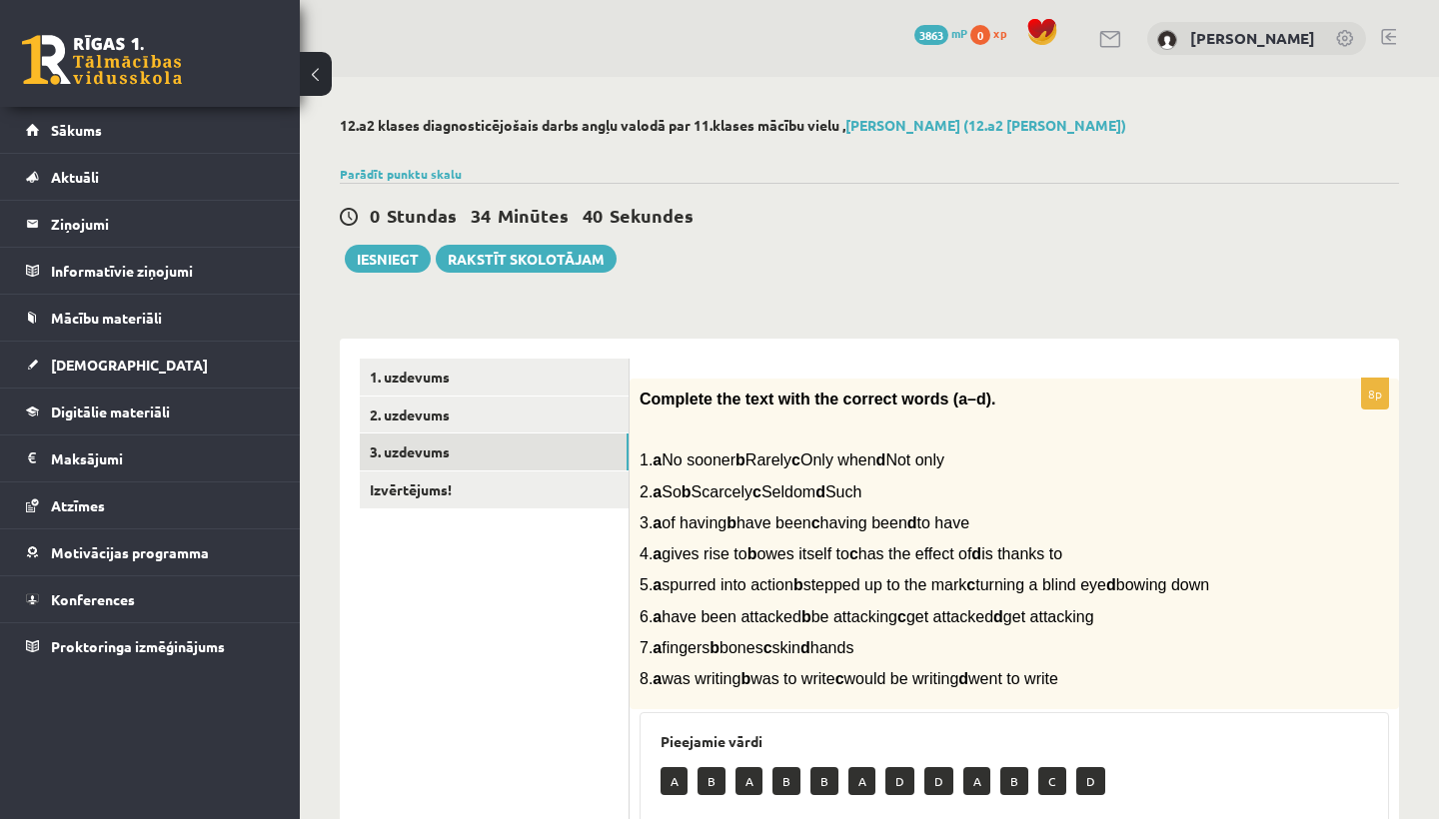
type input "*"
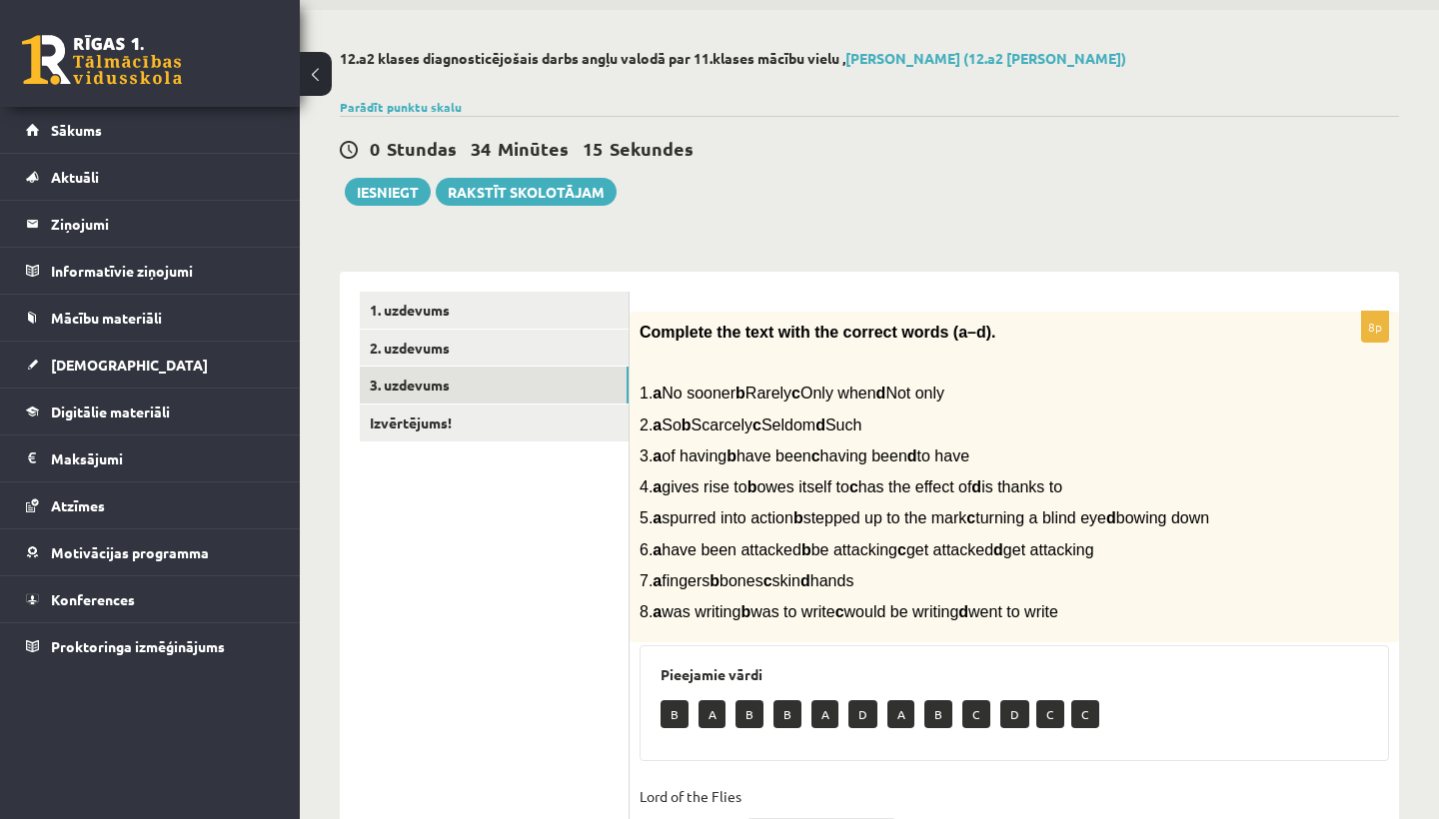
scroll to position [74, 0]
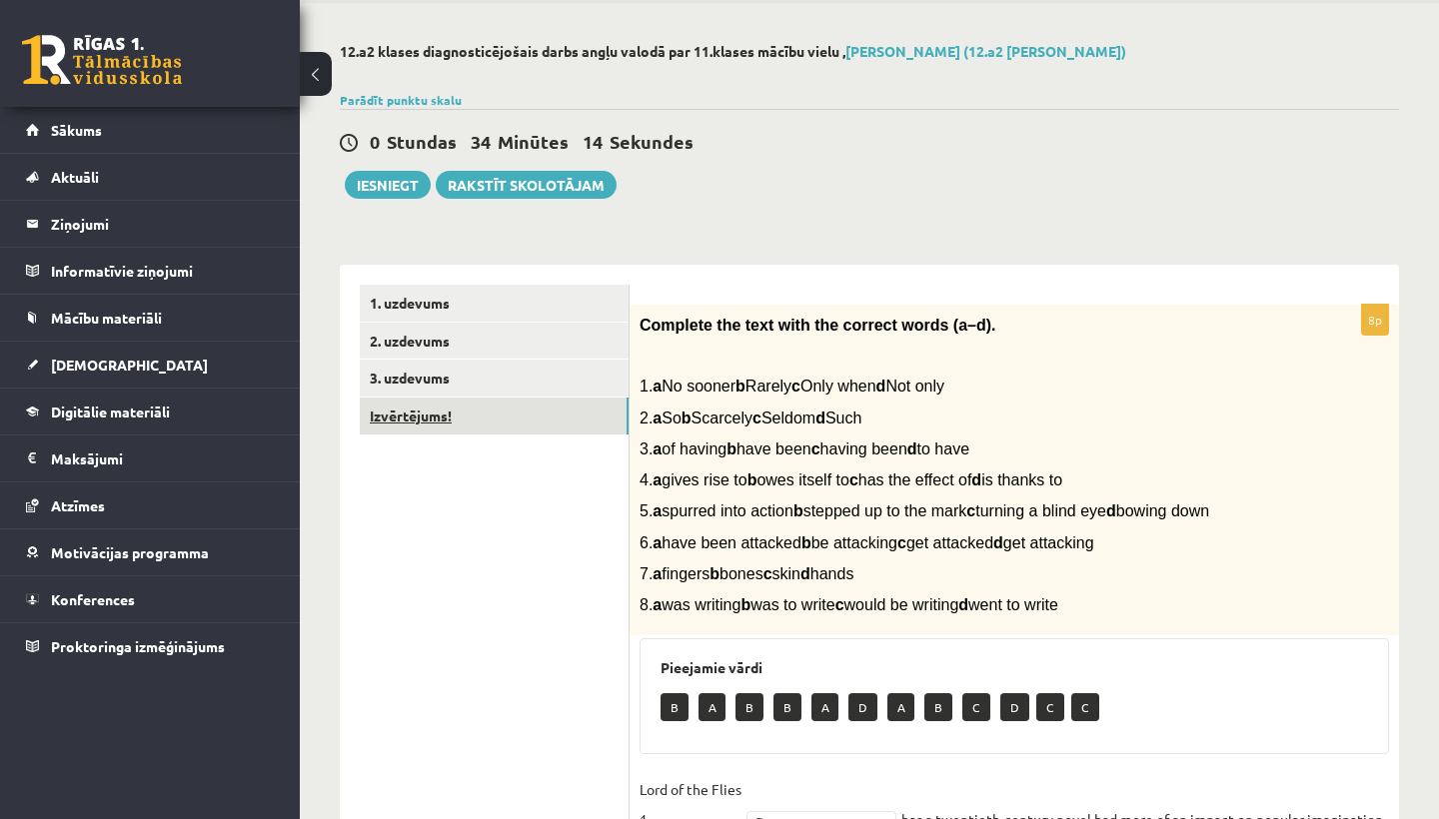
click at [543, 421] on link "Izvērtējums!" at bounding box center [494, 416] width 269 height 37
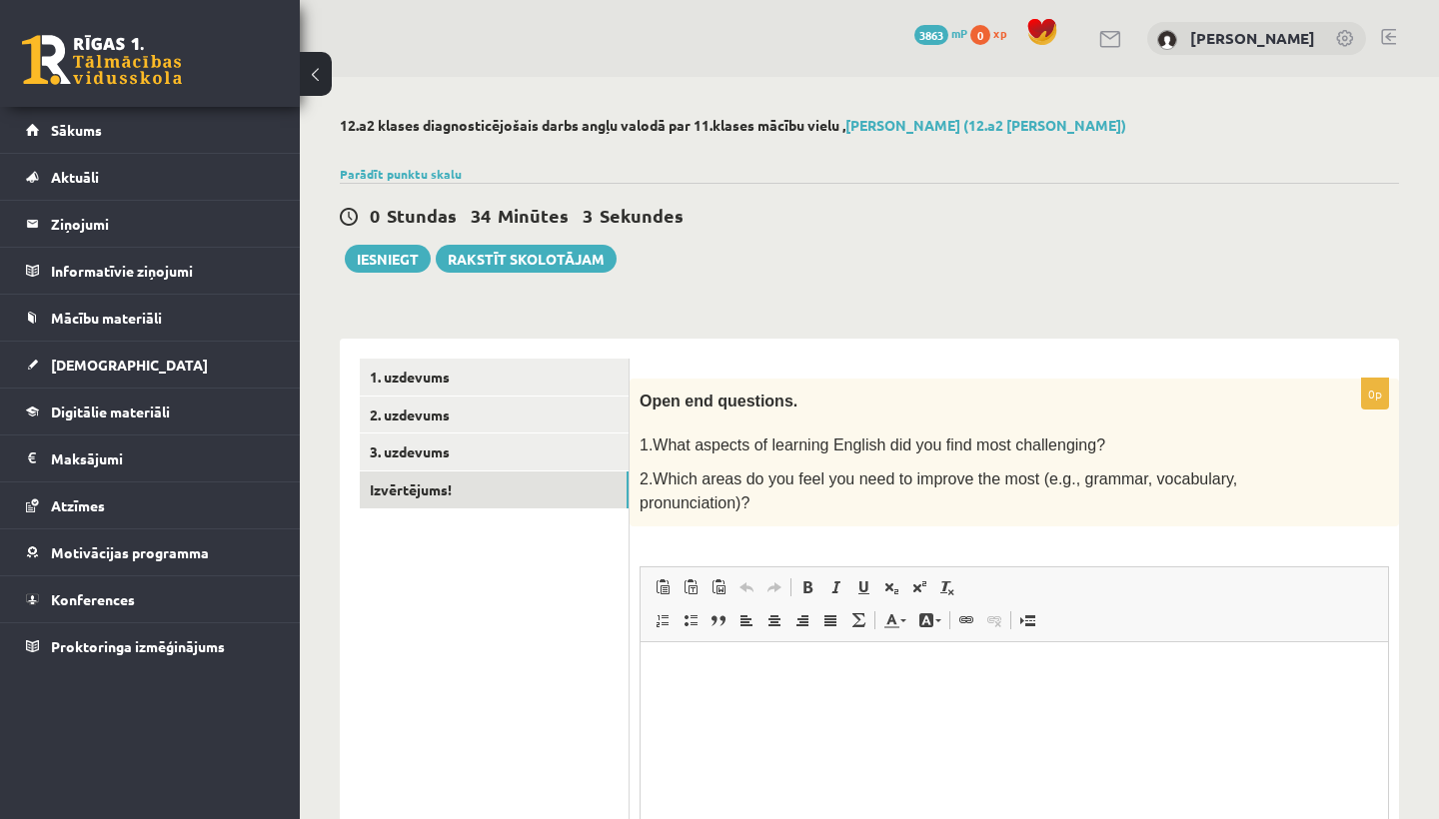
scroll to position [0, 0]
click at [386, 271] on button "Iesniegt" at bounding box center [388, 259] width 86 height 28
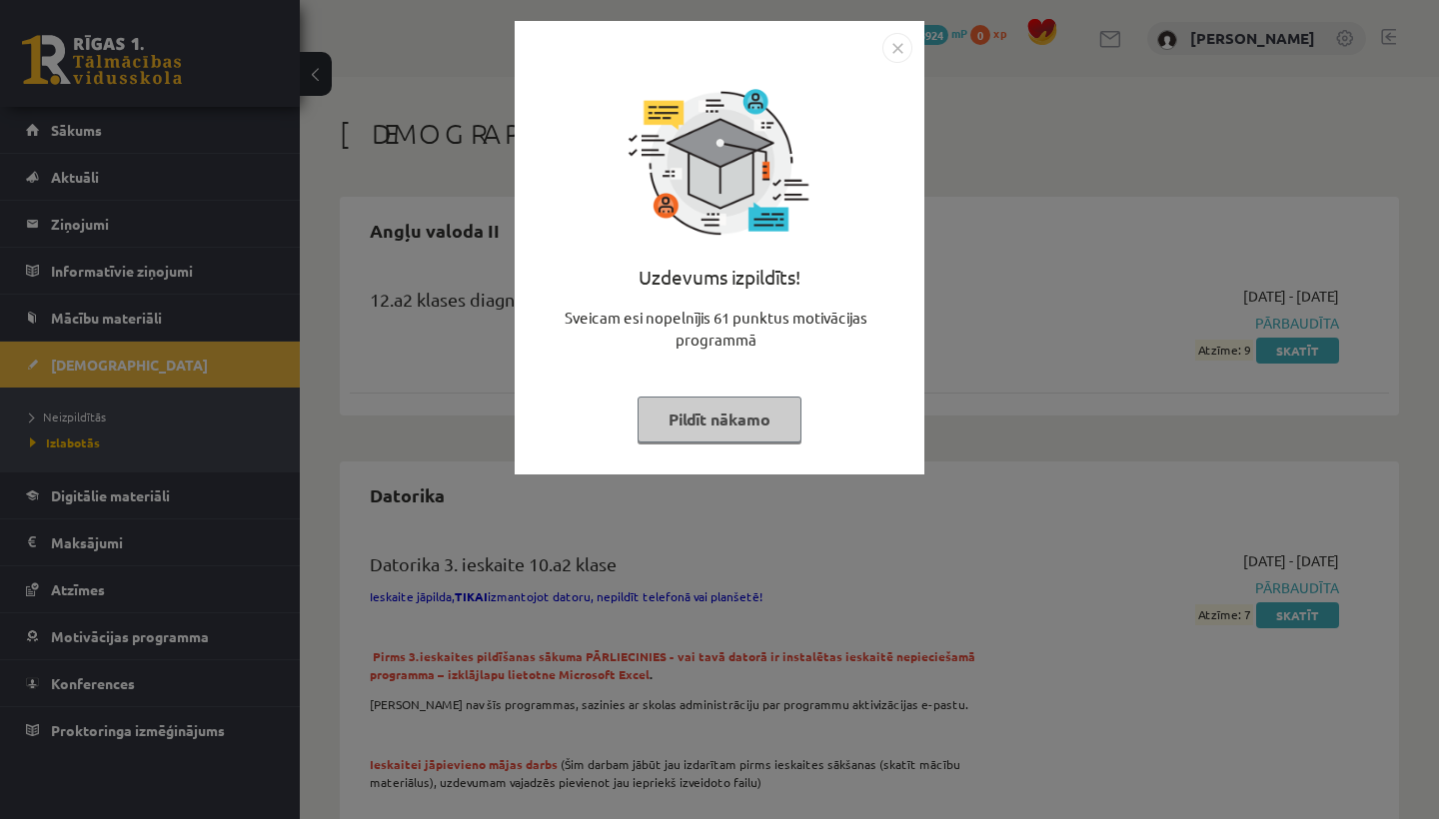
click at [759, 418] on button "Pildīt nākamo" at bounding box center [719, 420] width 164 height 46
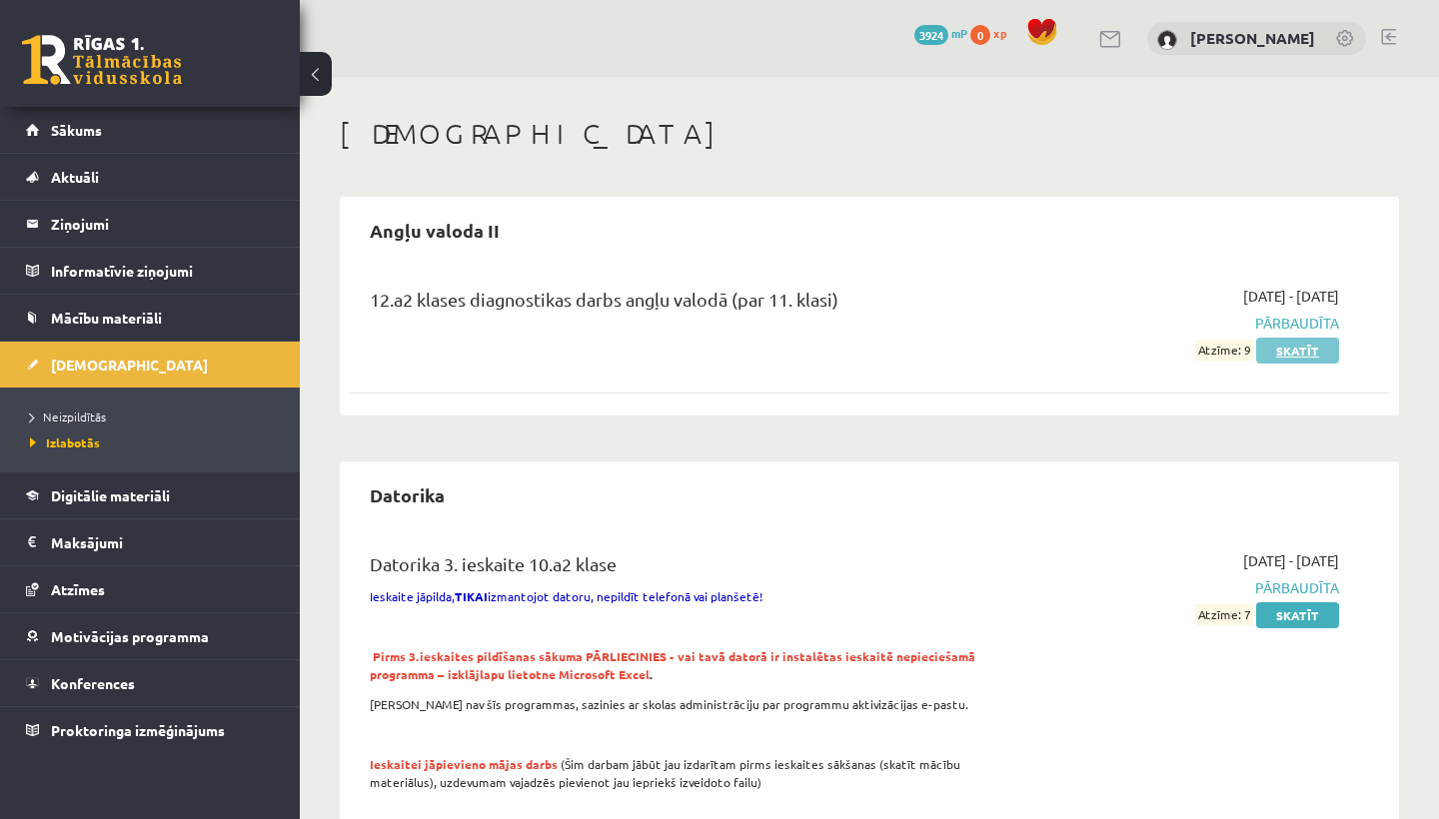
click at [1273, 346] on link "Skatīt" at bounding box center [1297, 351] width 83 height 26
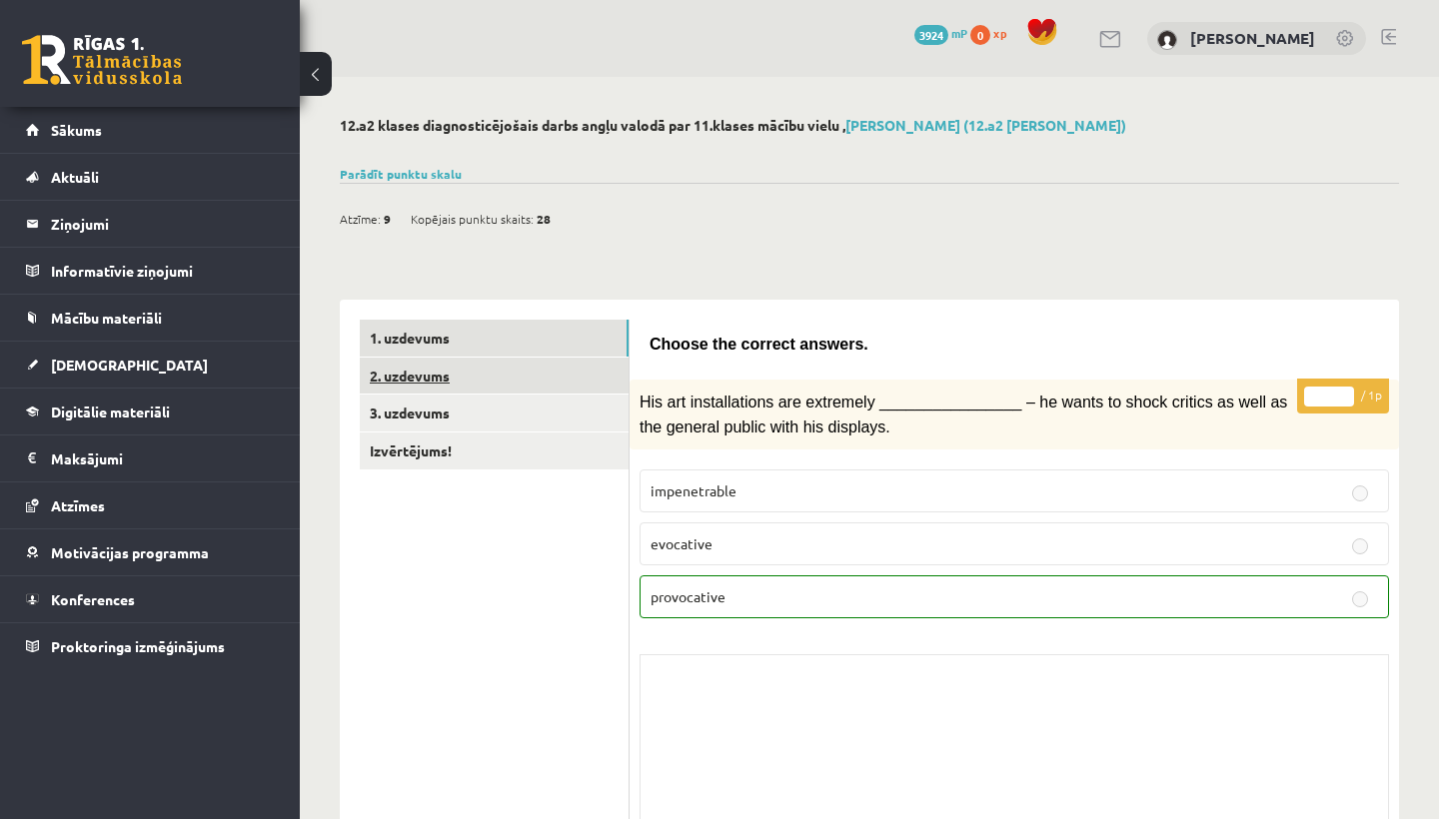
click at [607, 379] on link "2. uzdevums" at bounding box center [494, 376] width 269 height 37
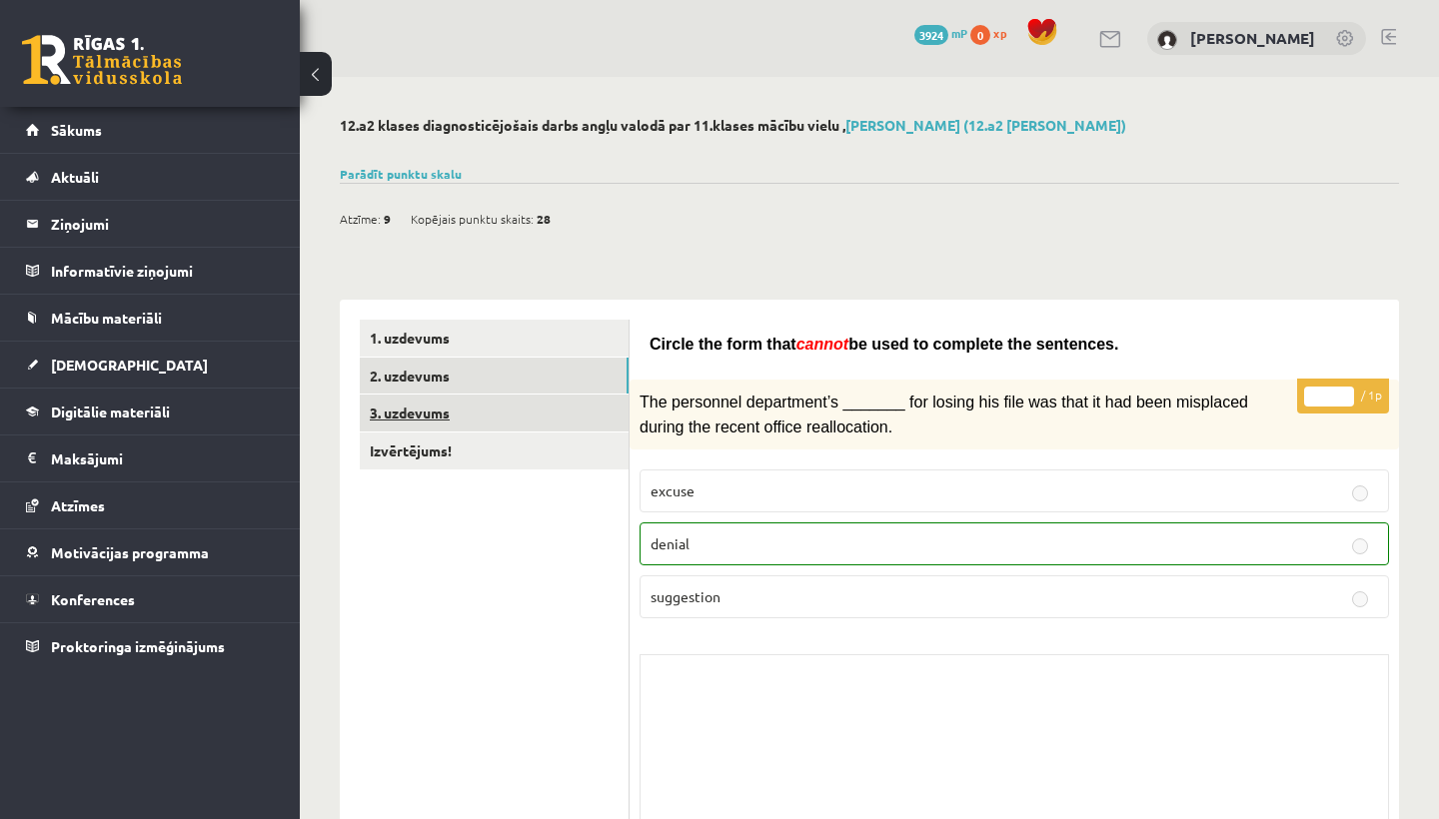
click at [475, 407] on link "3. uzdevums" at bounding box center [494, 413] width 269 height 37
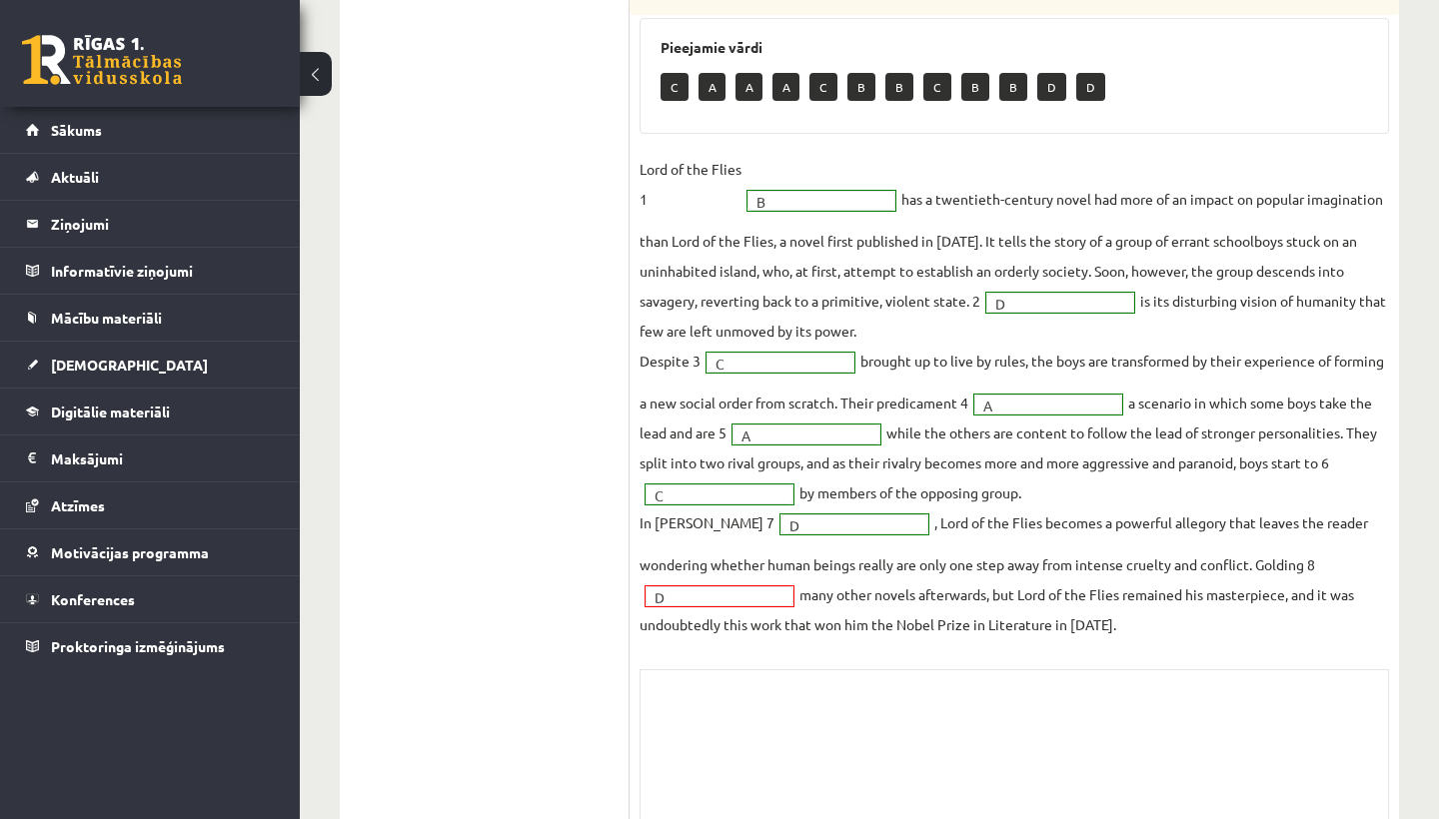
scroll to position [656, 0]
click at [696, 629] on fieldset "Lord of the Flies 1 B * has a twentieth-century novel had more of an impact on …" at bounding box center [1013, 396] width 749 height 486
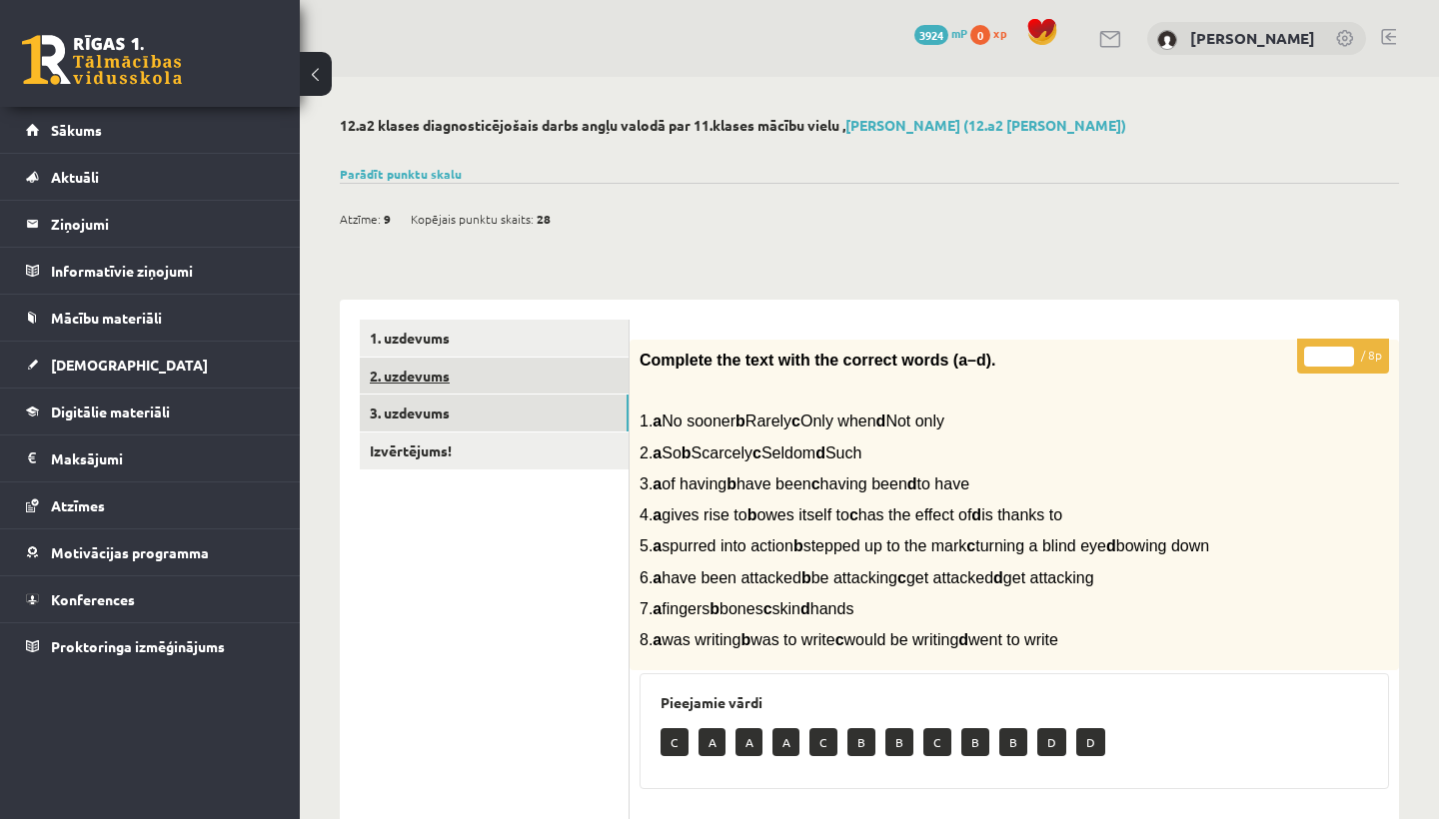
scroll to position [0, 0]
click at [220, 141] on link "Sākums" at bounding box center [150, 130] width 249 height 46
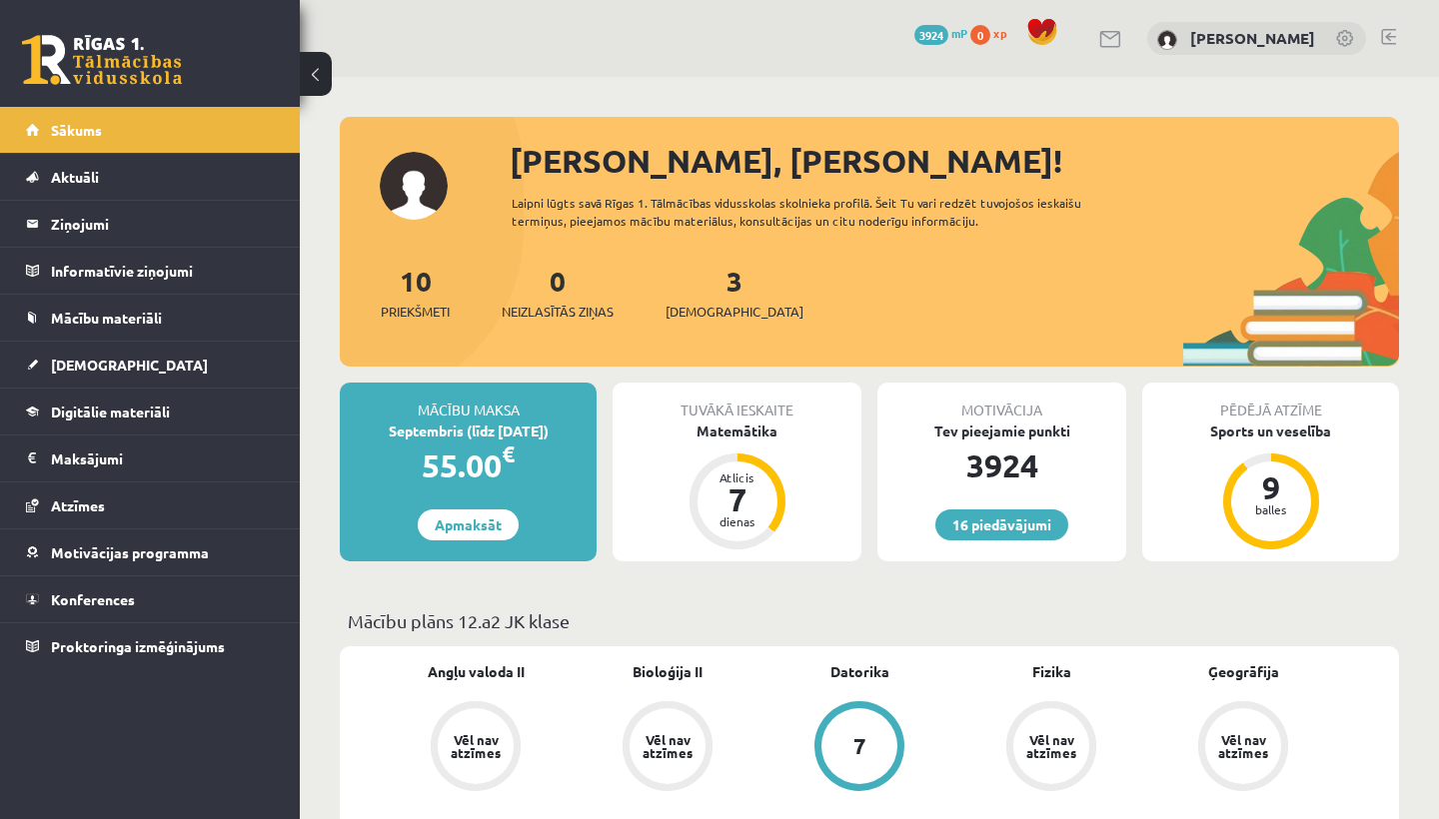
click at [708, 298] on div "3 Ieskaites" at bounding box center [734, 291] width 138 height 62
click at [706, 294] on link "3 Ieskaites" at bounding box center [734, 292] width 138 height 59
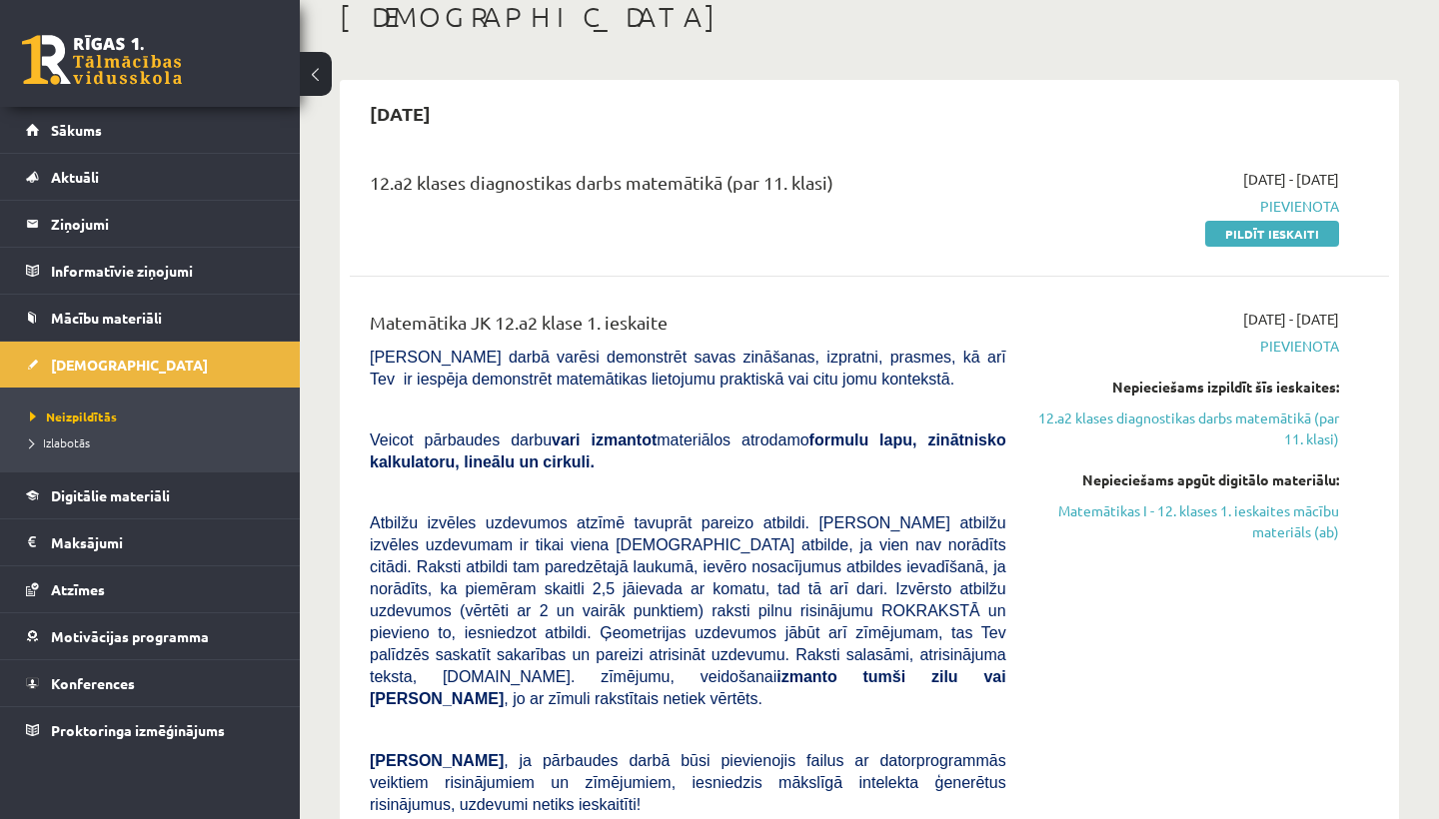
scroll to position [118, 0]
